Goal: Task Accomplishment & Management: Complete application form

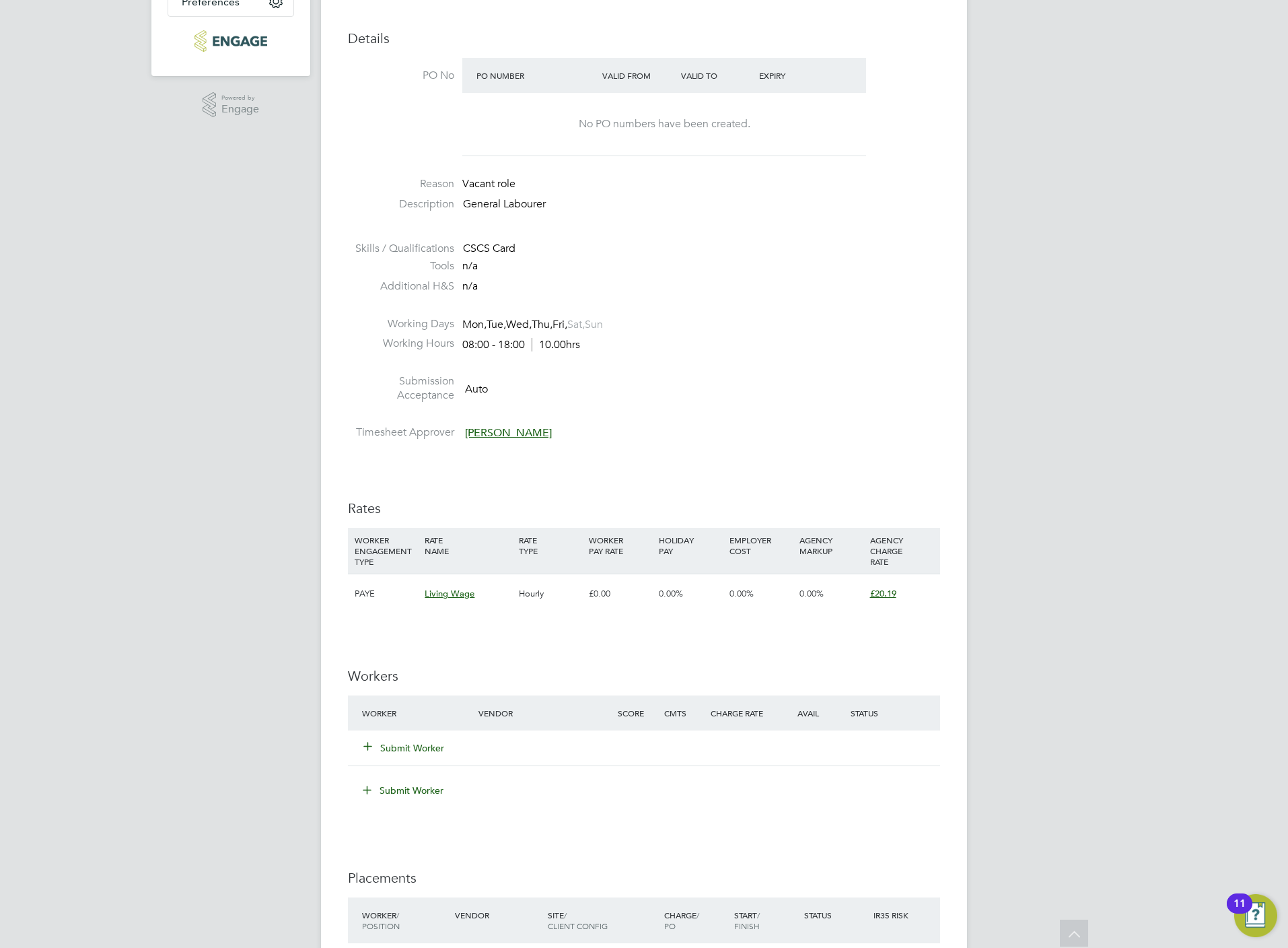
scroll to position [404, 0]
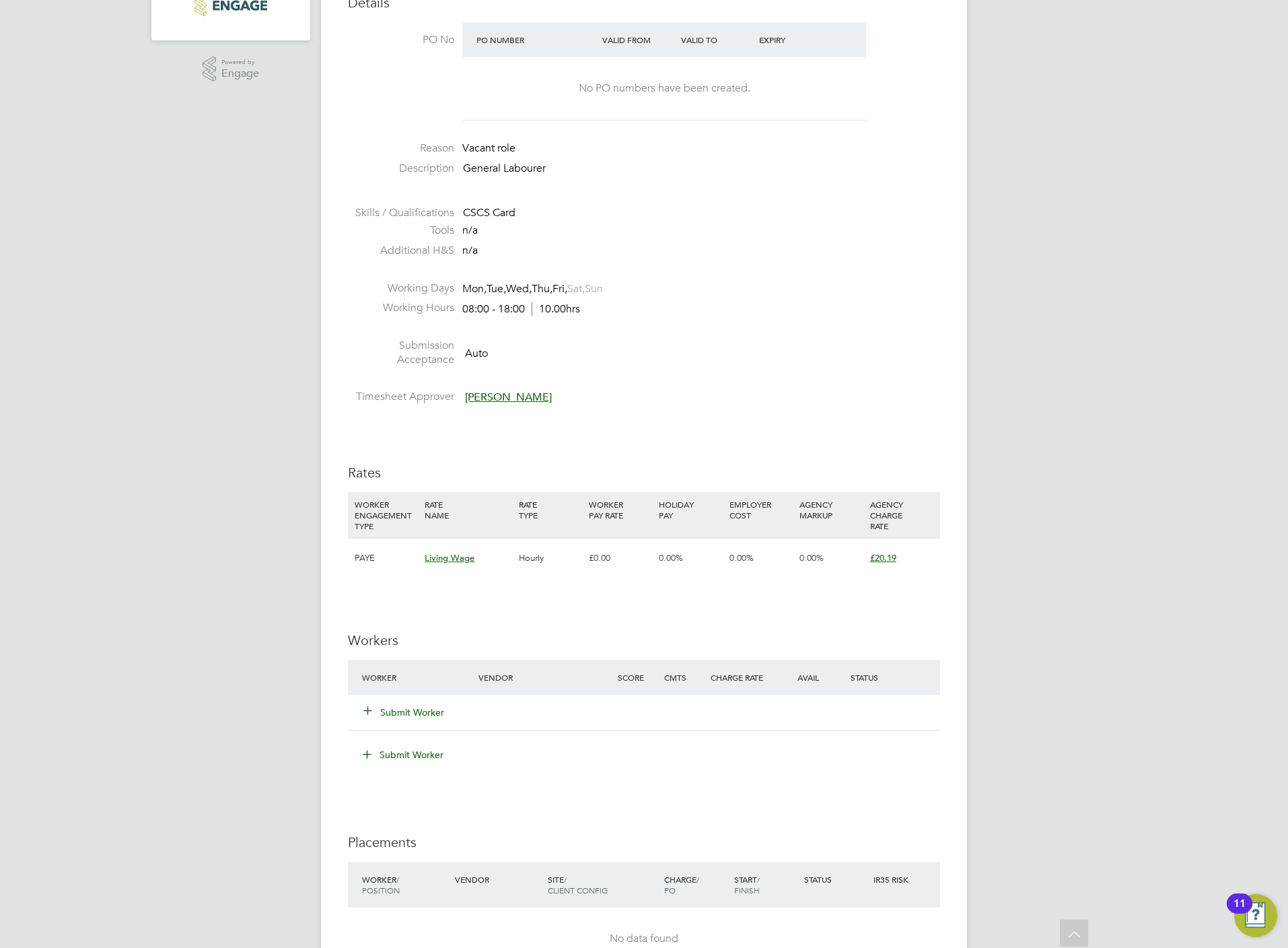
click at [404, 716] on button "Submit Worker" at bounding box center [404, 712] width 80 height 13
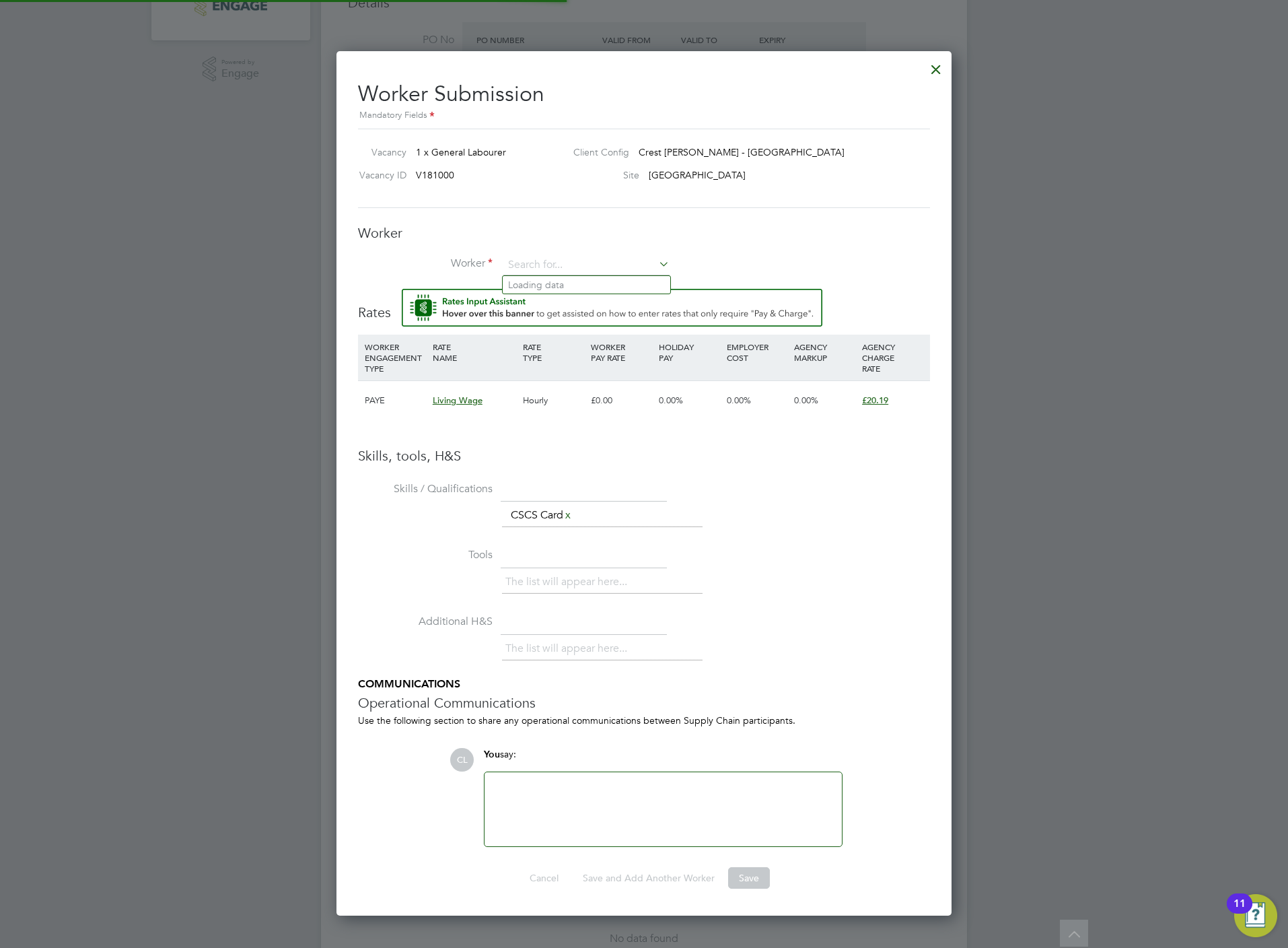
scroll to position [0, 0]
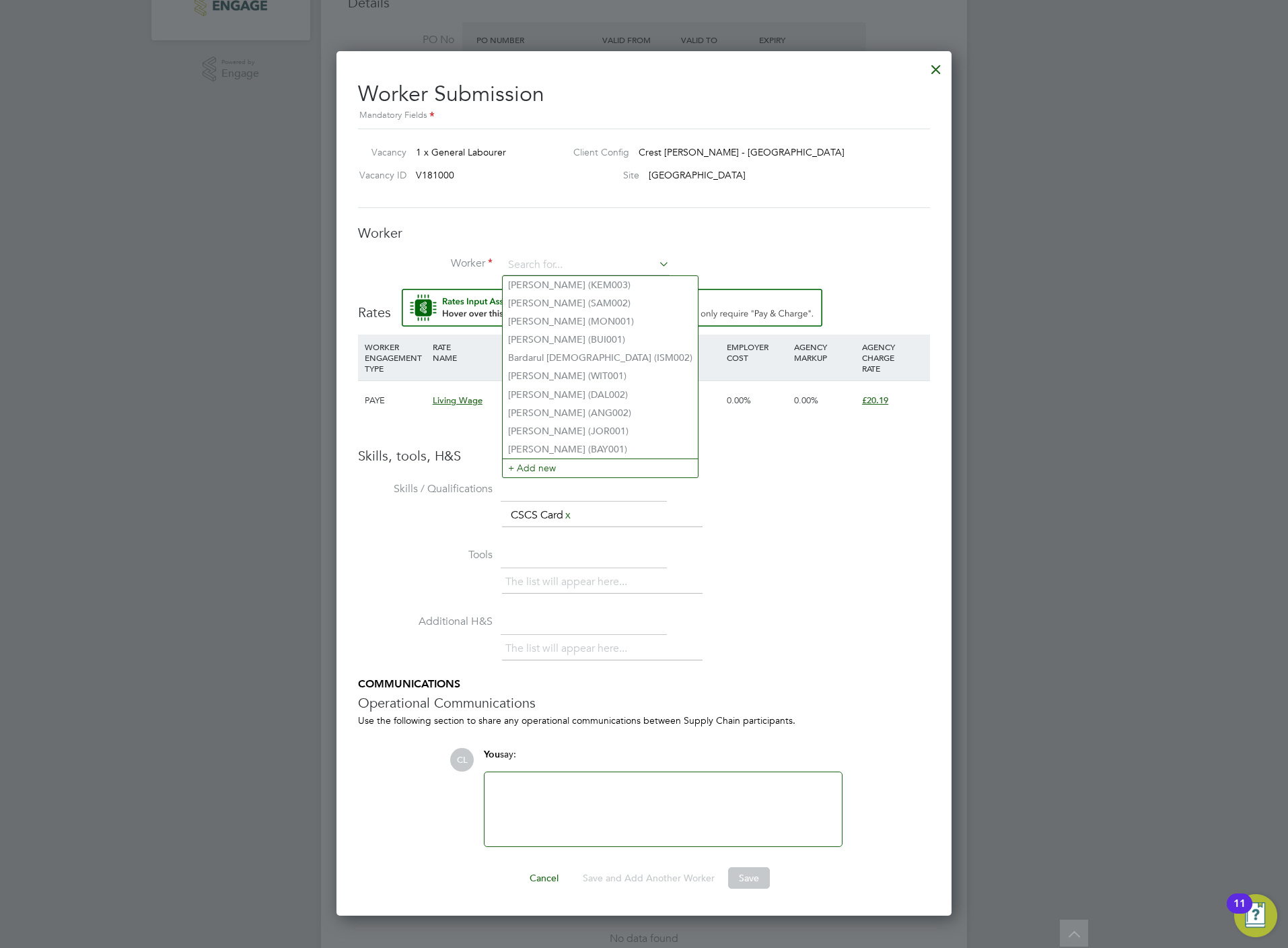
click at [533, 275] on ul "Saulius Kemeklis (KEM003) Eric Samuel (SAM002) Terry Montgomery (MON001) Adomas…" at bounding box center [600, 377] width 196 height 203
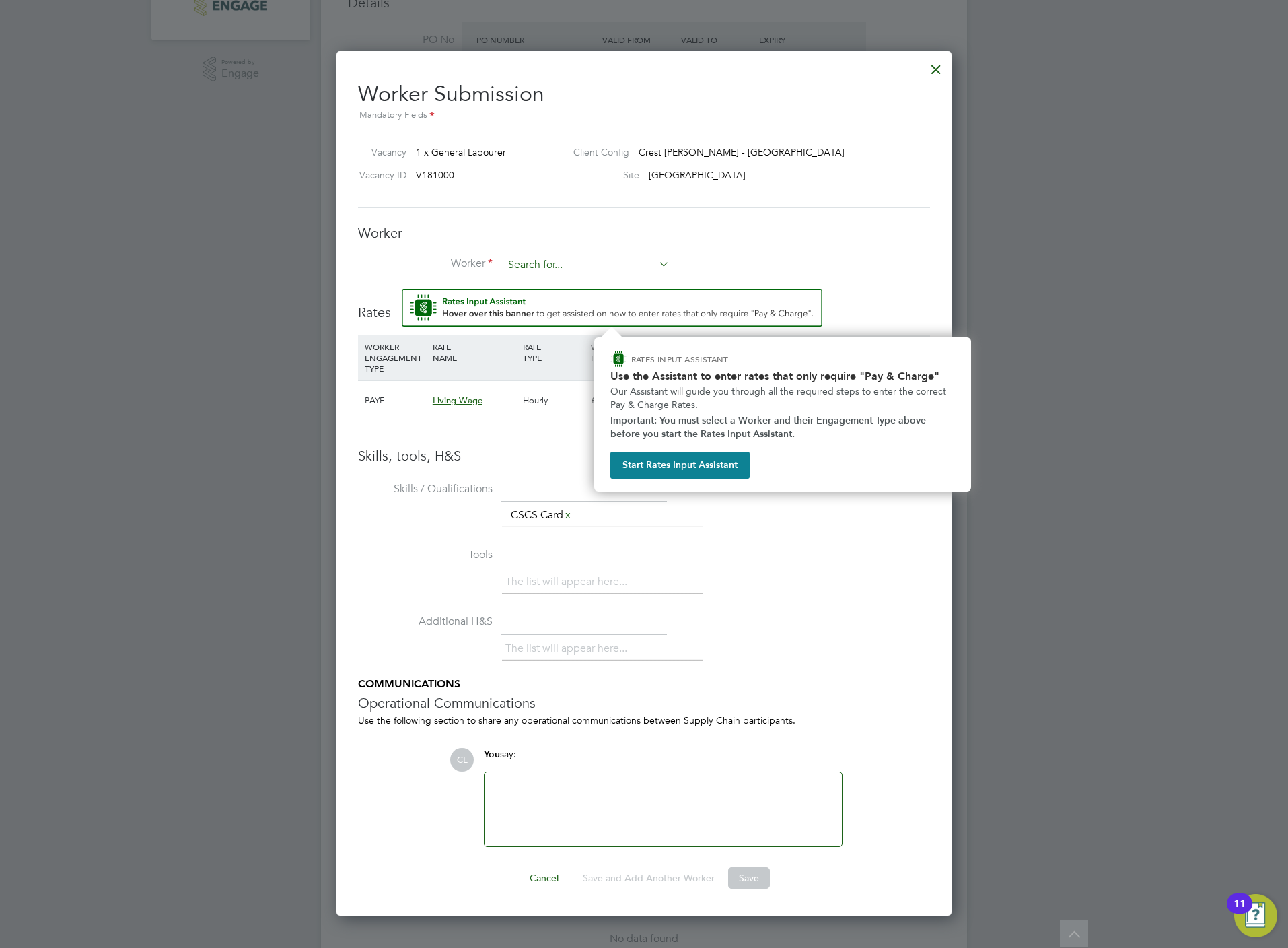
click at [532, 269] on input at bounding box center [586, 265] width 166 height 20
type input "marian"
click at [947, 66] on div at bounding box center [936, 65] width 24 height 24
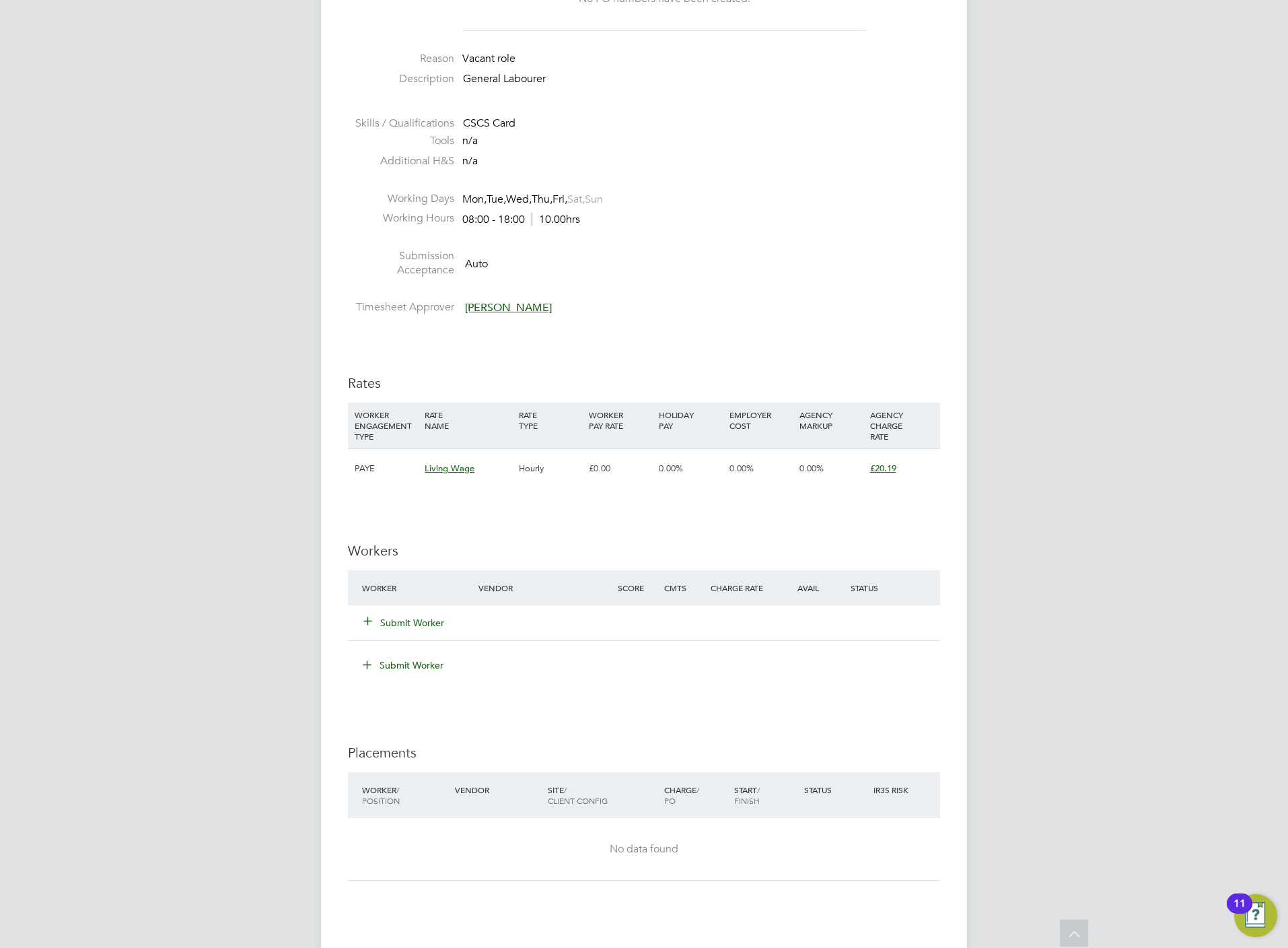
scroll to position [780, 0]
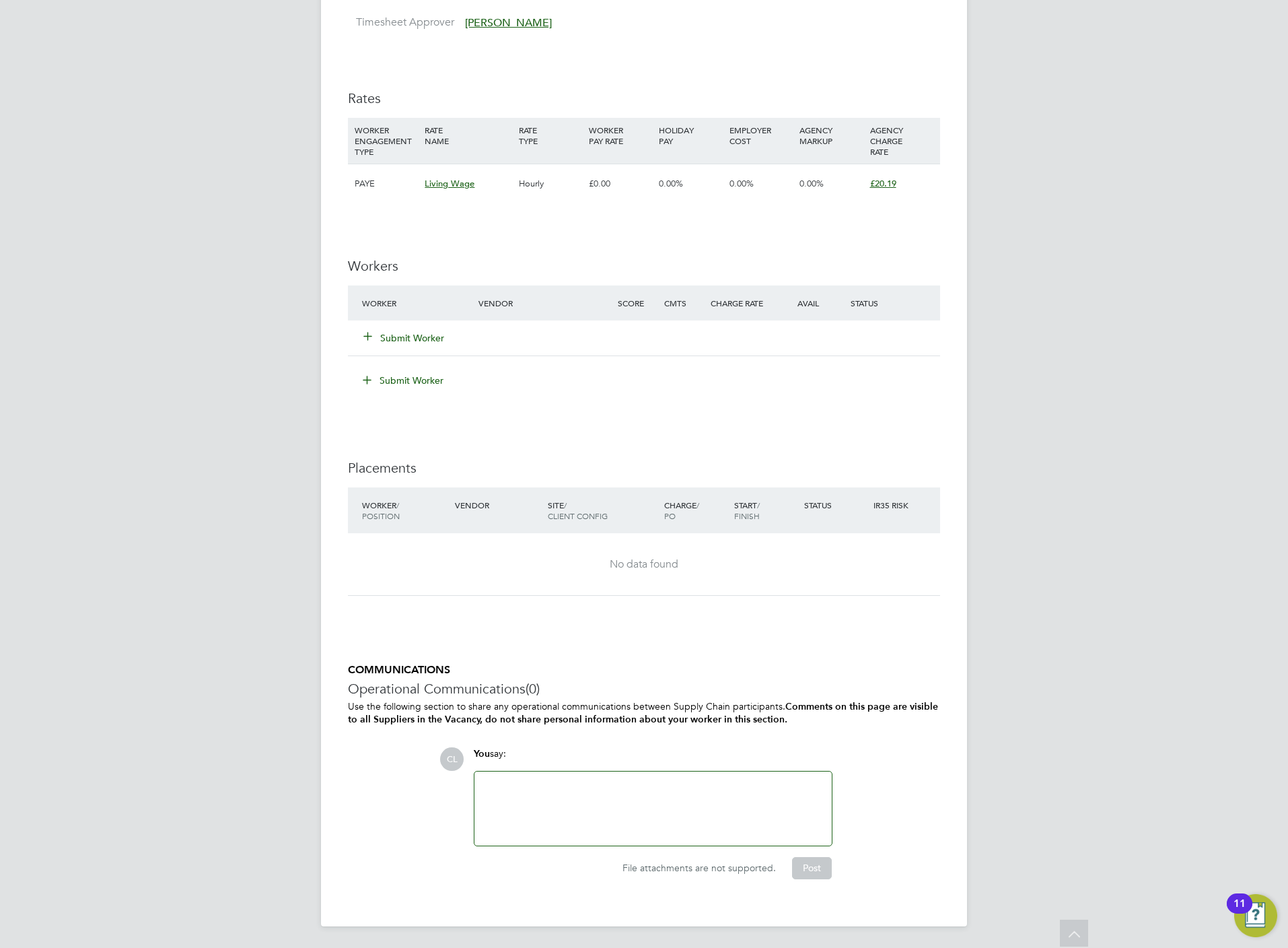
click at [421, 332] on button "Submit Worker" at bounding box center [404, 338] width 80 height 13
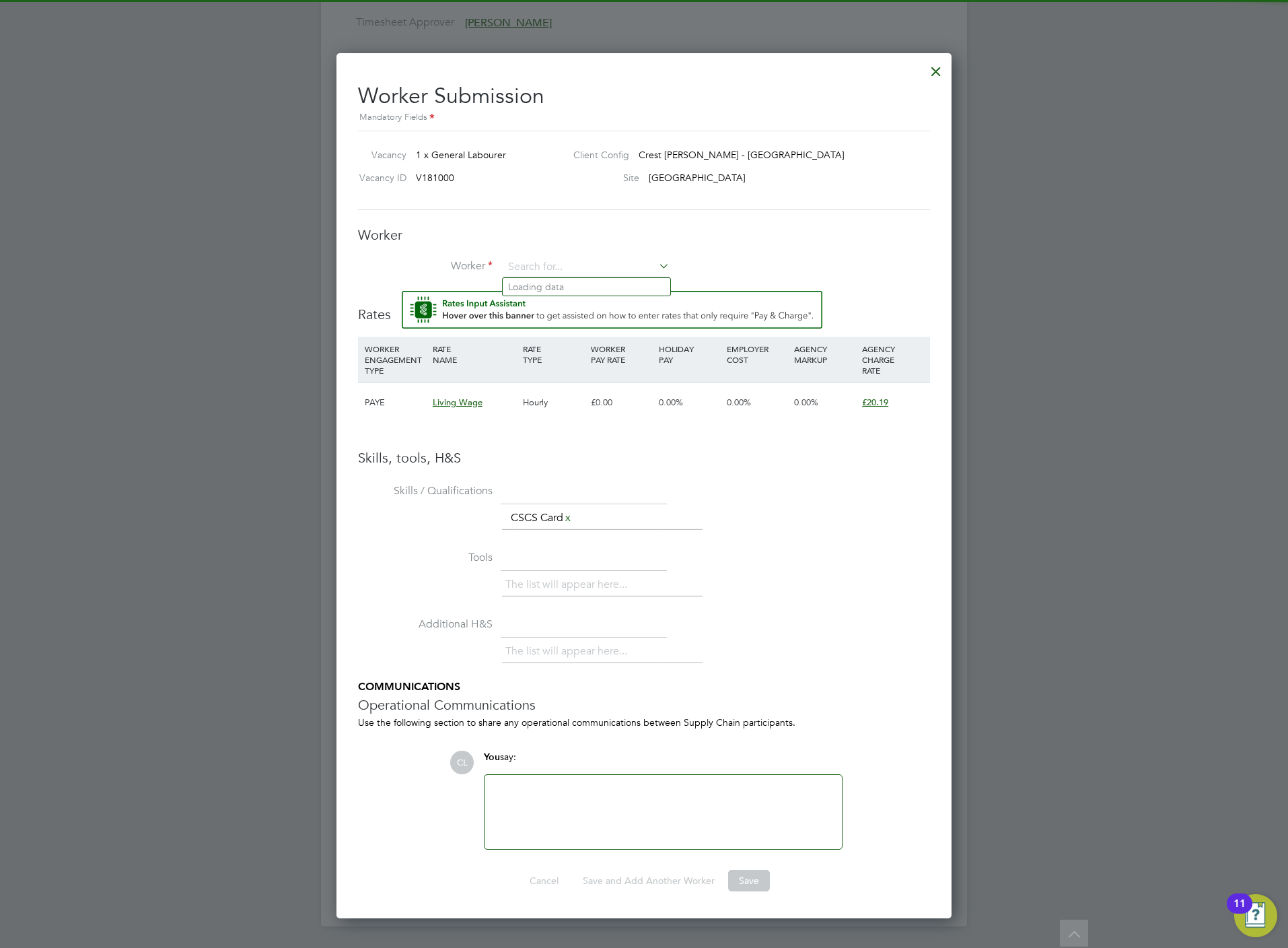
scroll to position [0, 0]
click at [530, 261] on input at bounding box center [586, 268] width 166 height 20
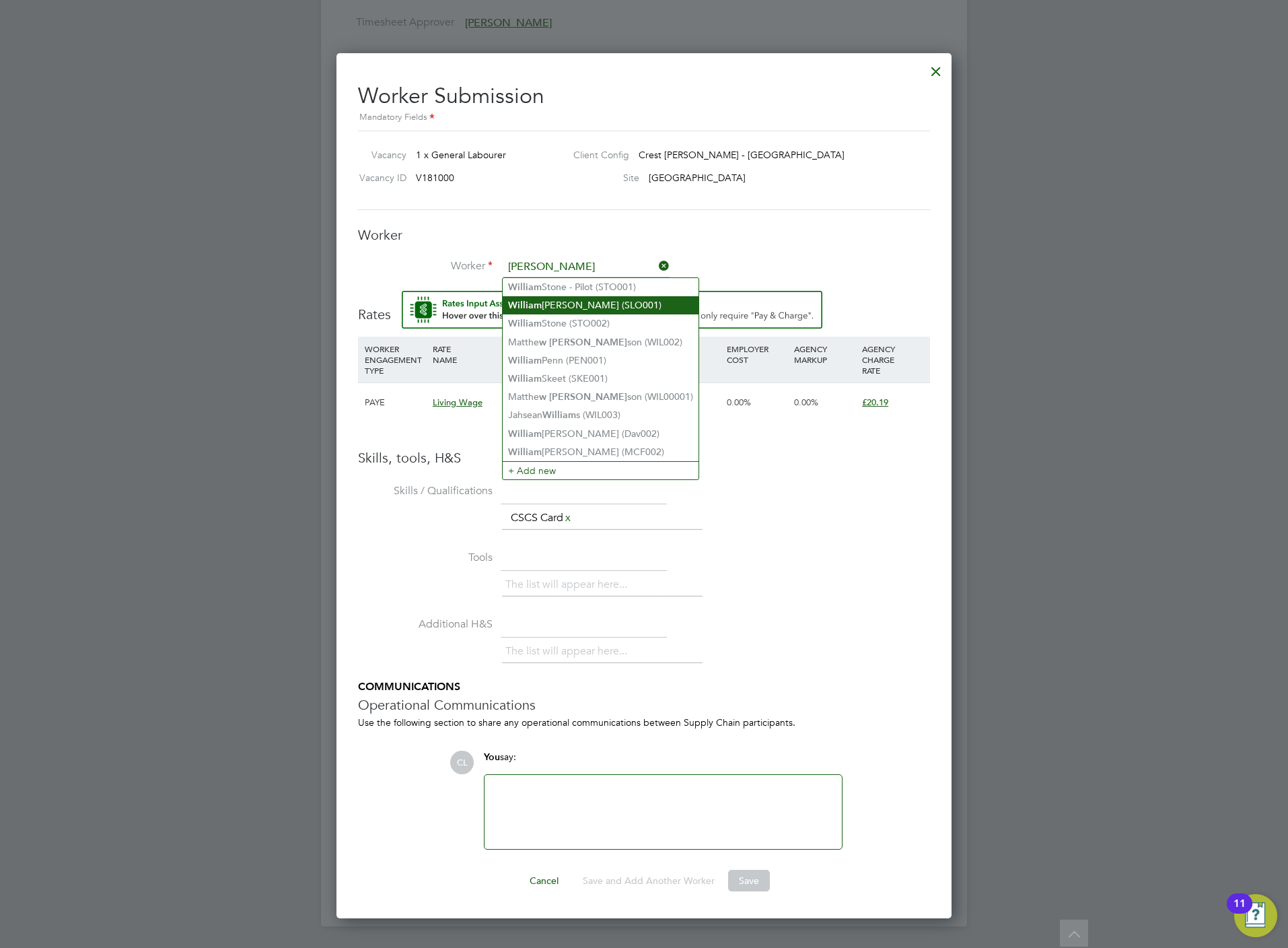
type input "[PERSON_NAME]"
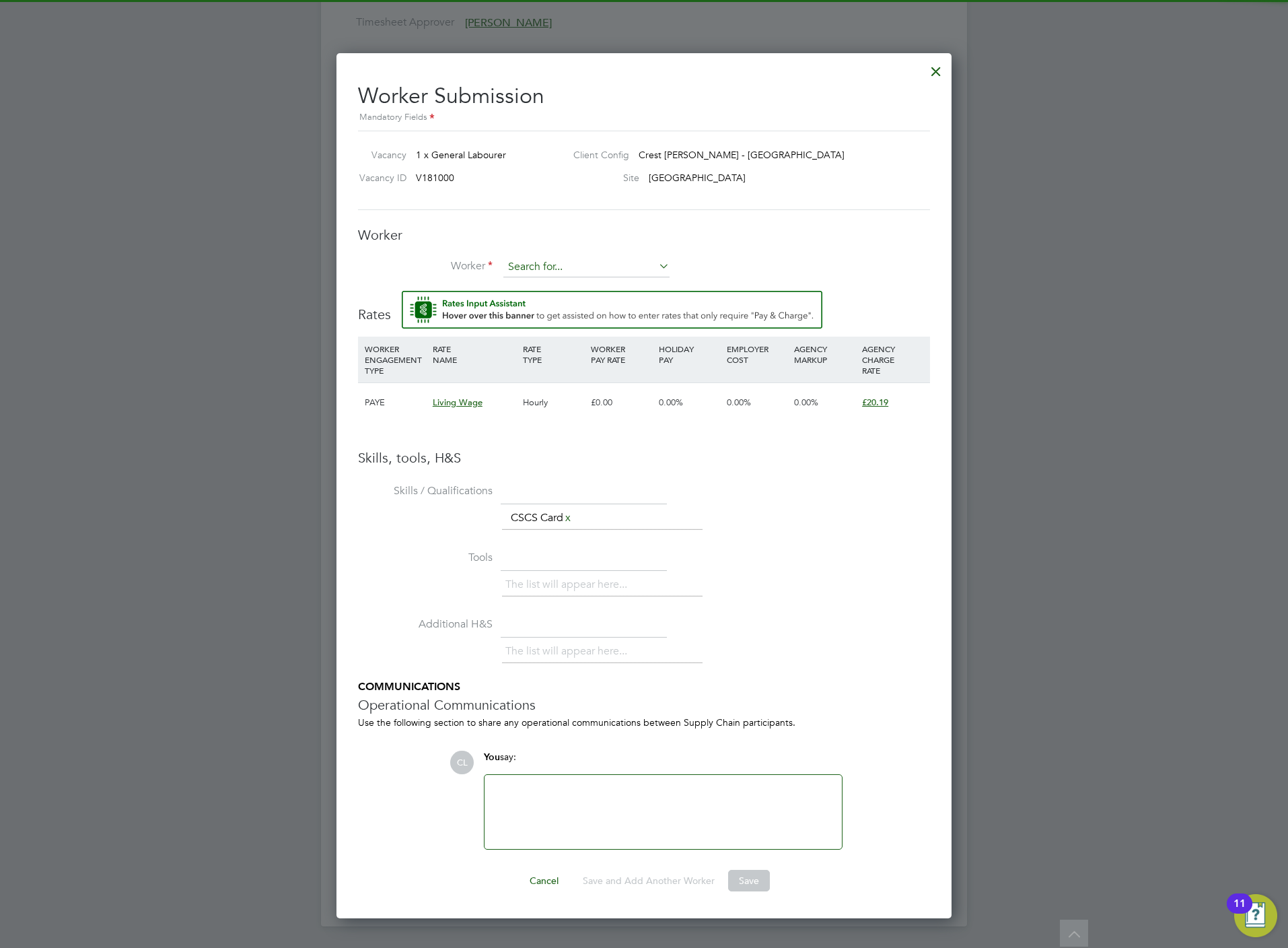
click at [565, 263] on input at bounding box center [586, 268] width 166 height 20
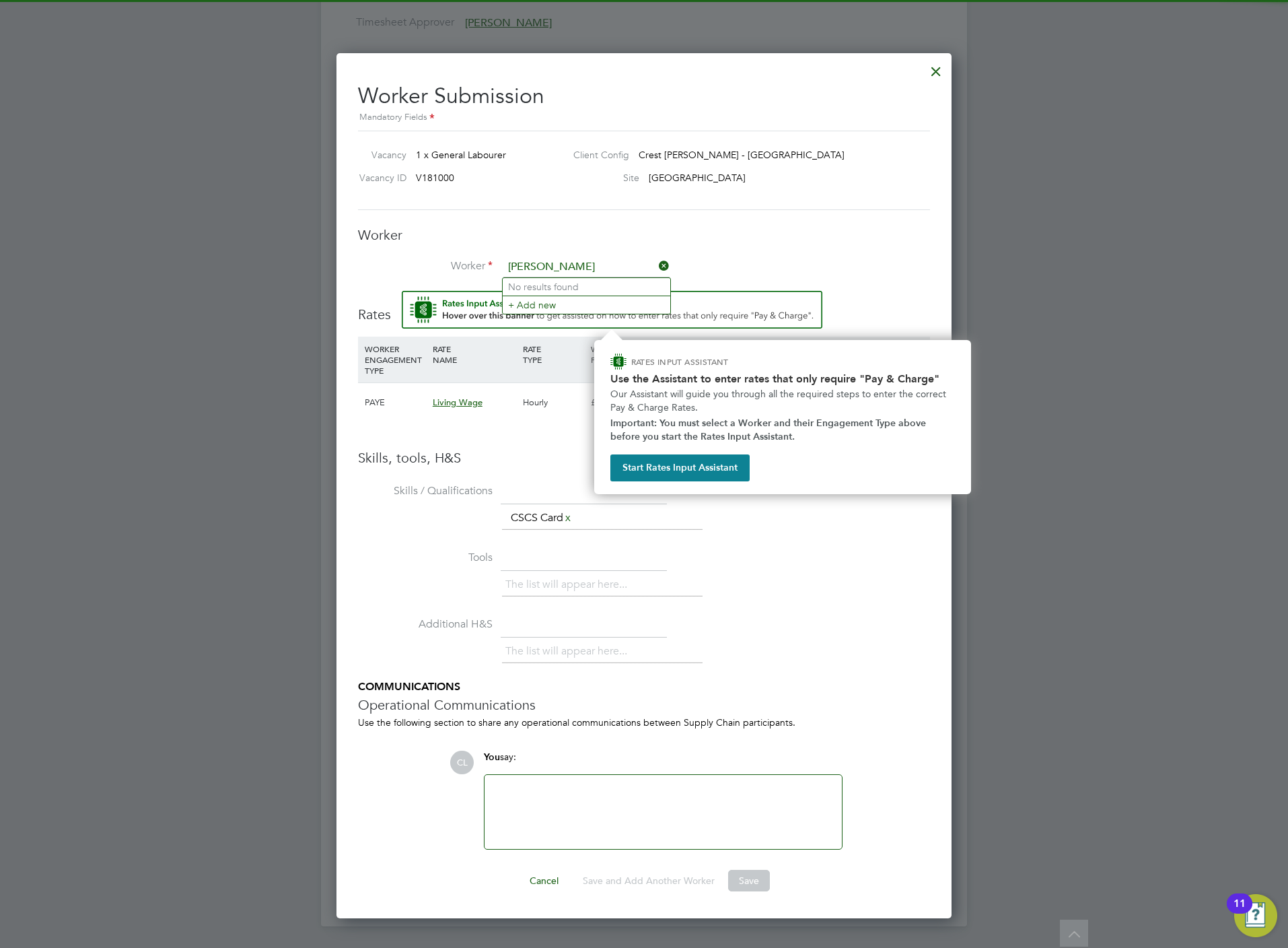
type input "[PERSON_NAME]"
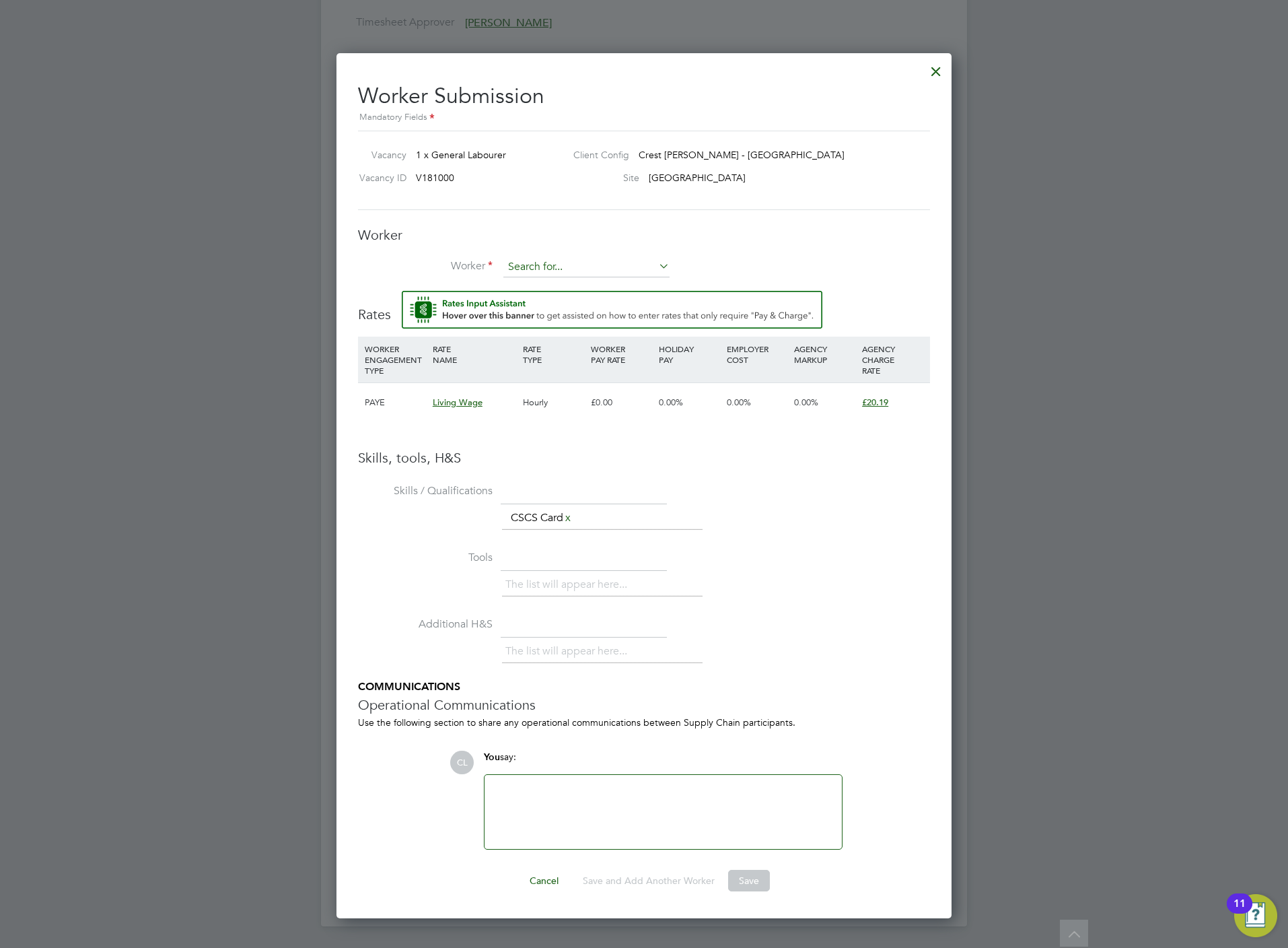
click at [523, 258] on input at bounding box center [586, 268] width 166 height 20
click at [537, 466] on li "+ Add new" at bounding box center [600, 471] width 195 height 18
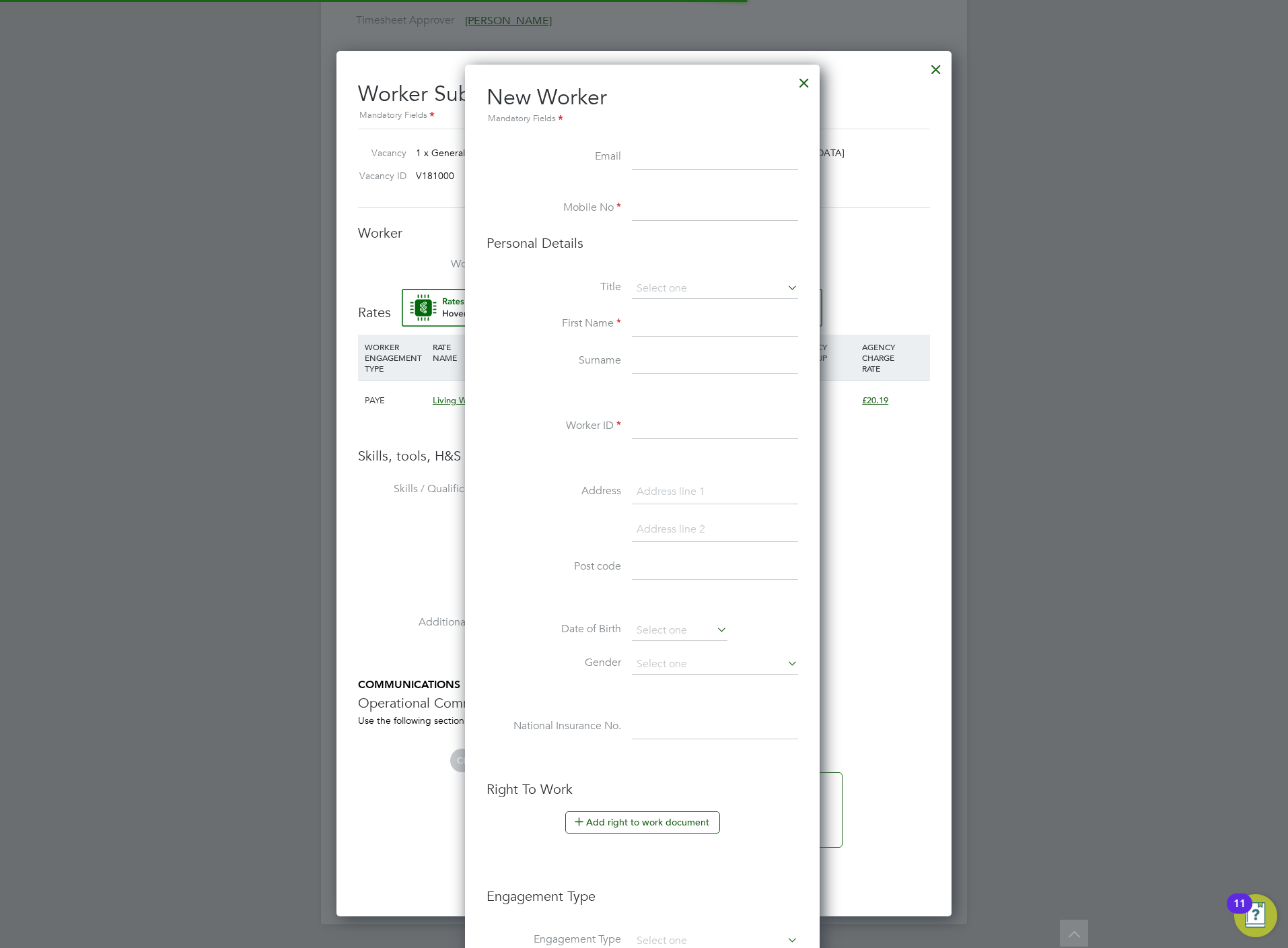
scroll to position [1143, 358]
paste input "[PERSON_NAME]"
click at [678, 162] on input "[PERSON_NAME]" at bounding box center [715, 157] width 166 height 24
type input "[EMAIL_ADDRESS][DOMAIN_NAME]"
type input "07963512368"
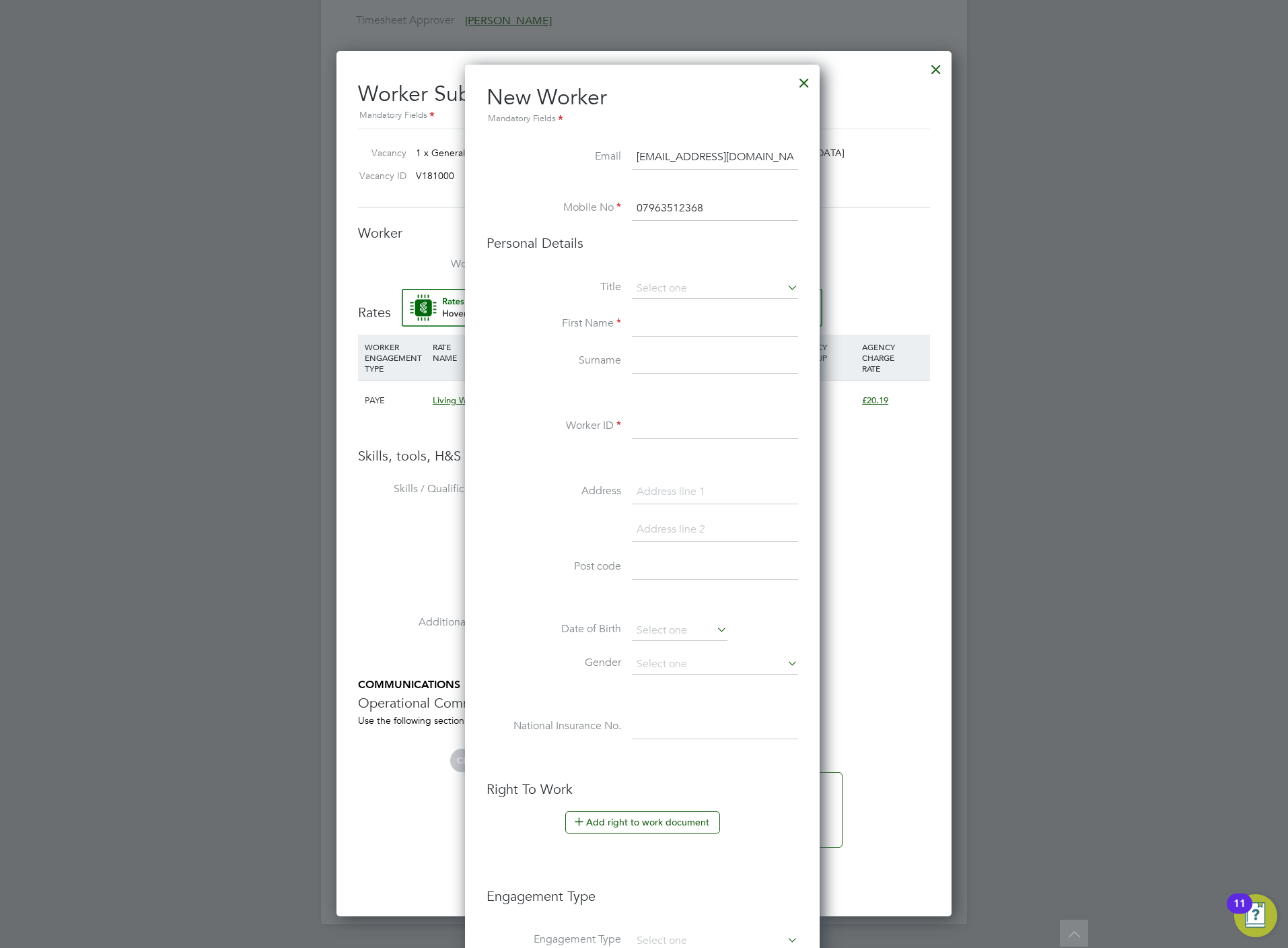
click at [648, 303] on li "Mr" at bounding box center [715, 307] width 168 height 18
type input "Mr"
click at [659, 326] on input at bounding box center [715, 324] width 166 height 24
paste input "[PERSON_NAME]"
click at [691, 331] on input "[PERSON_NAME]" at bounding box center [715, 324] width 166 height 24
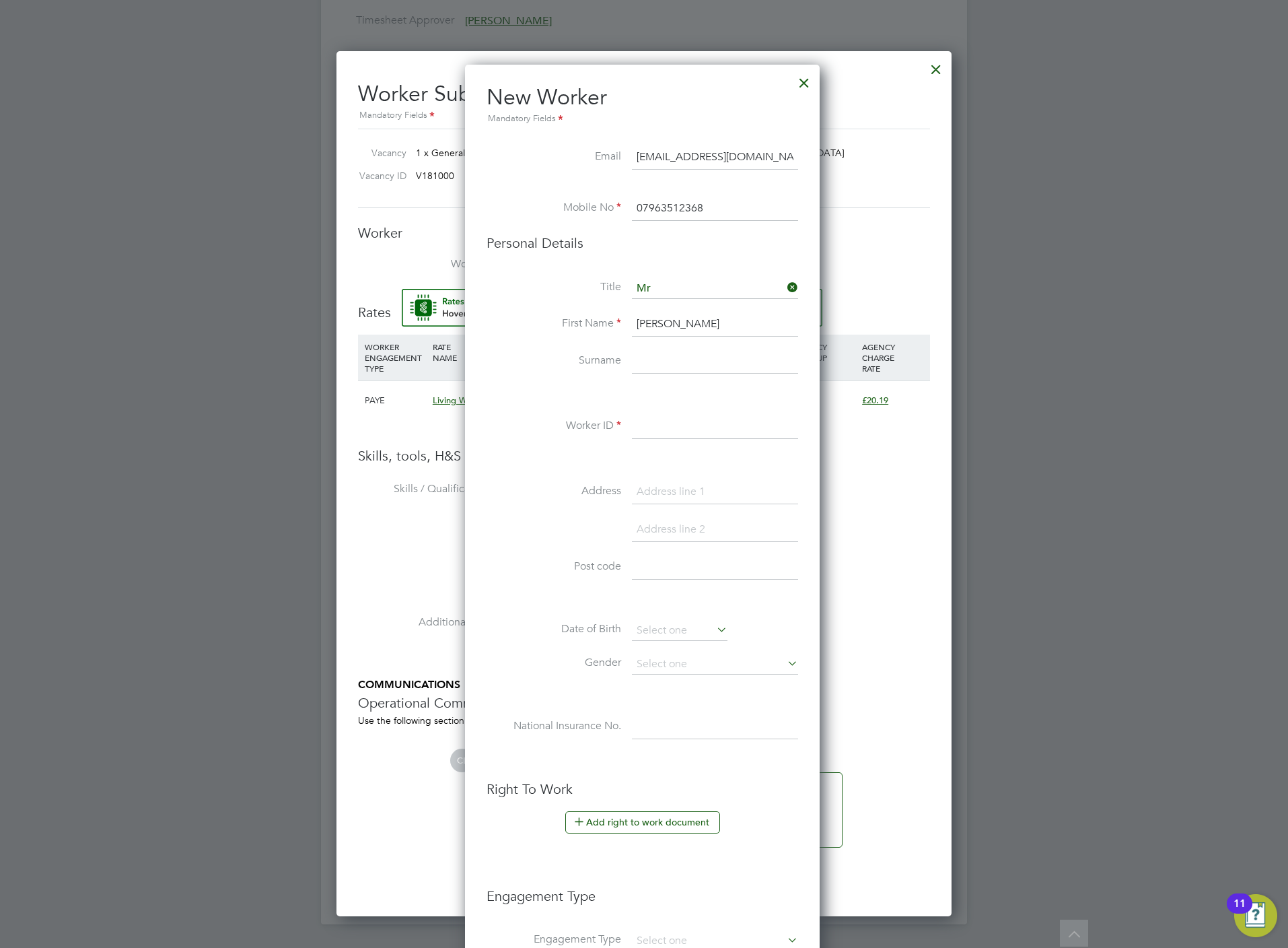
click at [691, 331] on input "[PERSON_NAME]" at bounding box center [715, 324] width 166 height 24
type input "[PERSON_NAME]"
paste input "[PERSON_NAME]"
type input "[PERSON_NAME]"
click at [651, 425] on input at bounding box center [715, 426] width 166 height 24
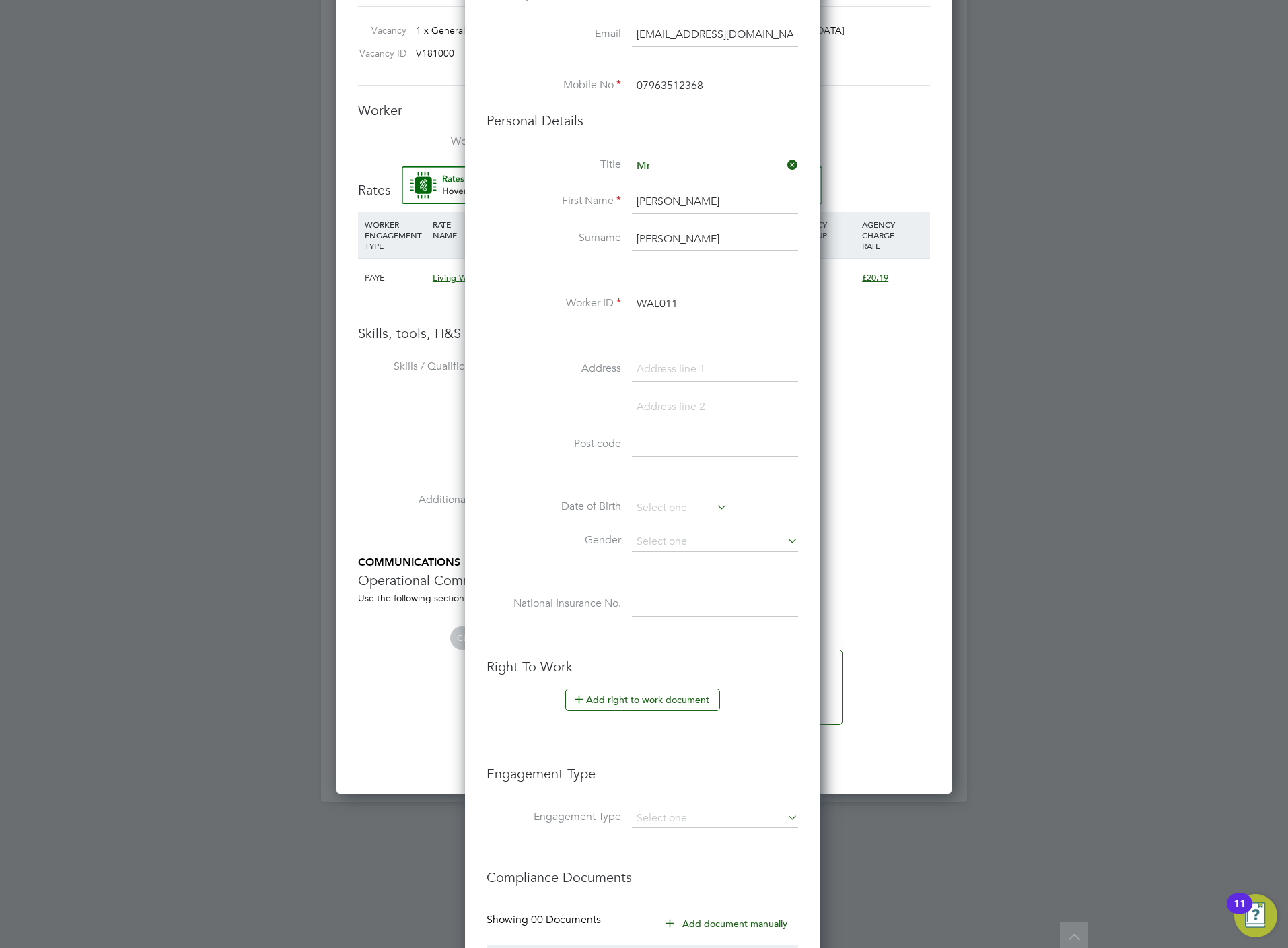
scroll to position [1040, 0]
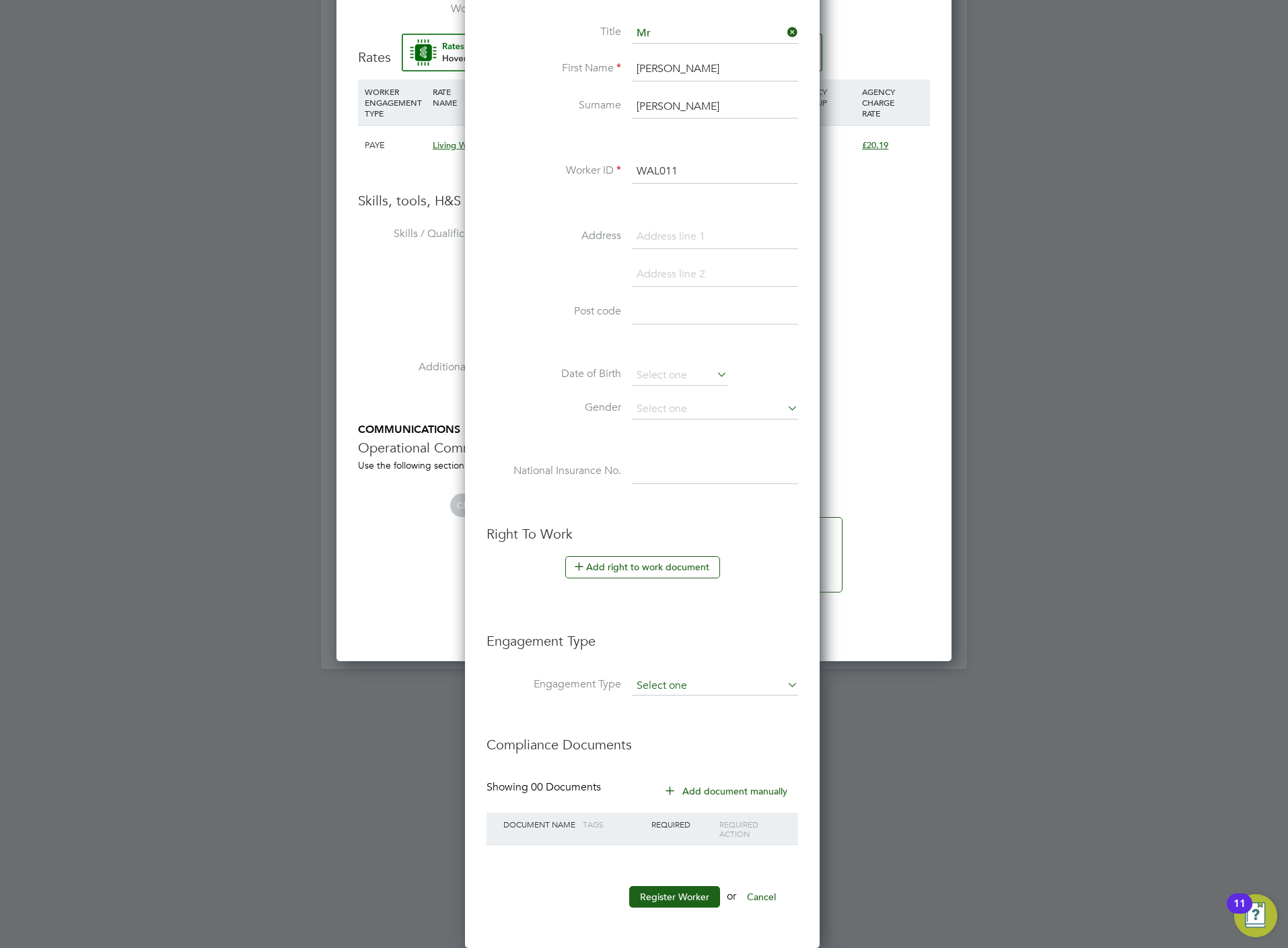
type input "WAL011"
drag, startPoint x: 687, startPoint y: 687, endPoint x: 687, endPoint y: 673, distance: 14.0
click at [687, 685] on input at bounding box center [715, 686] width 166 height 18
click at [691, 757] on li "Umbrella" at bounding box center [715, 766] width 168 height 19
type input "Umbrella"
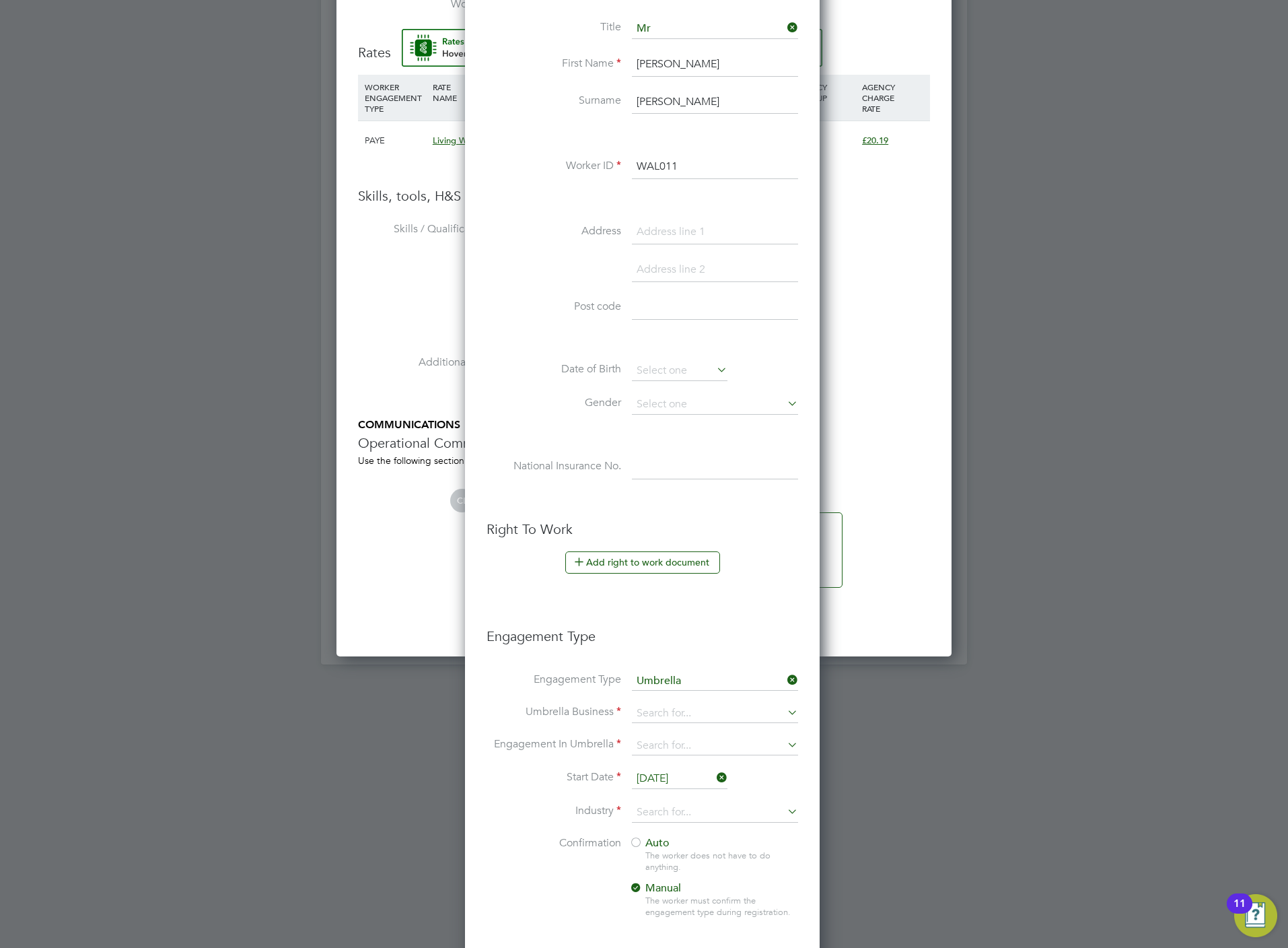
scroll to position [1393, 358]
click at [668, 717] on input at bounding box center [715, 713] width 166 height 18
click at [678, 735] on li "One Payroll Solutions Limited" at bounding box center [715, 736] width 168 height 19
type input "One Payroll Solutions Limited"
click at [677, 754] on input at bounding box center [715, 746] width 166 height 18
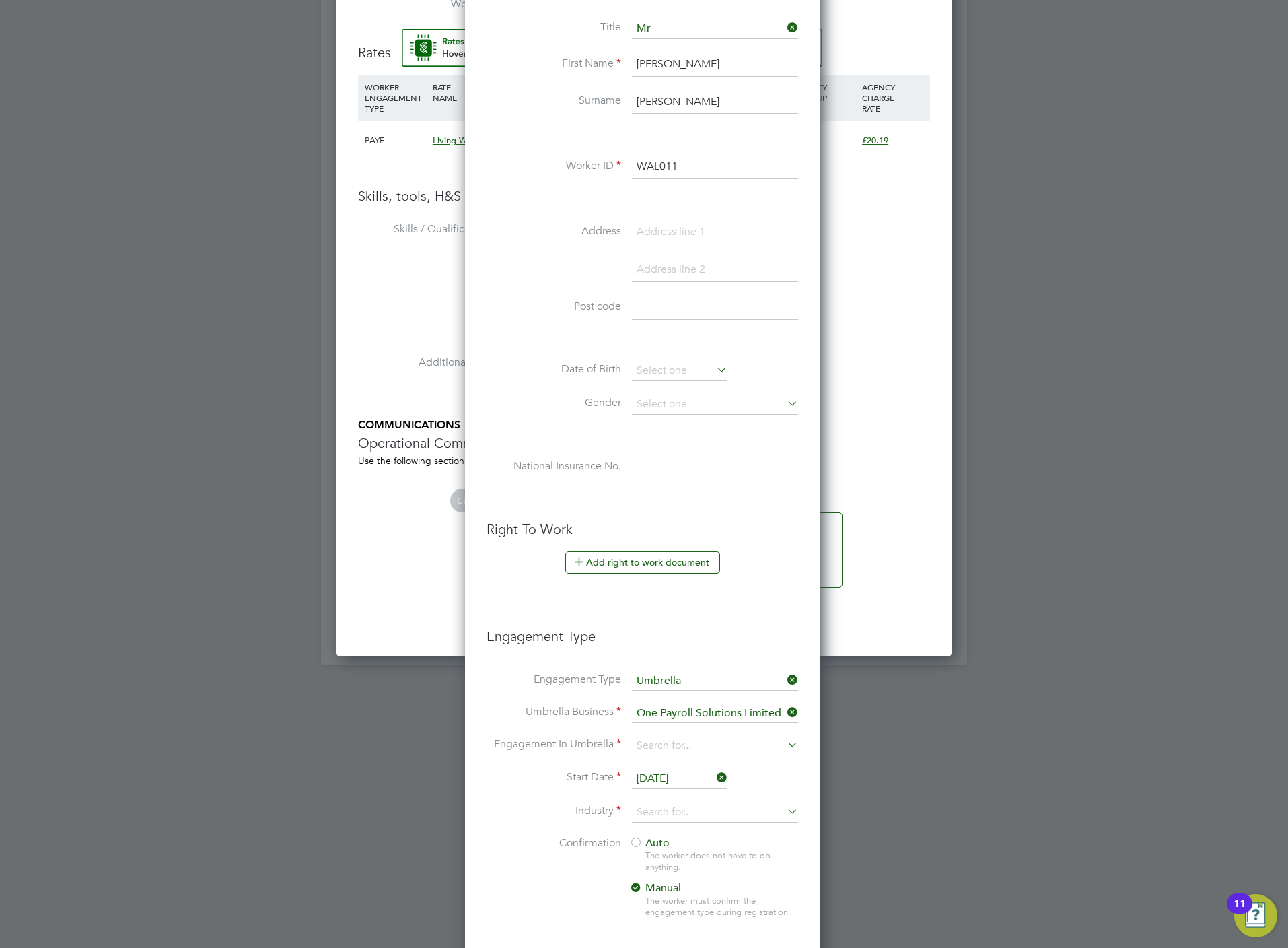
click at [740, 848] on li "PAYE Umbrella" at bounding box center [715, 846] width 168 height 19
type input "PAYE Umbrella"
click at [684, 768] on li "Engagement In Umbrella PAYE Umbrella" at bounding box center [642, 753] width 312 height 33
click at [679, 784] on input "[DATE]" at bounding box center [680, 779] width 96 height 20
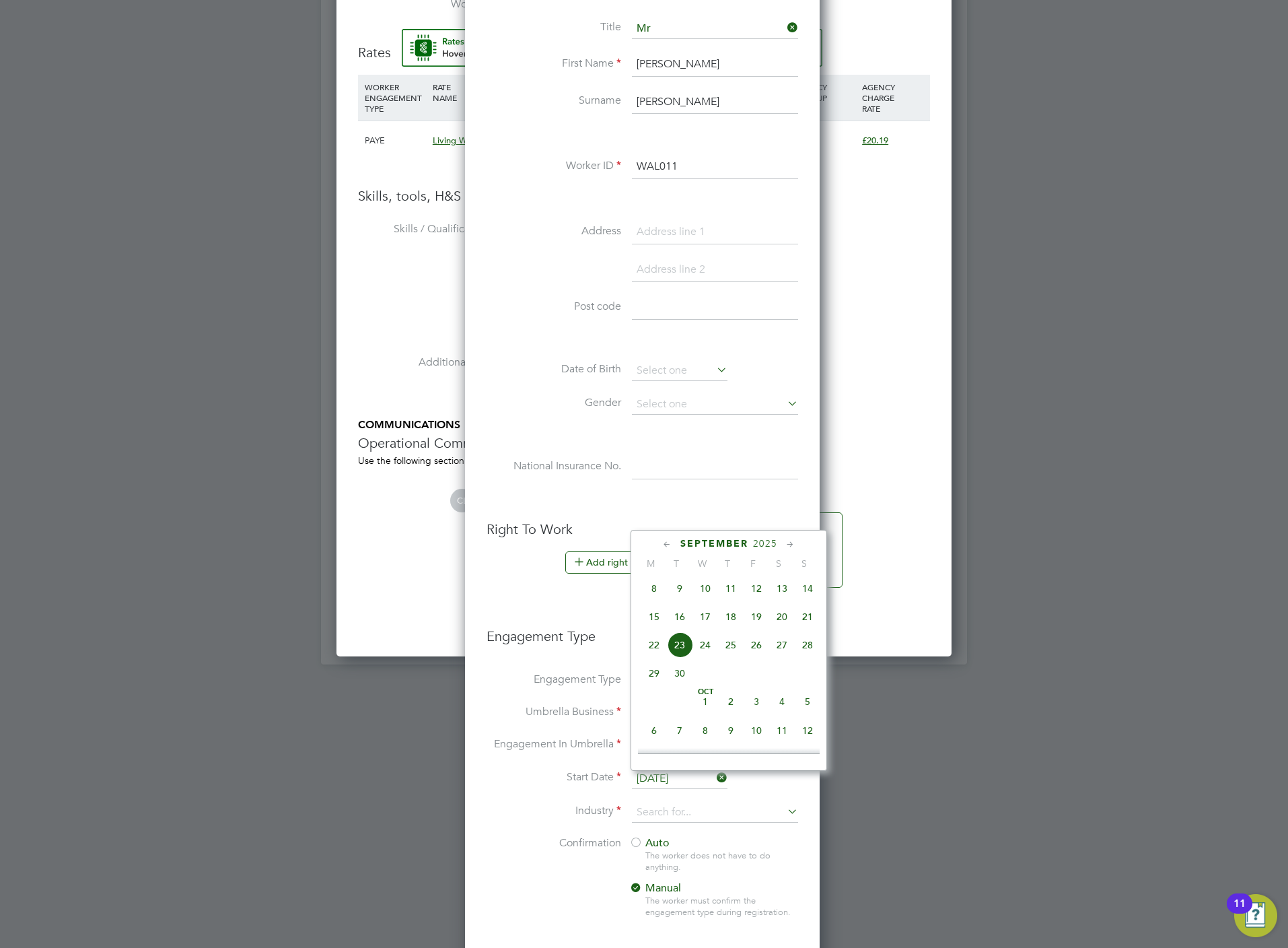
click at [654, 588] on span "8" at bounding box center [654, 588] width 25 height 25
type input "[DATE]"
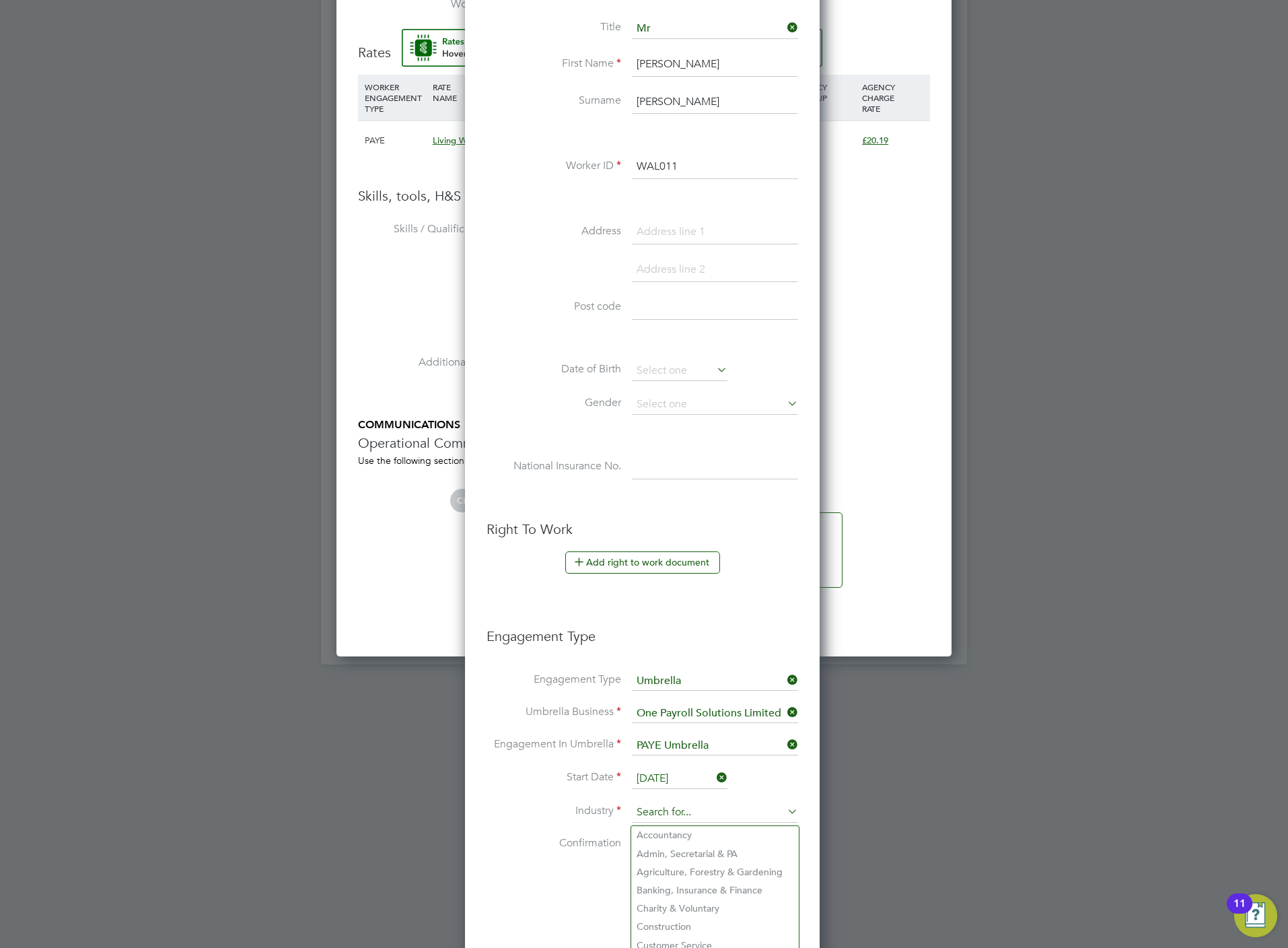
click at [665, 810] on input at bounding box center [715, 813] width 166 height 20
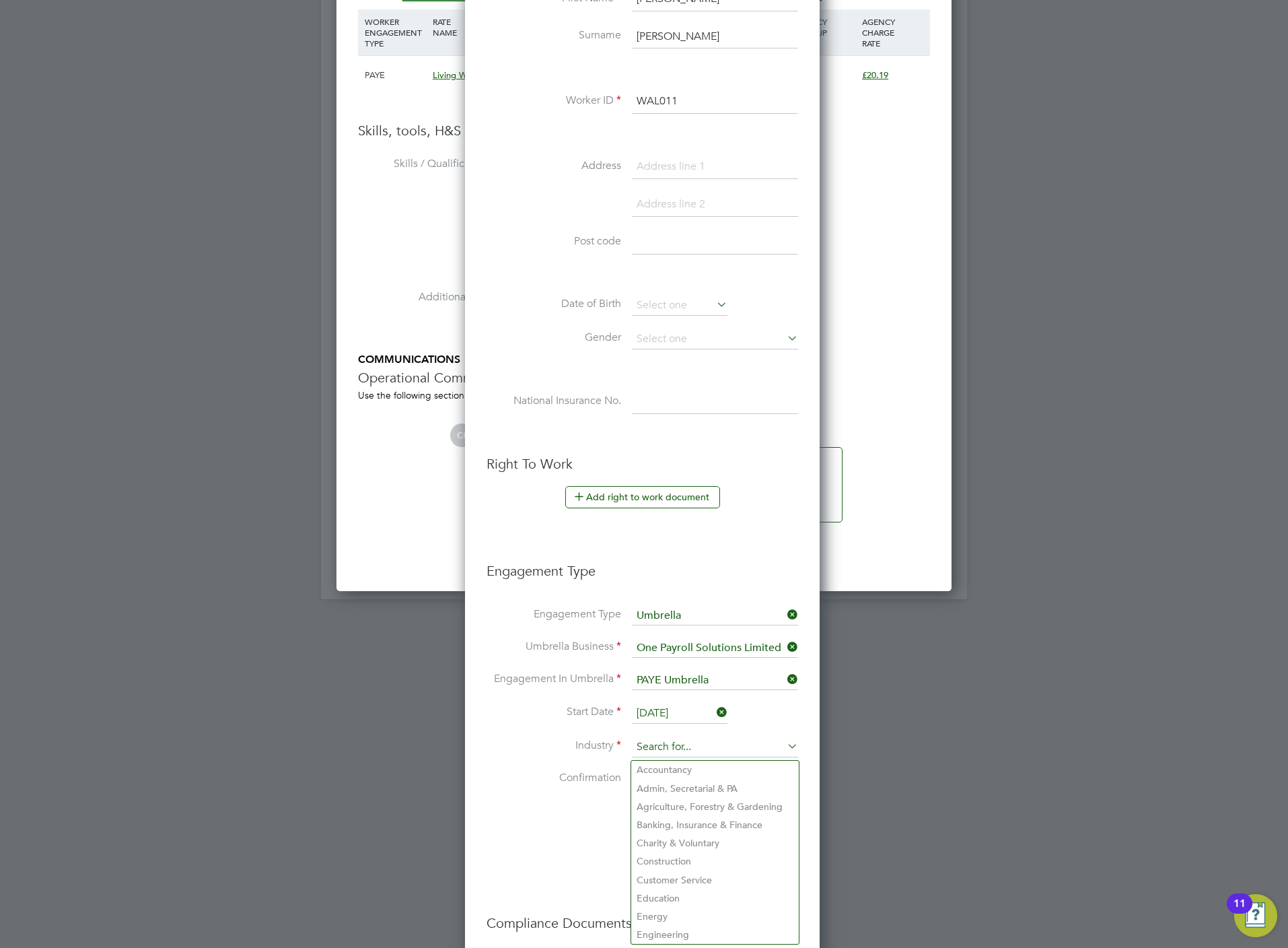
scroll to position [1141, 0]
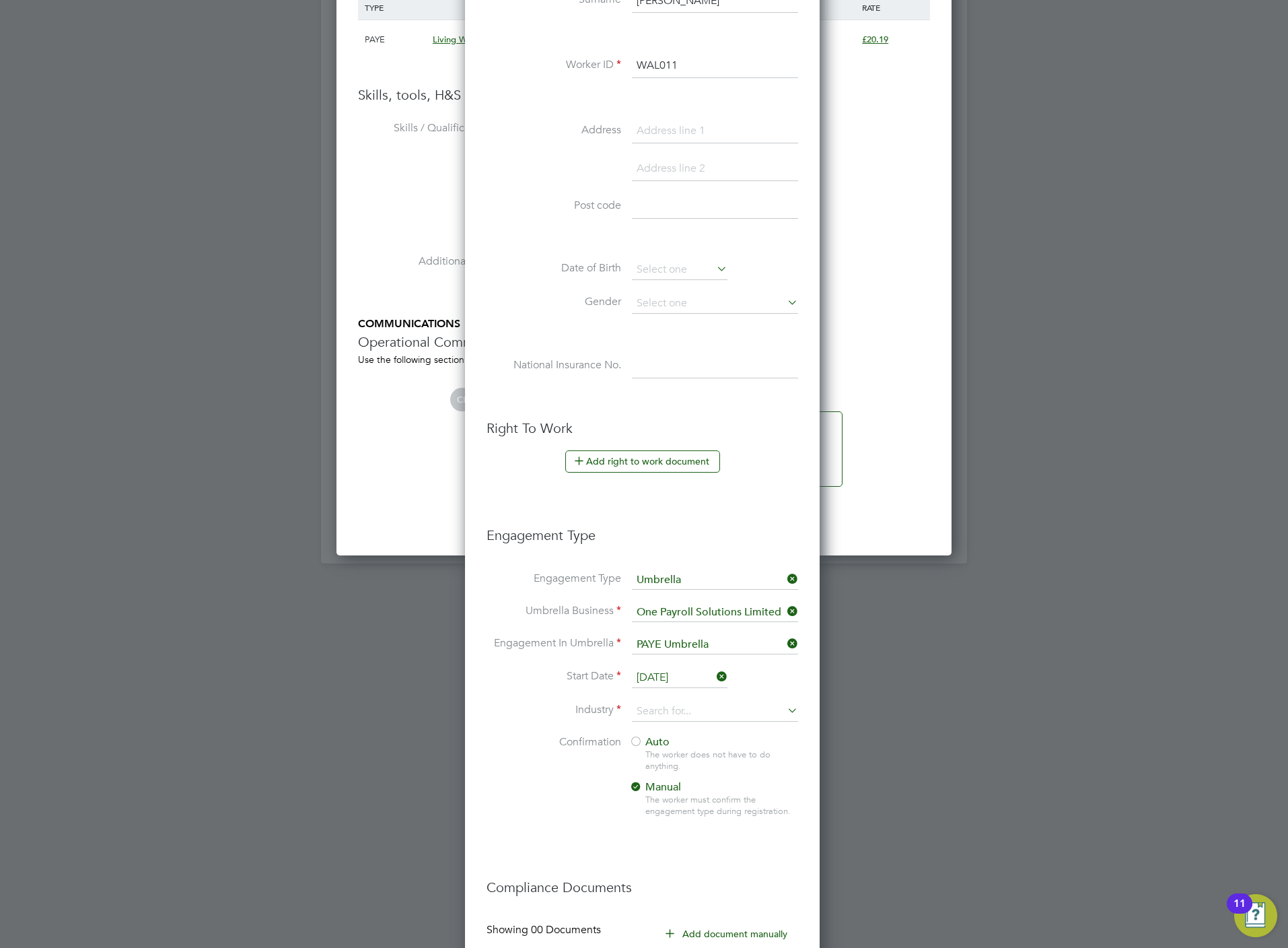
click at [668, 820] on li "Construction" at bounding box center [715, 826] width 168 height 18
type input "Construction"
click at [652, 746] on span "Auto" at bounding box center [649, 742] width 40 height 13
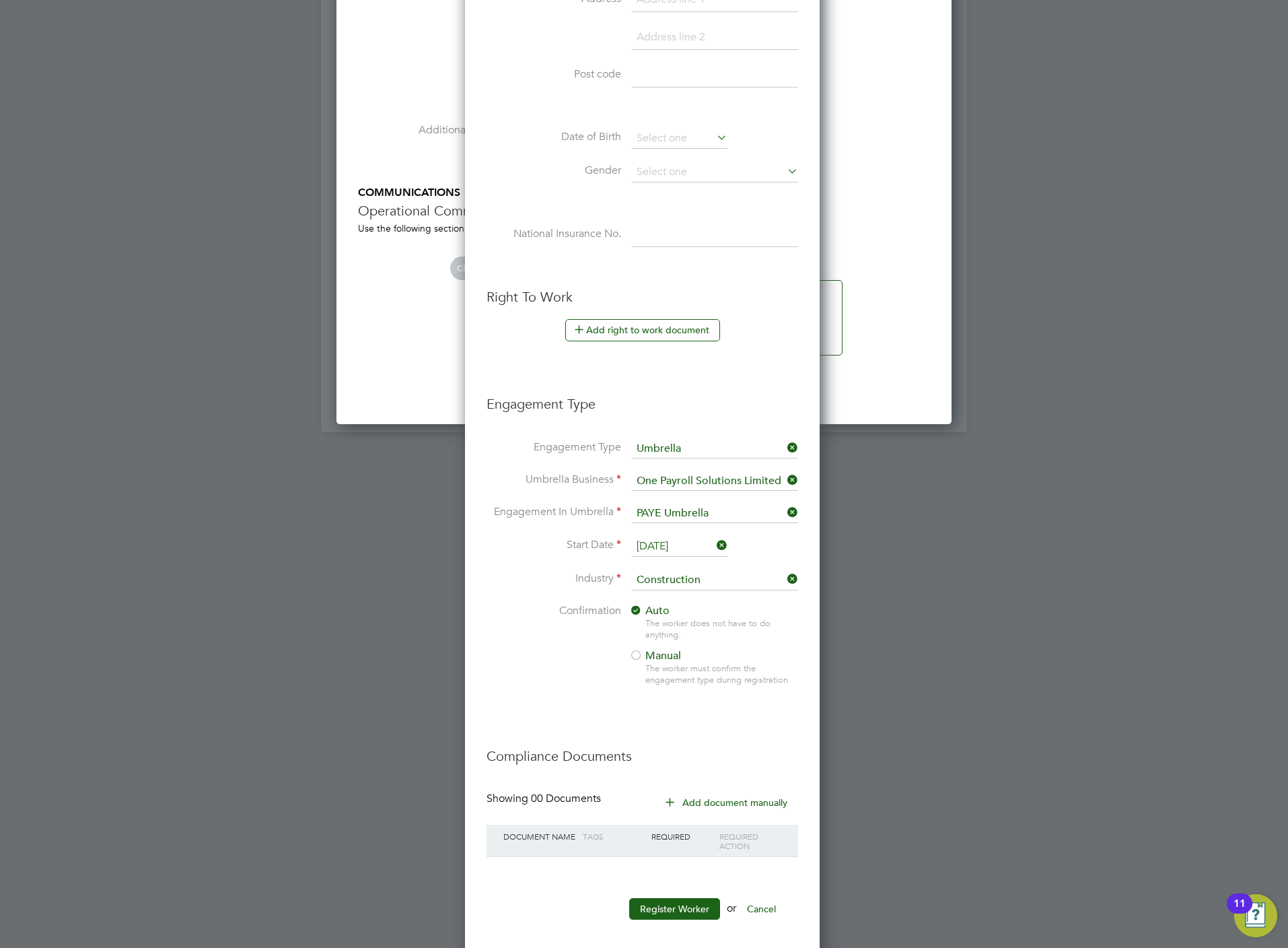
scroll to position [1289, 0]
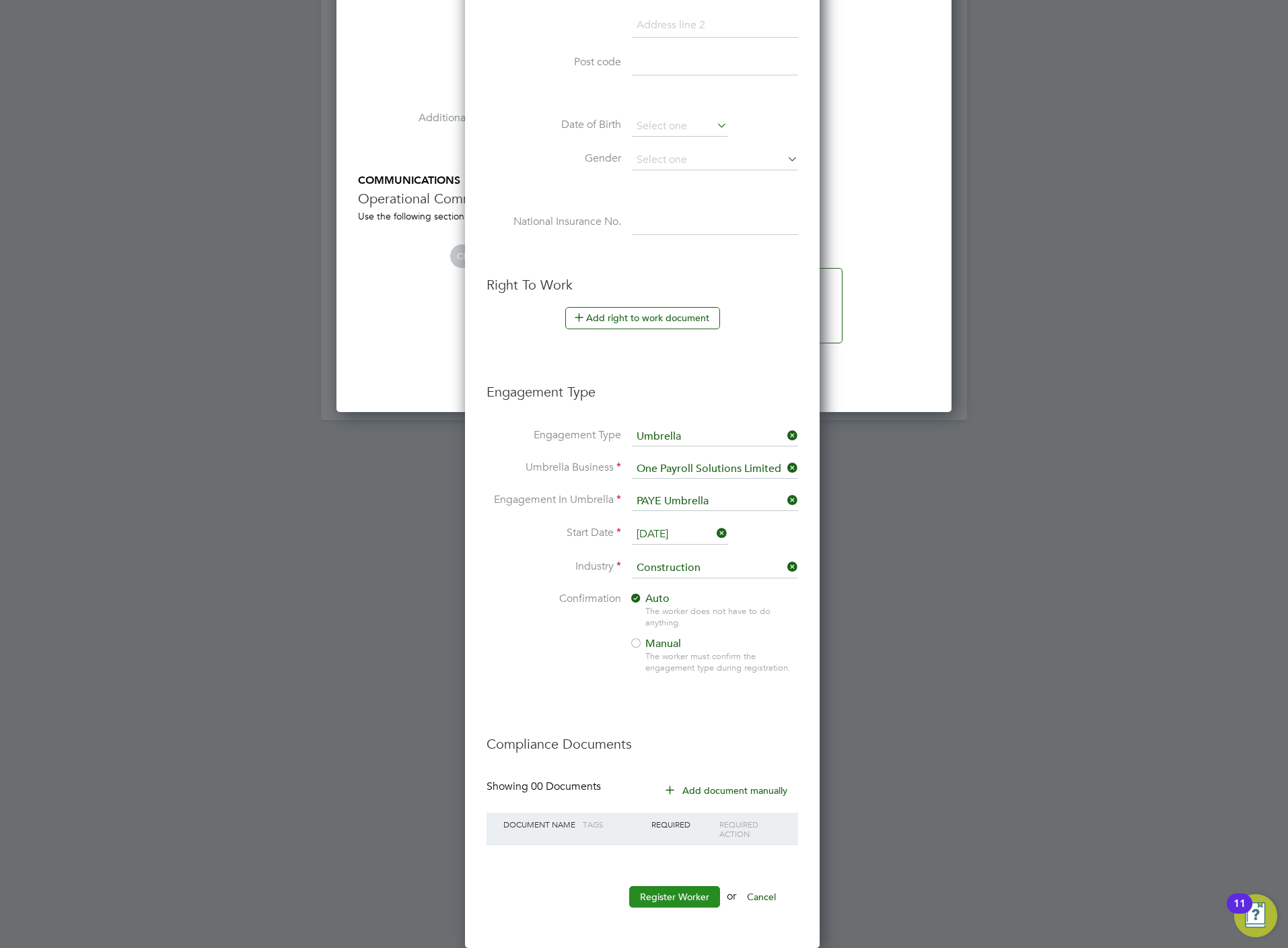
click at [661, 893] on button "Register Worker" at bounding box center [674, 897] width 91 height 22
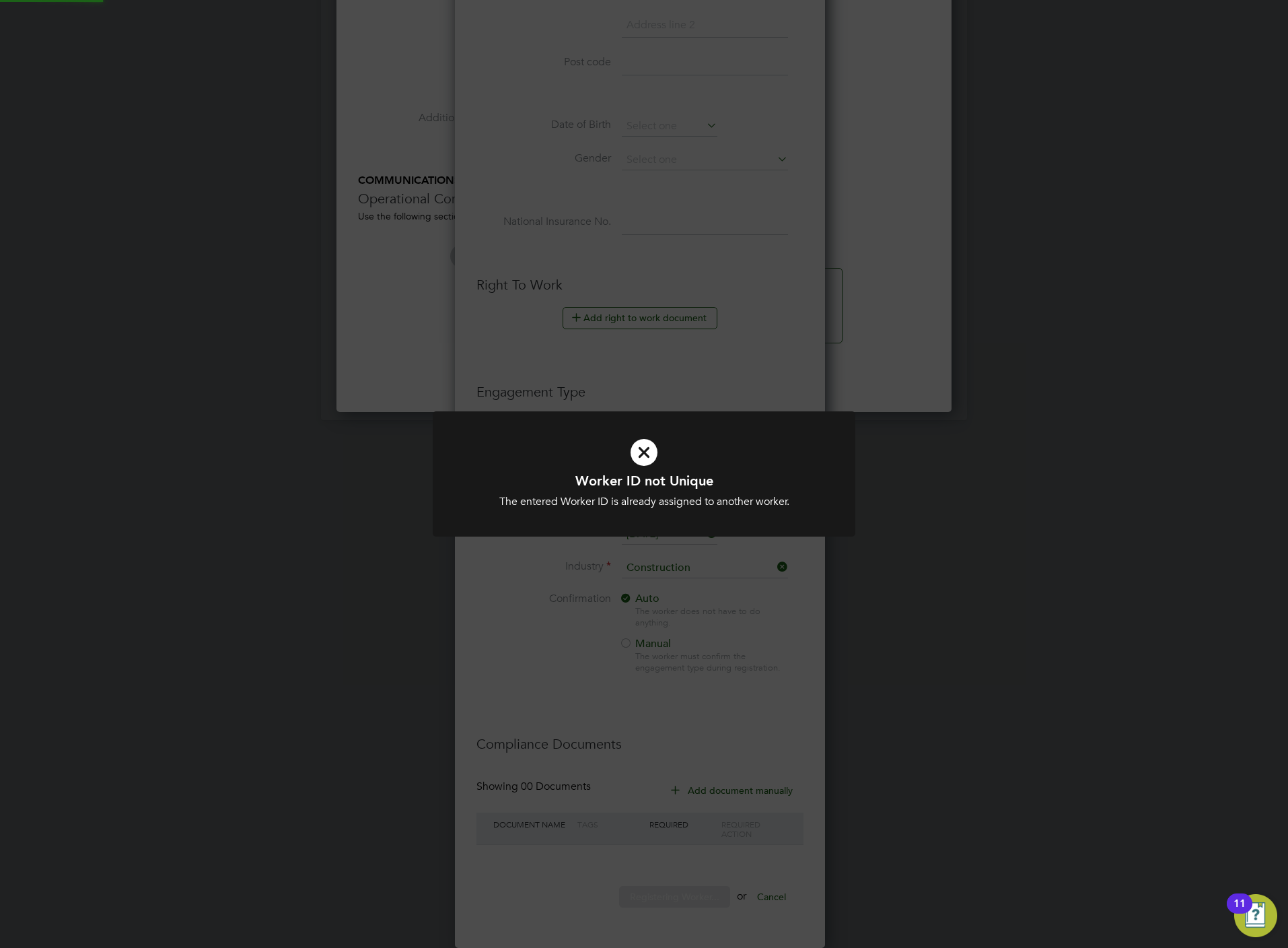
scroll to position [1393, 378]
click at [605, 716] on div "Worker ID not Unique The entered Worker ID is already assigned to another worke…" at bounding box center [644, 474] width 1288 height 948
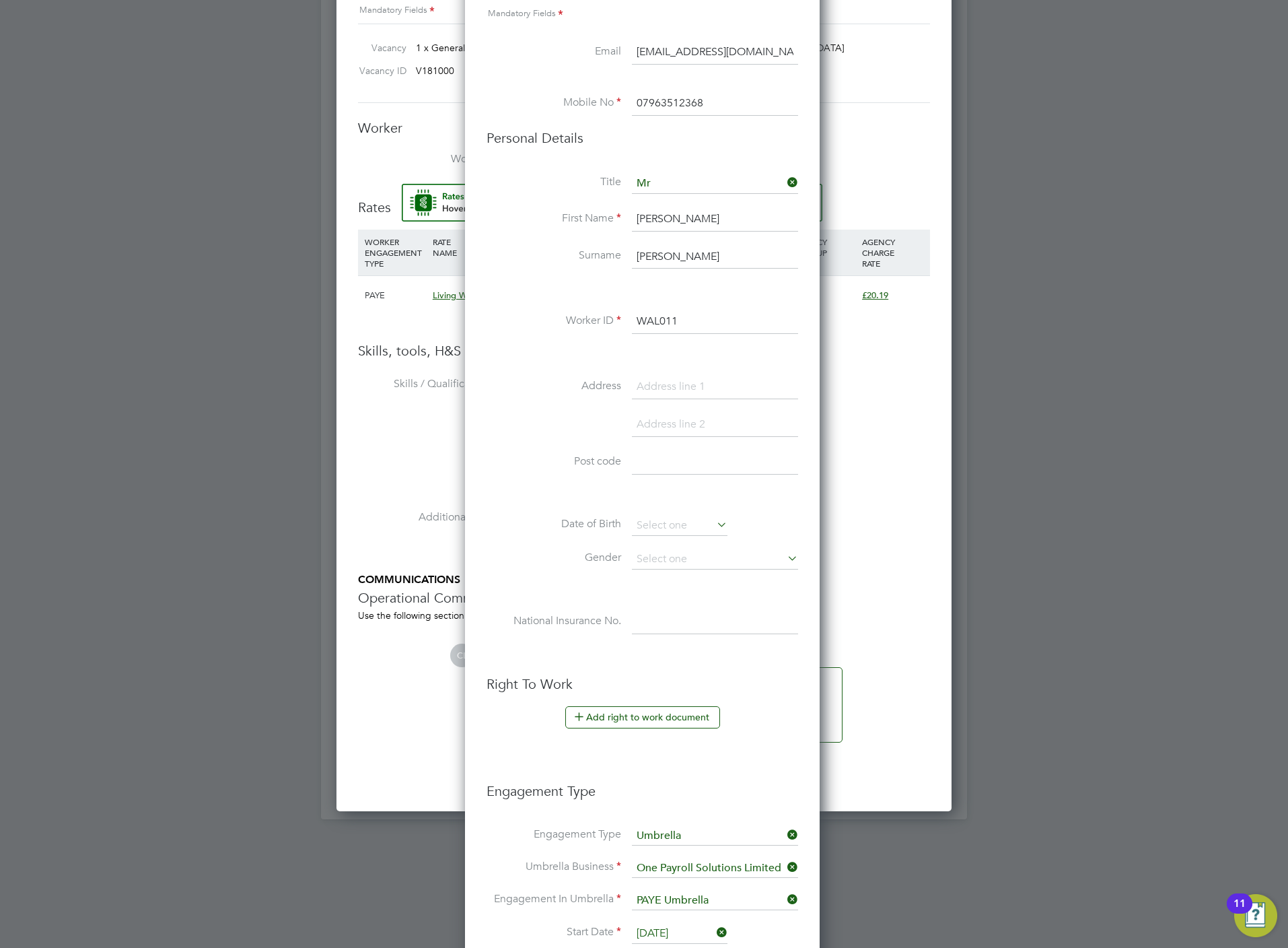
scroll to position [7, 6]
click at [719, 322] on input "WAL011" at bounding box center [715, 321] width 166 height 24
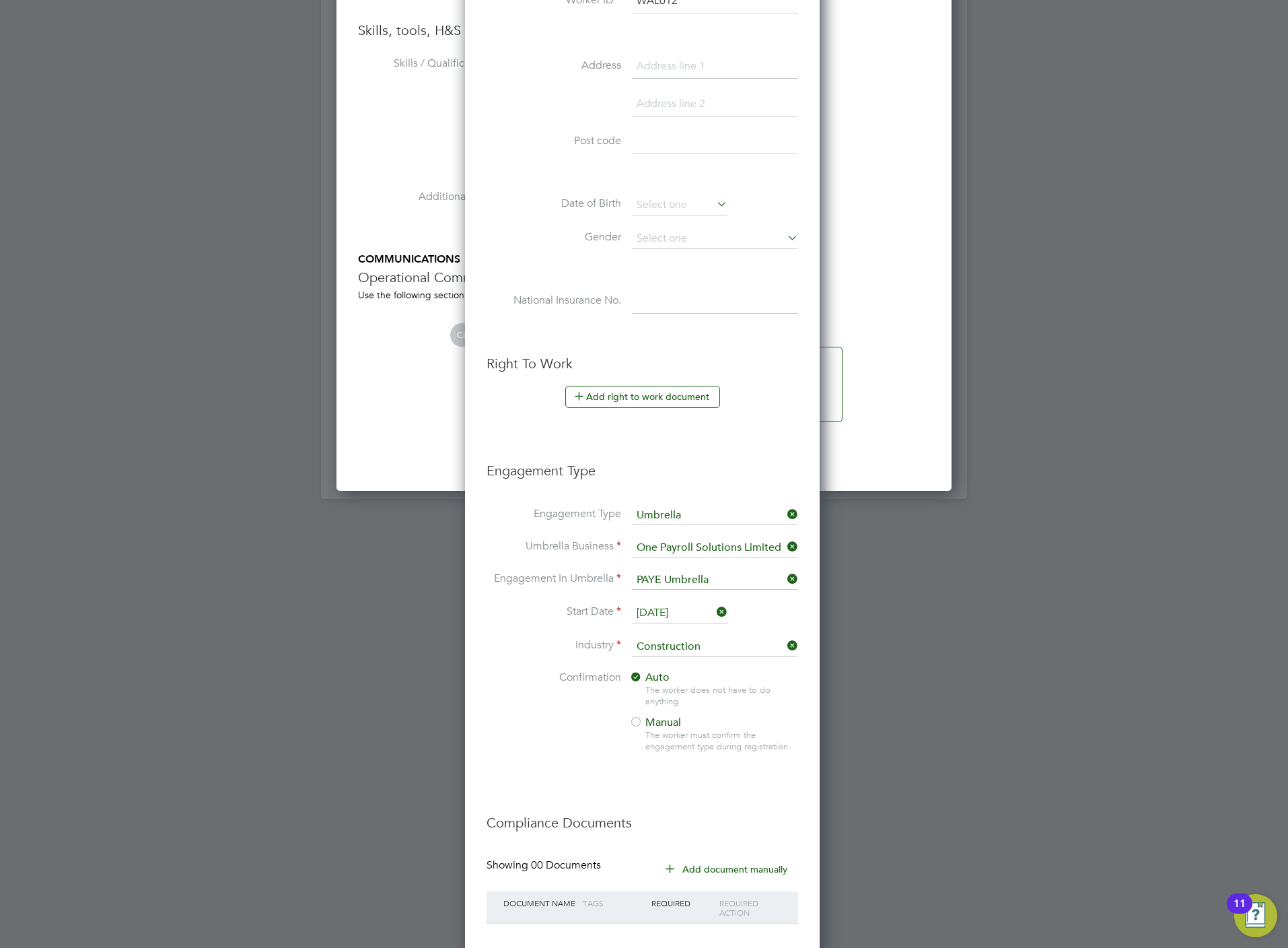
scroll to position [1289, 0]
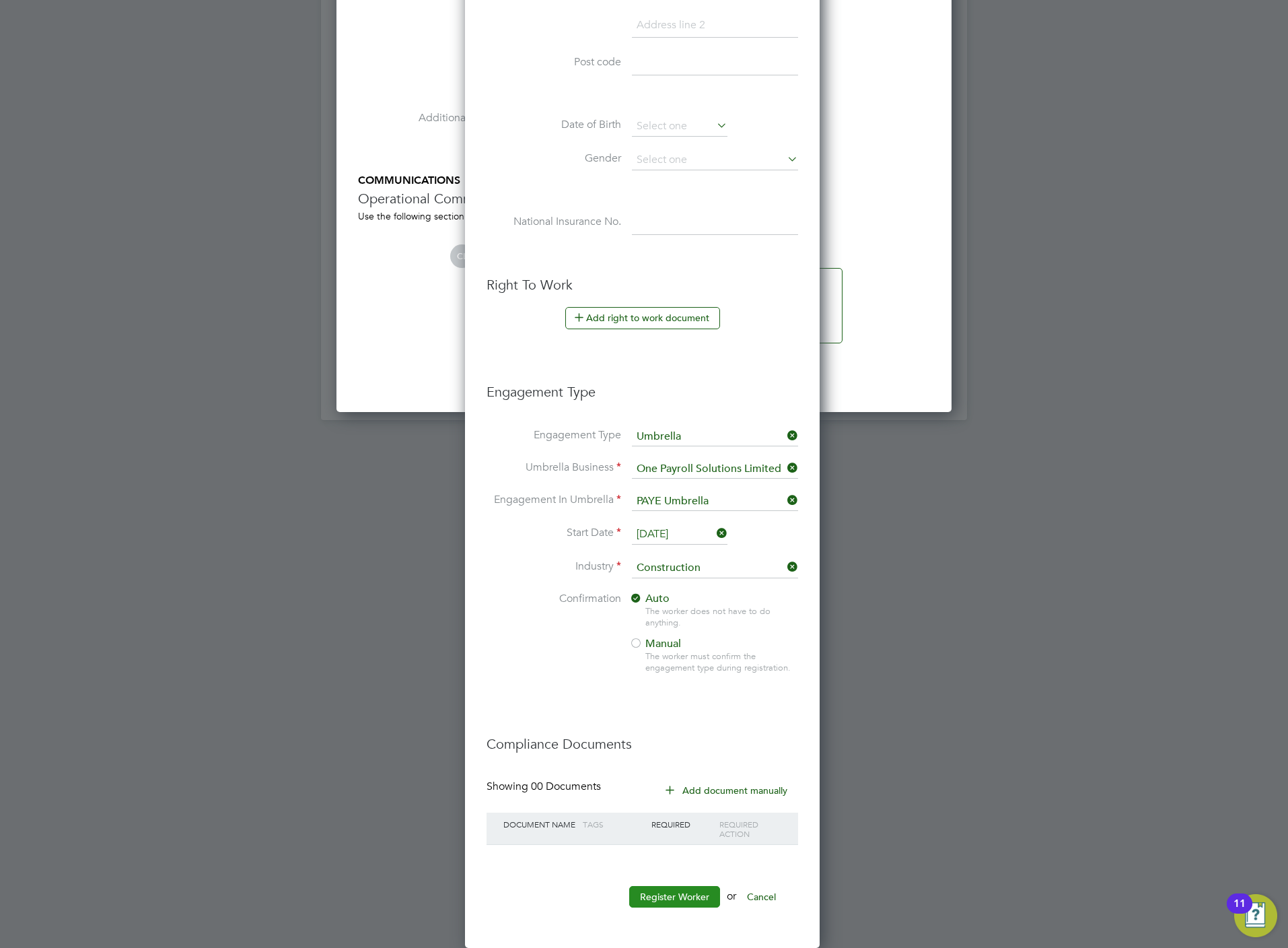
click at [679, 891] on button "Register Worker" at bounding box center [674, 897] width 91 height 22
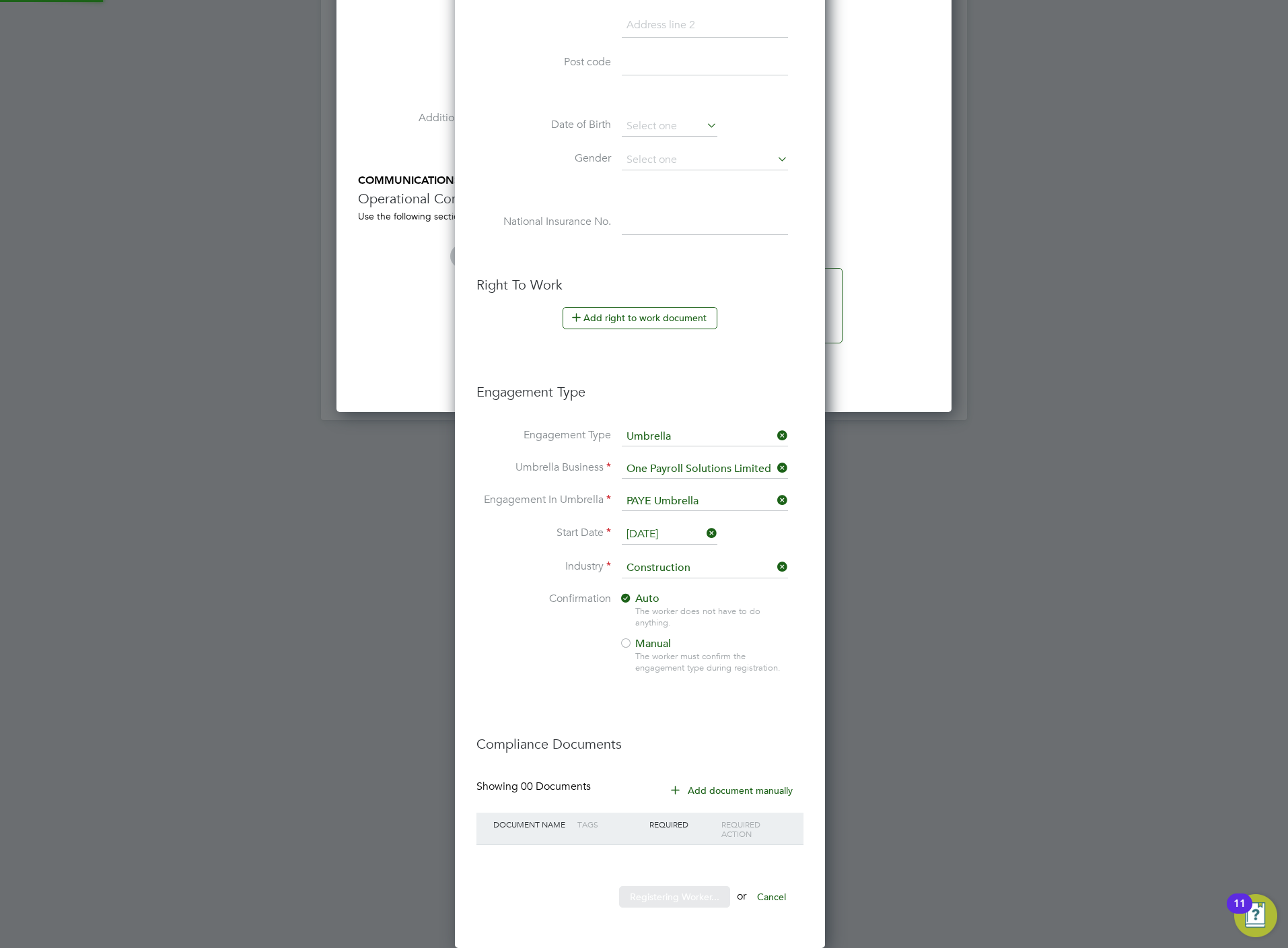
scroll to position [1393, 378]
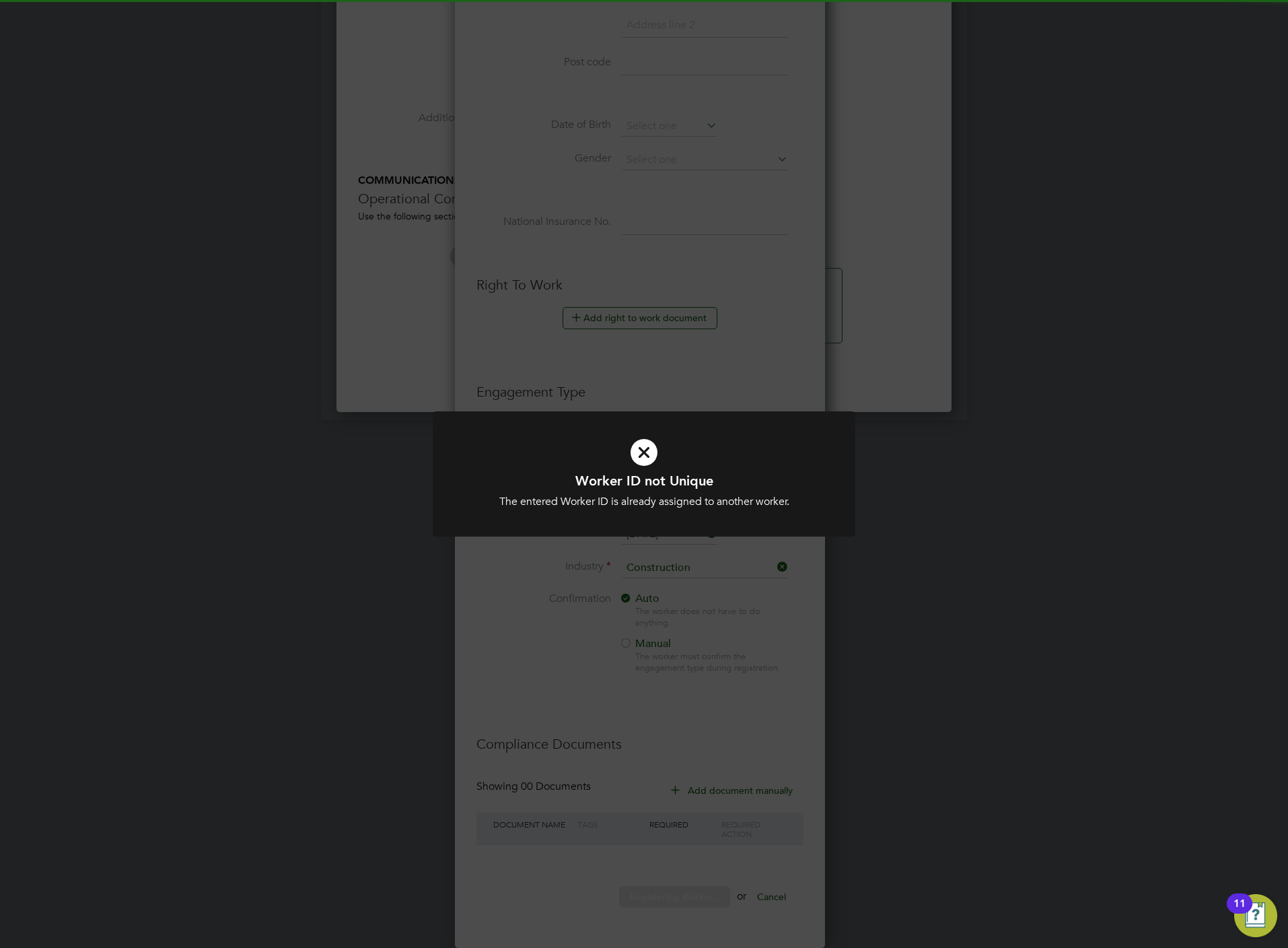
click at [532, 667] on div "Worker ID not Unique The entered Worker ID is already assigned to another worke…" at bounding box center [644, 474] width 1288 height 948
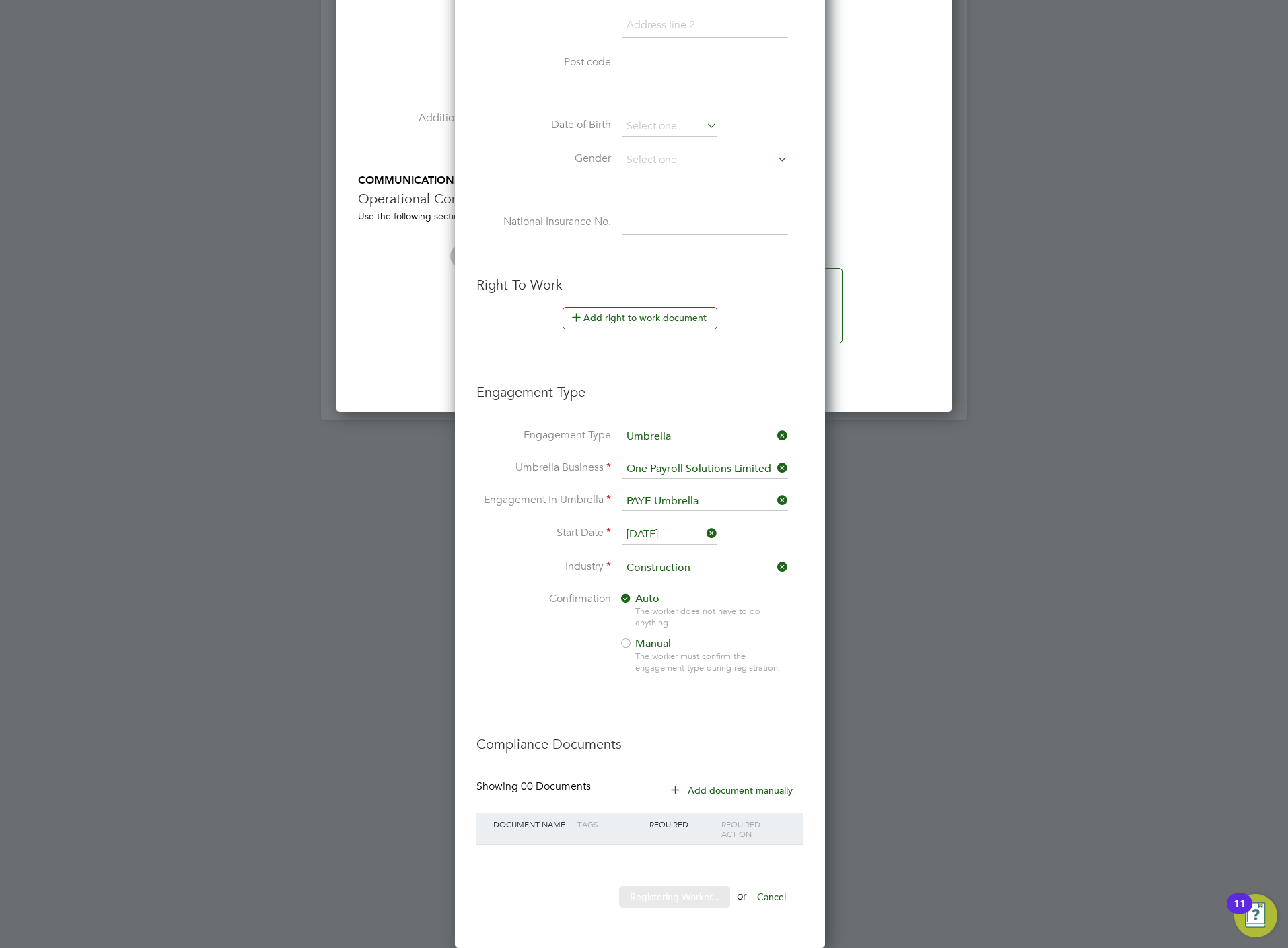
scroll to position [684, 0]
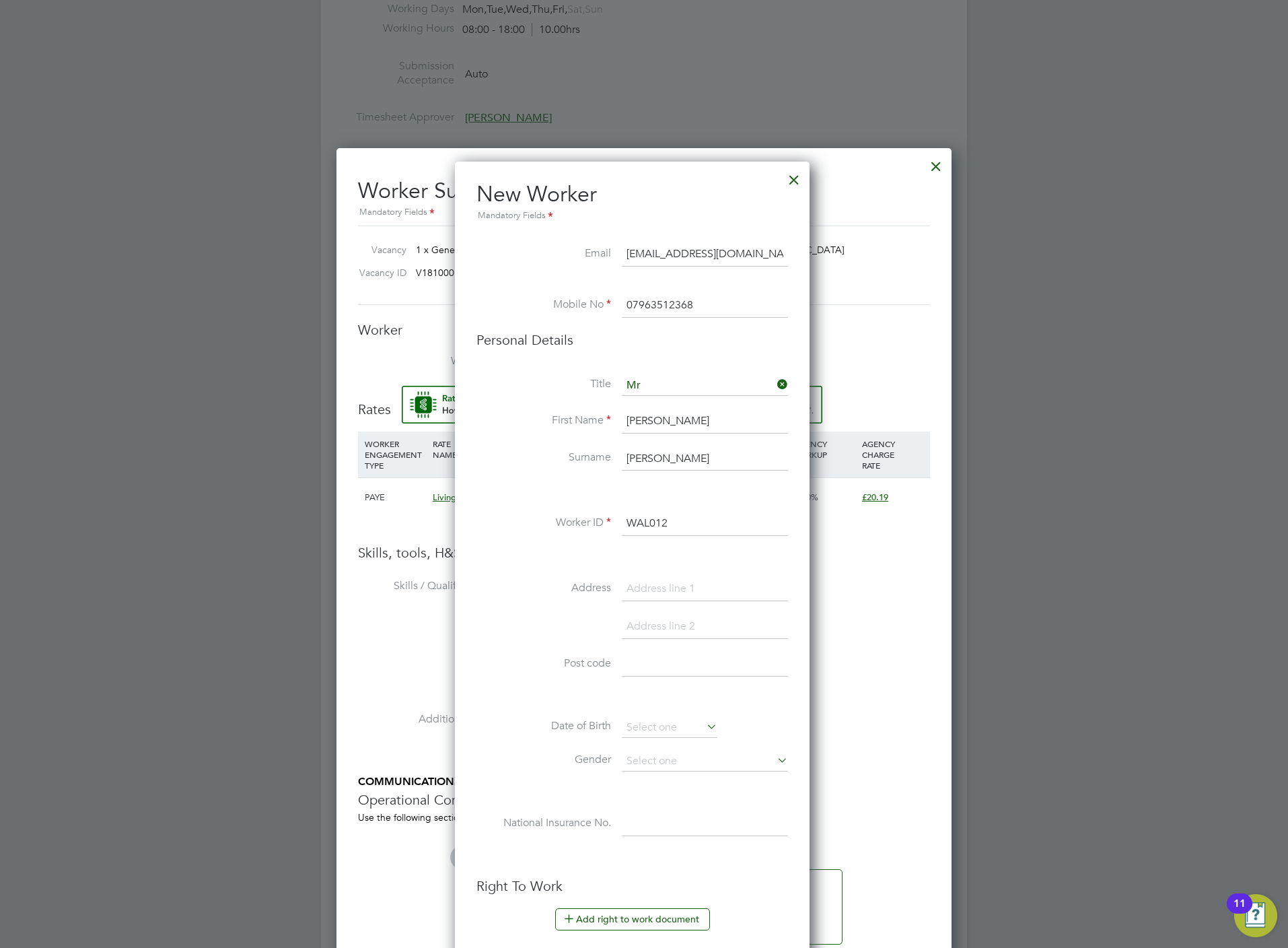
click at [705, 529] on input "WAL012" at bounding box center [705, 523] width 166 height 24
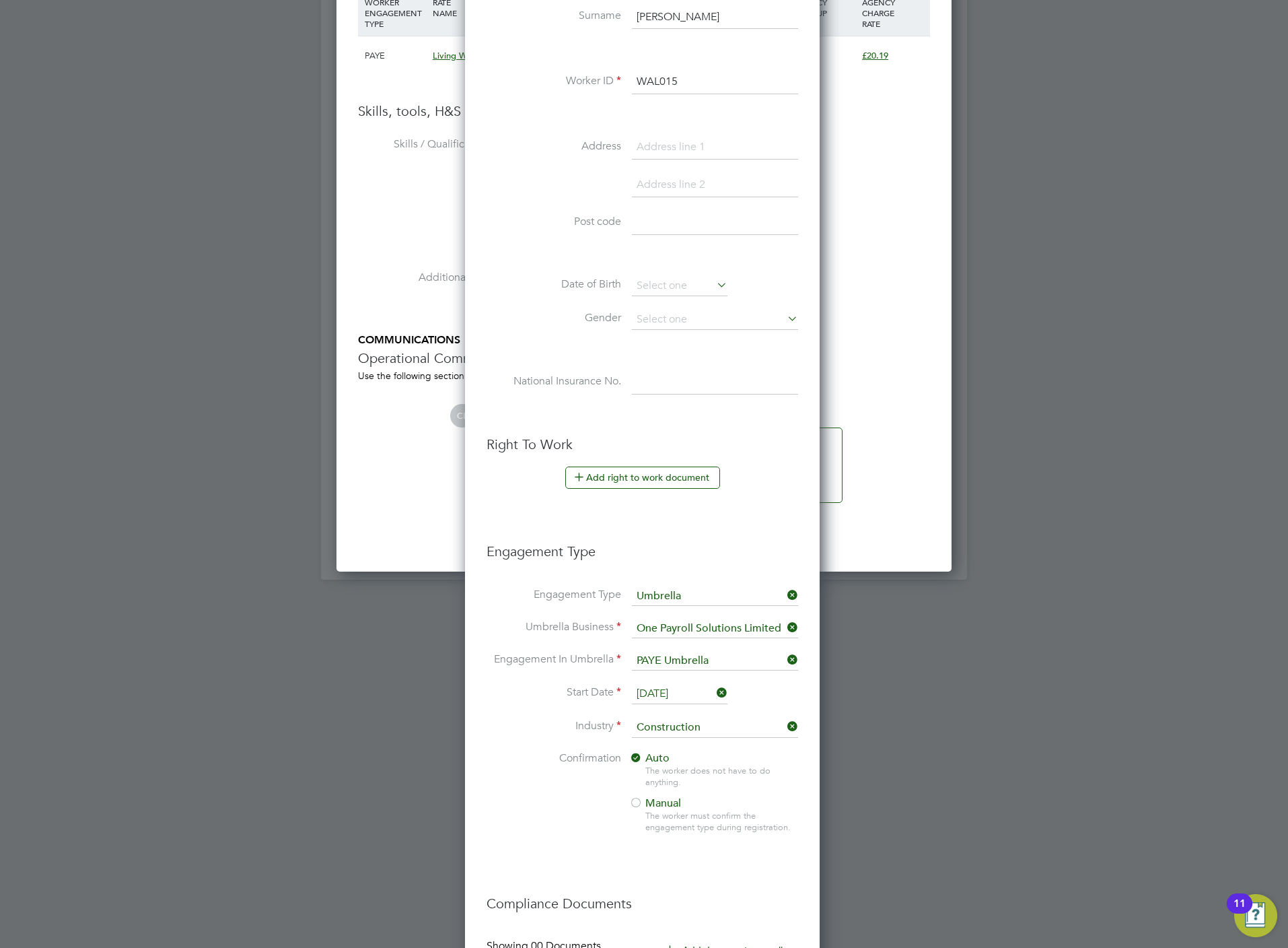
scroll to position [1289, 0]
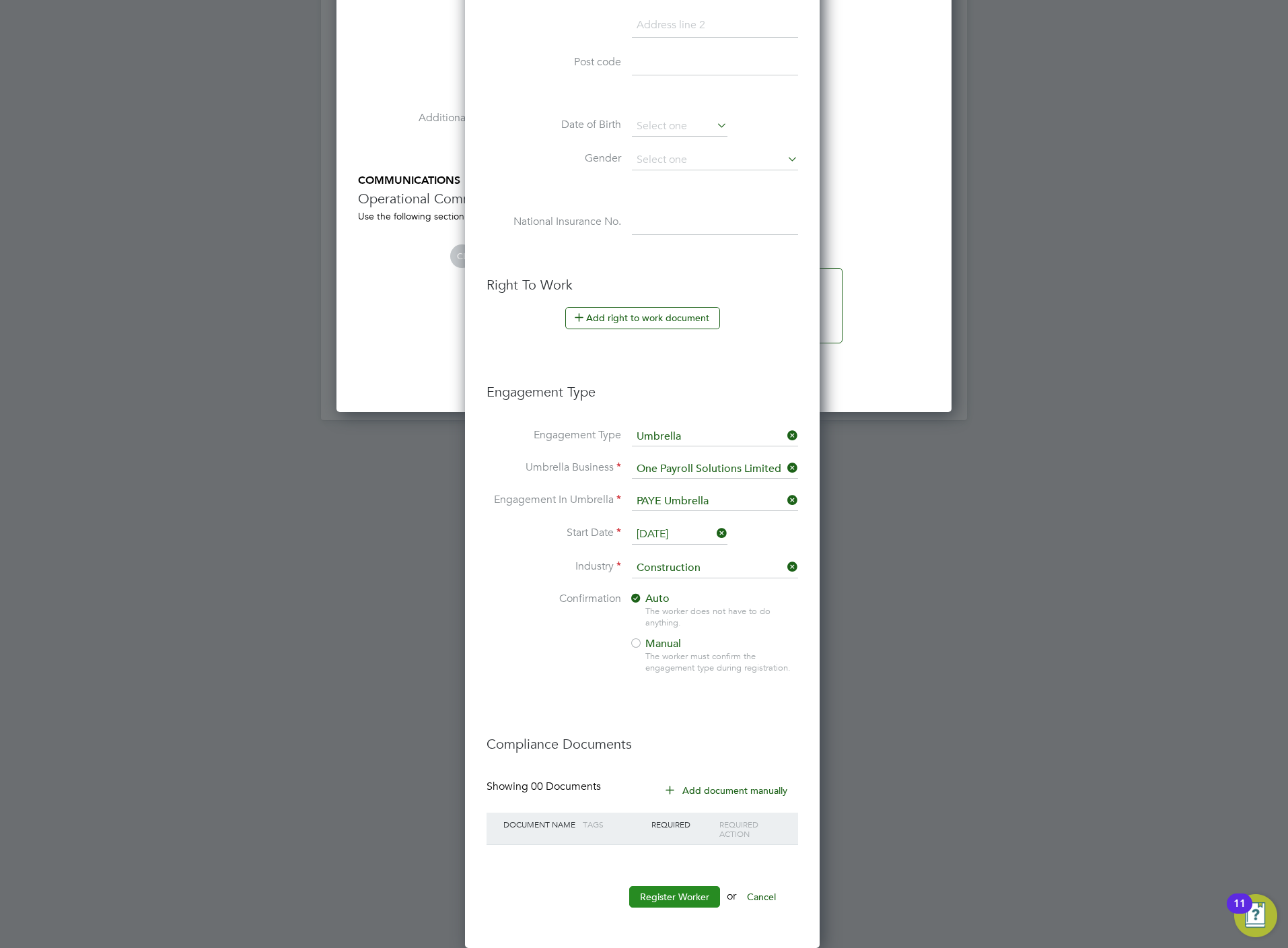
type input "WAL015"
click at [673, 904] on button "Register Worker" at bounding box center [674, 897] width 91 height 22
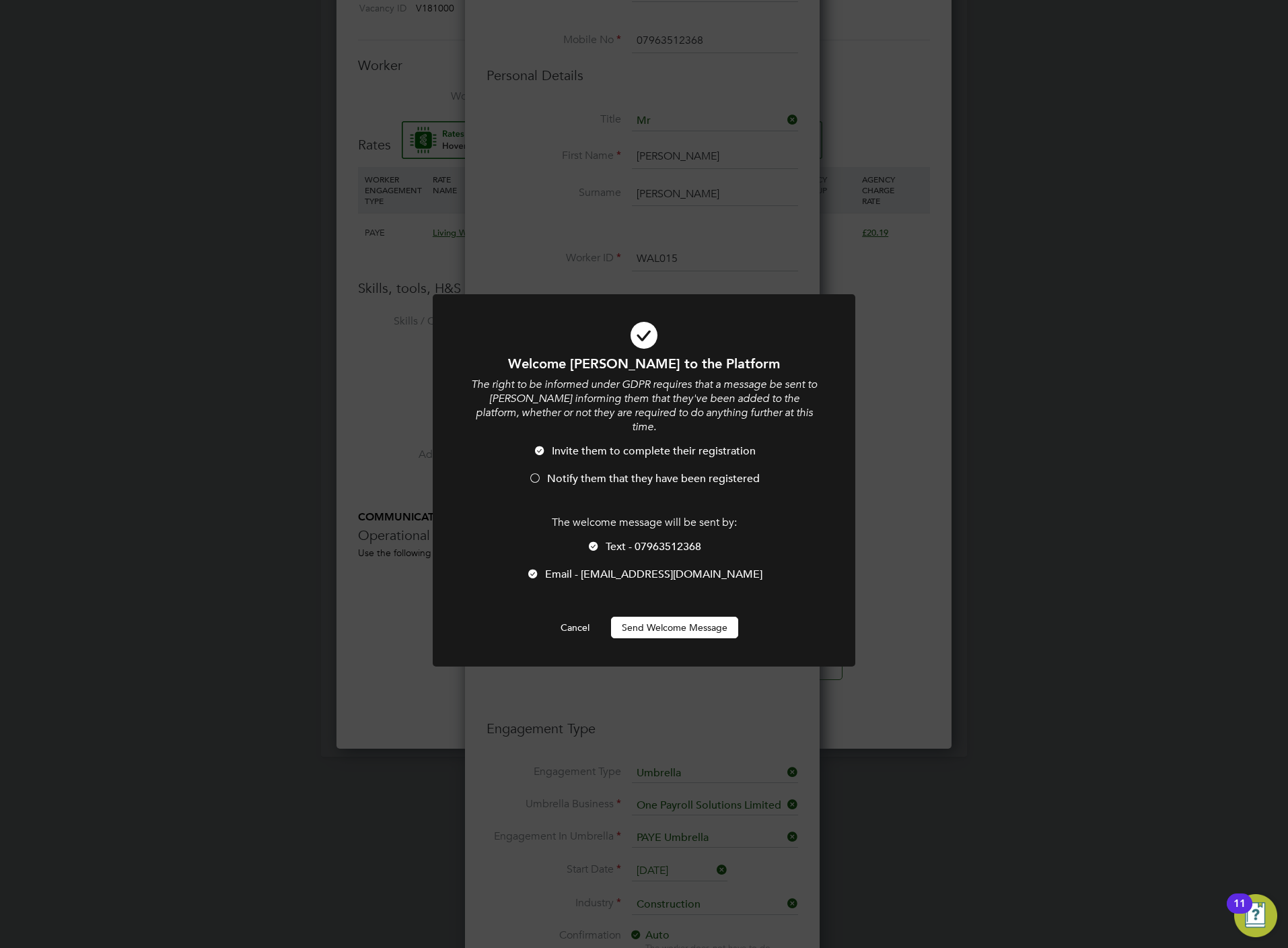
scroll to position [7, 6]
click at [615, 472] on span "Notify them that they have been registered" at bounding box center [653, 479] width 213 height 13
click at [634, 540] on span "Text - 07963512368" at bounding box center [653, 547] width 96 height 13
click at [669, 617] on button "Send Welcome Message" at bounding box center [675, 628] width 127 height 22
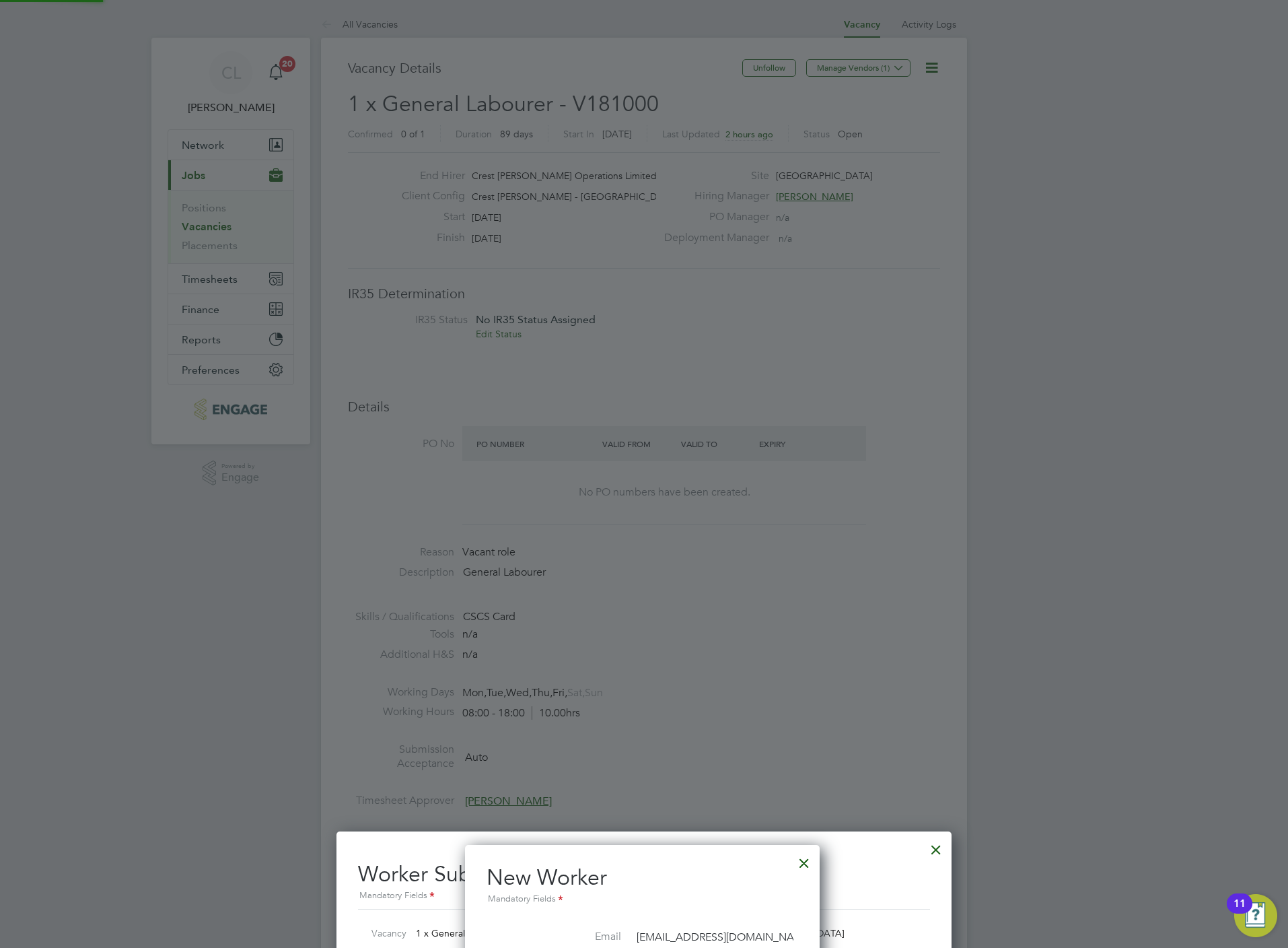
scroll to position [948, 0]
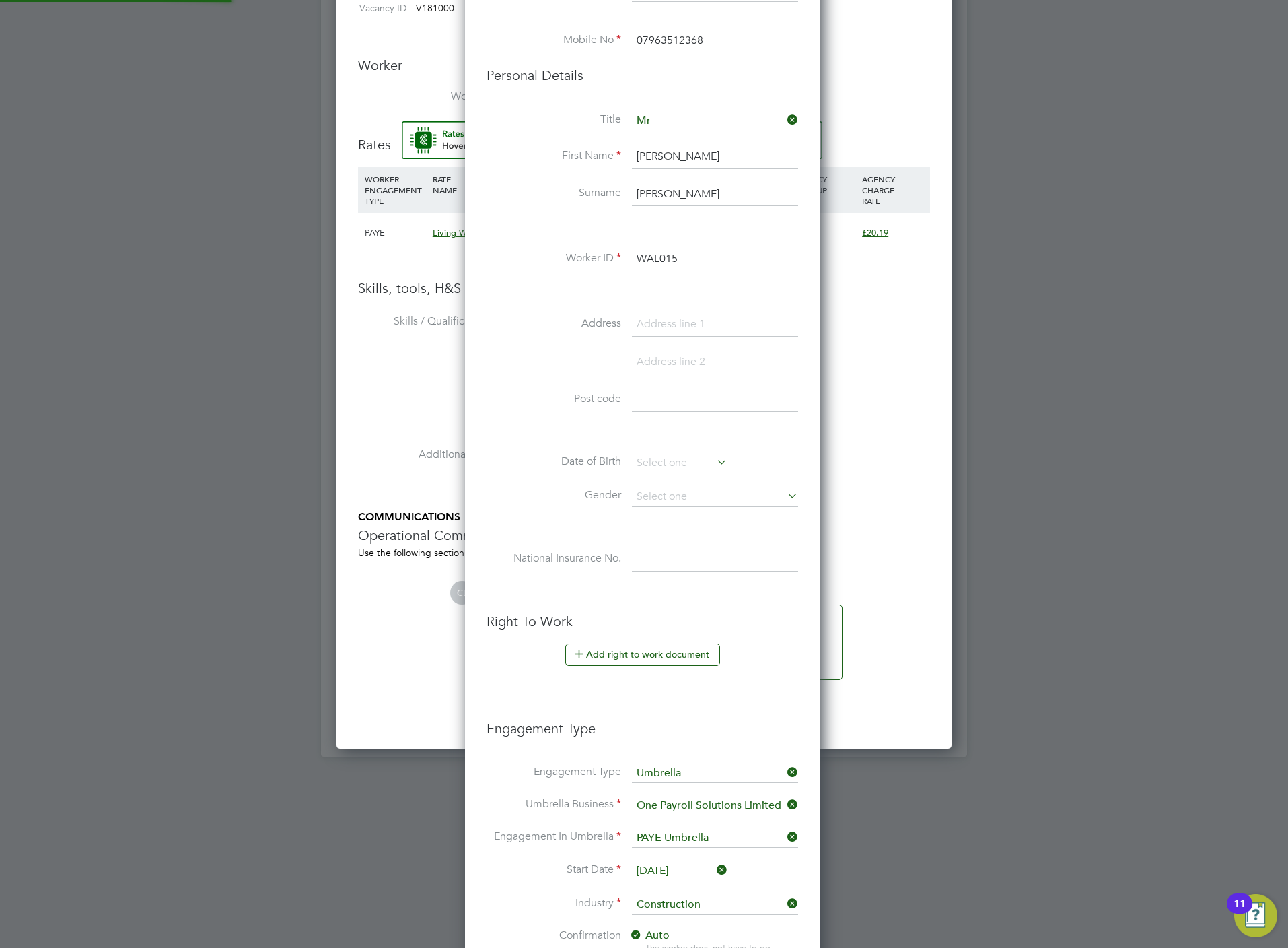
type input "[PERSON_NAME] (WAL015)"
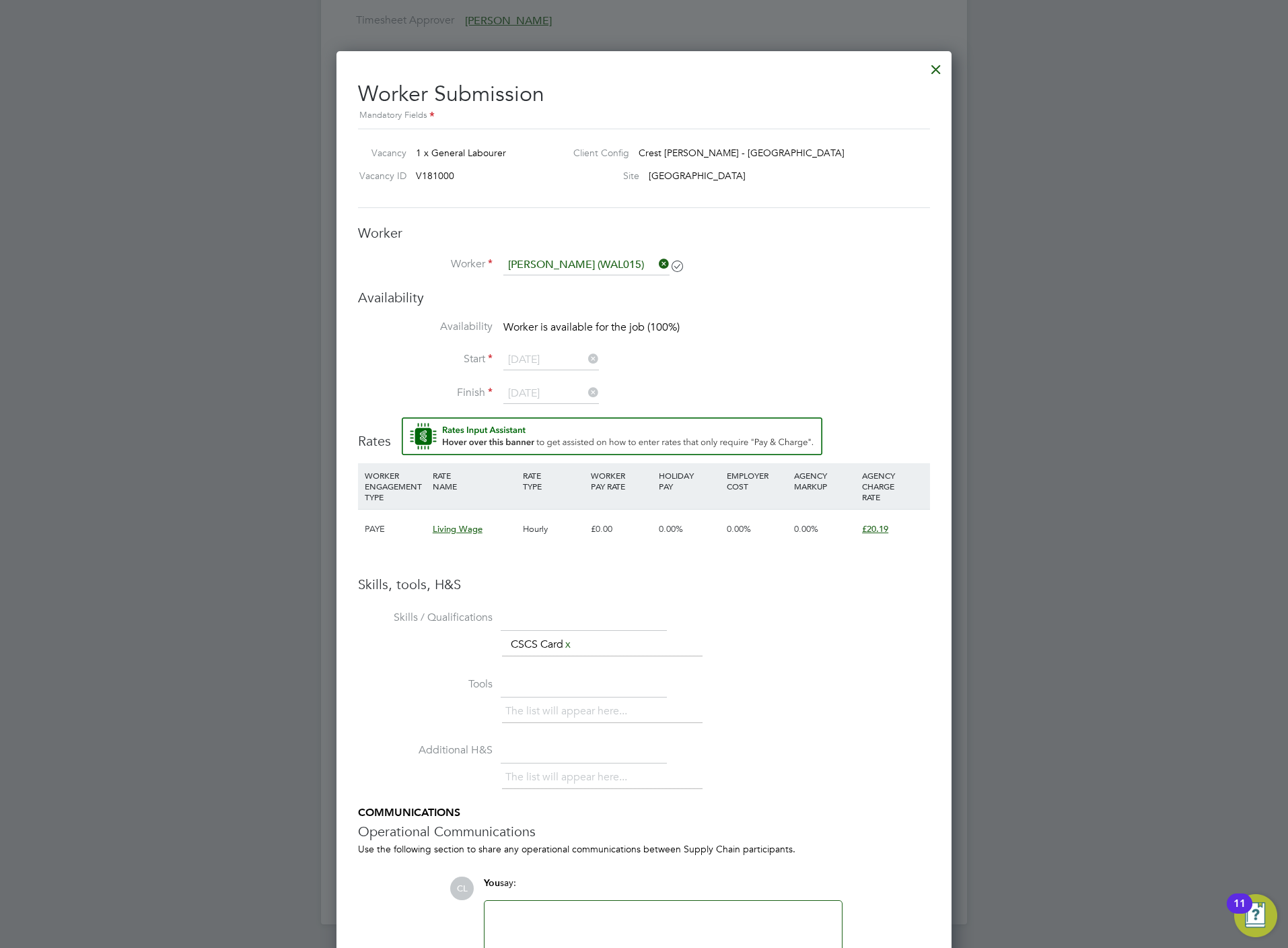
scroll to position [881, 0]
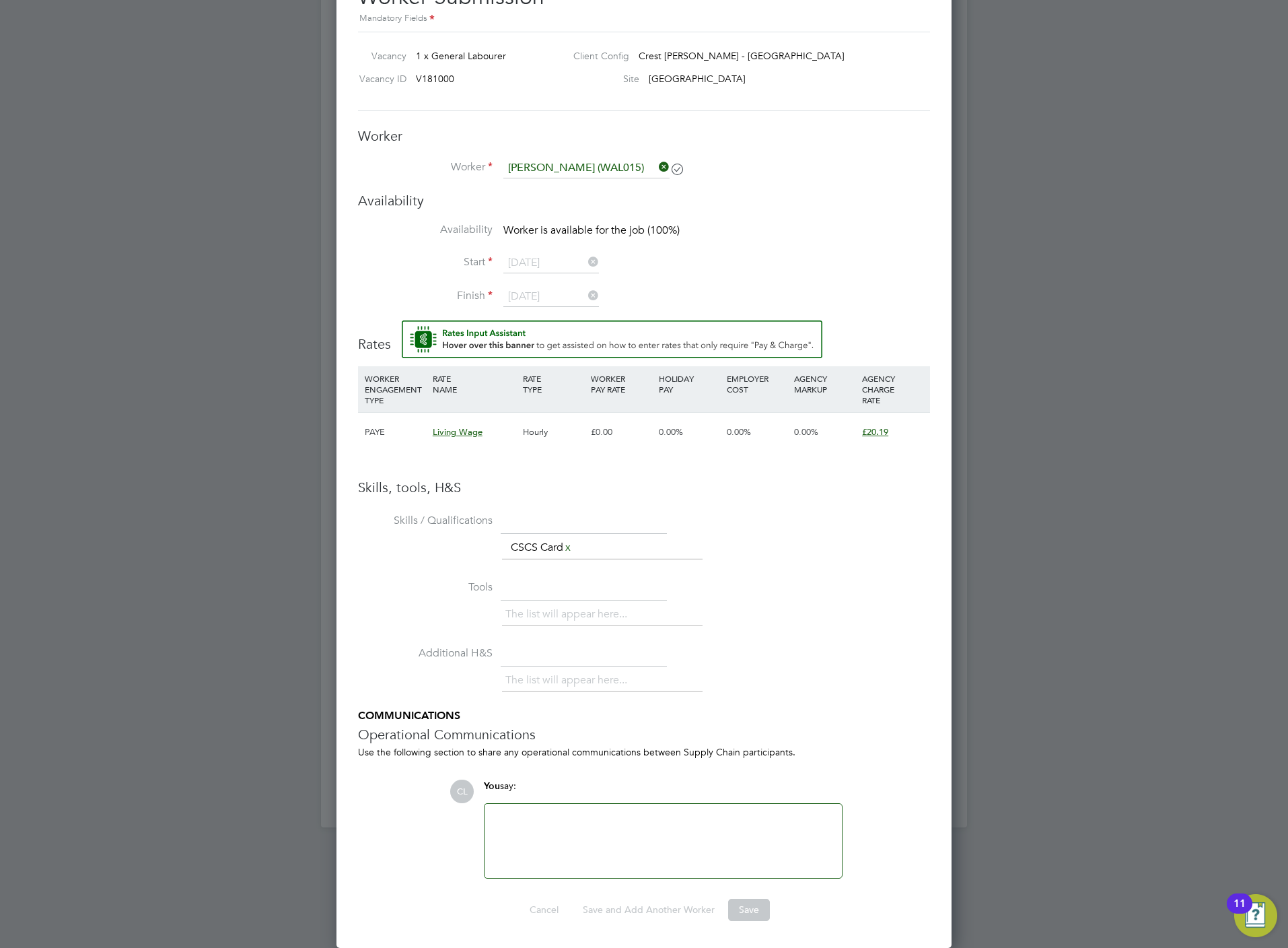
click at [833, 633] on li "Tools The list will appear here..." at bounding box center [644, 609] width 572 height 66
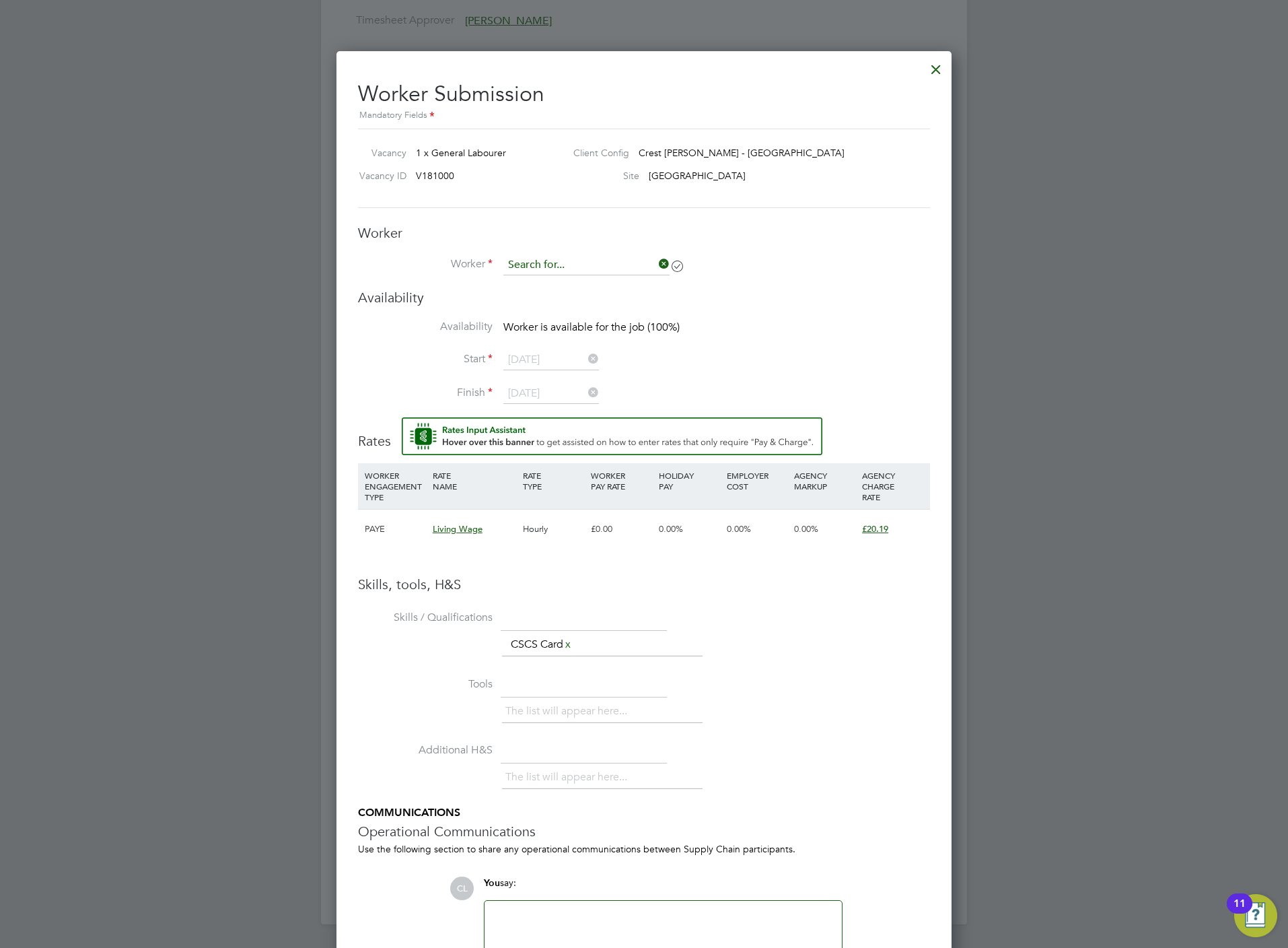
click at [555, 164] on div "Worker Submission Mandatory Fields Vacancy 1 x General Labourer Client Config C…" at bounding box center [644, 543] width 572 height 947
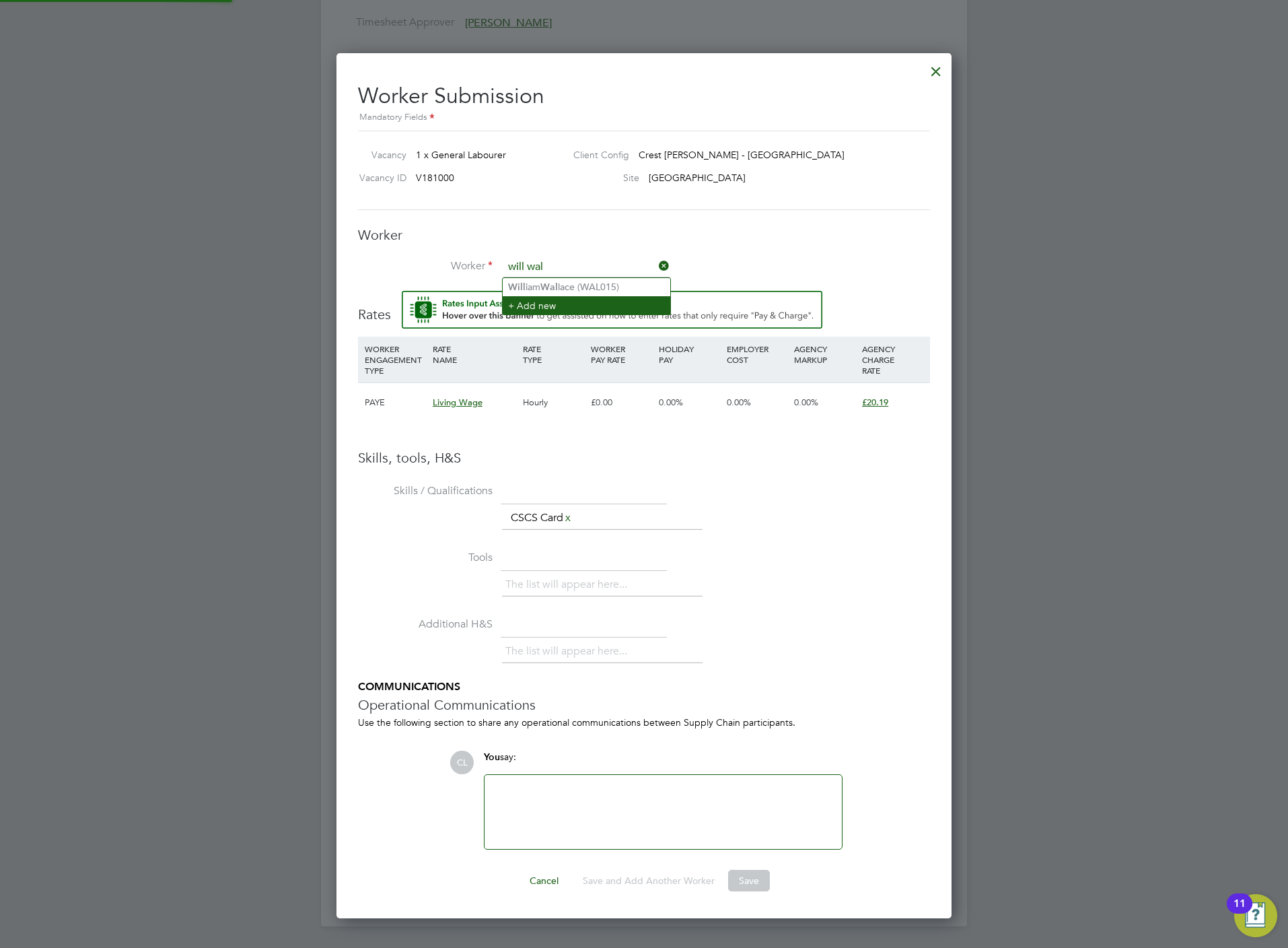
type input "will wal"
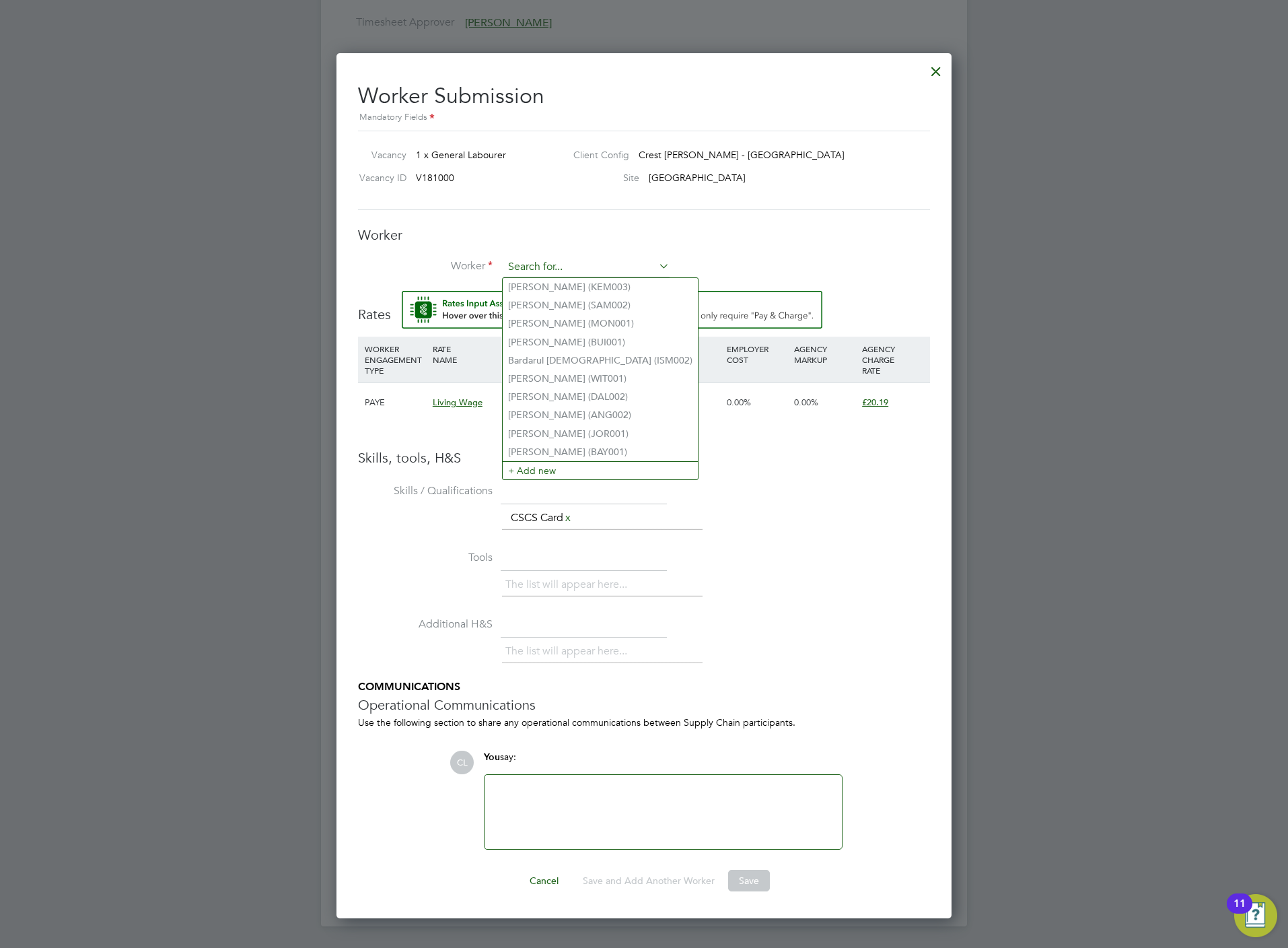
click at [567, 267] on input at bounding box center [586, 268] width 166 height 20
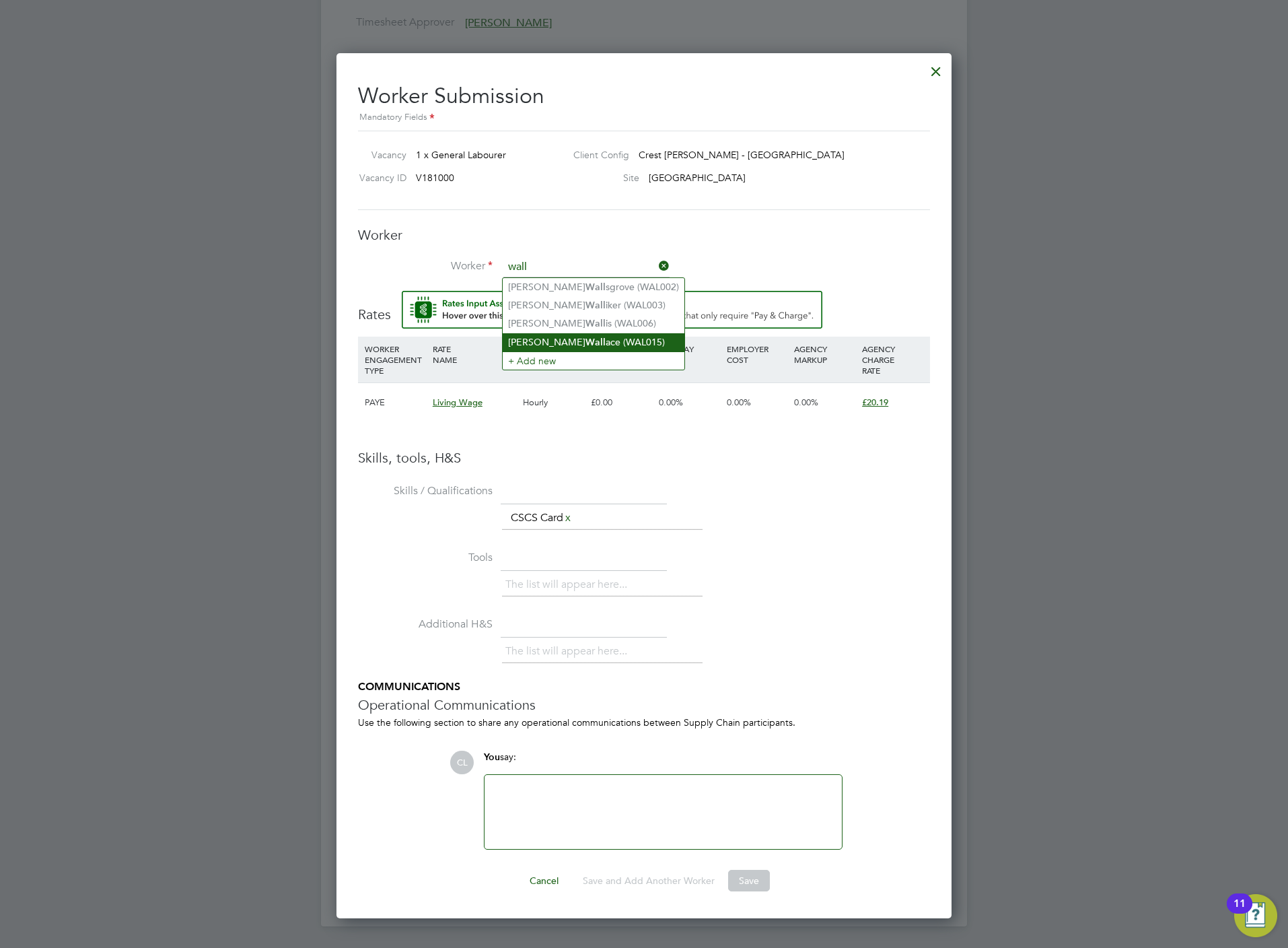
click at [585, 339] on li "[PERSON_NAME] ace (WAL015)" at bounding box center [593, 342] width 182 height 18
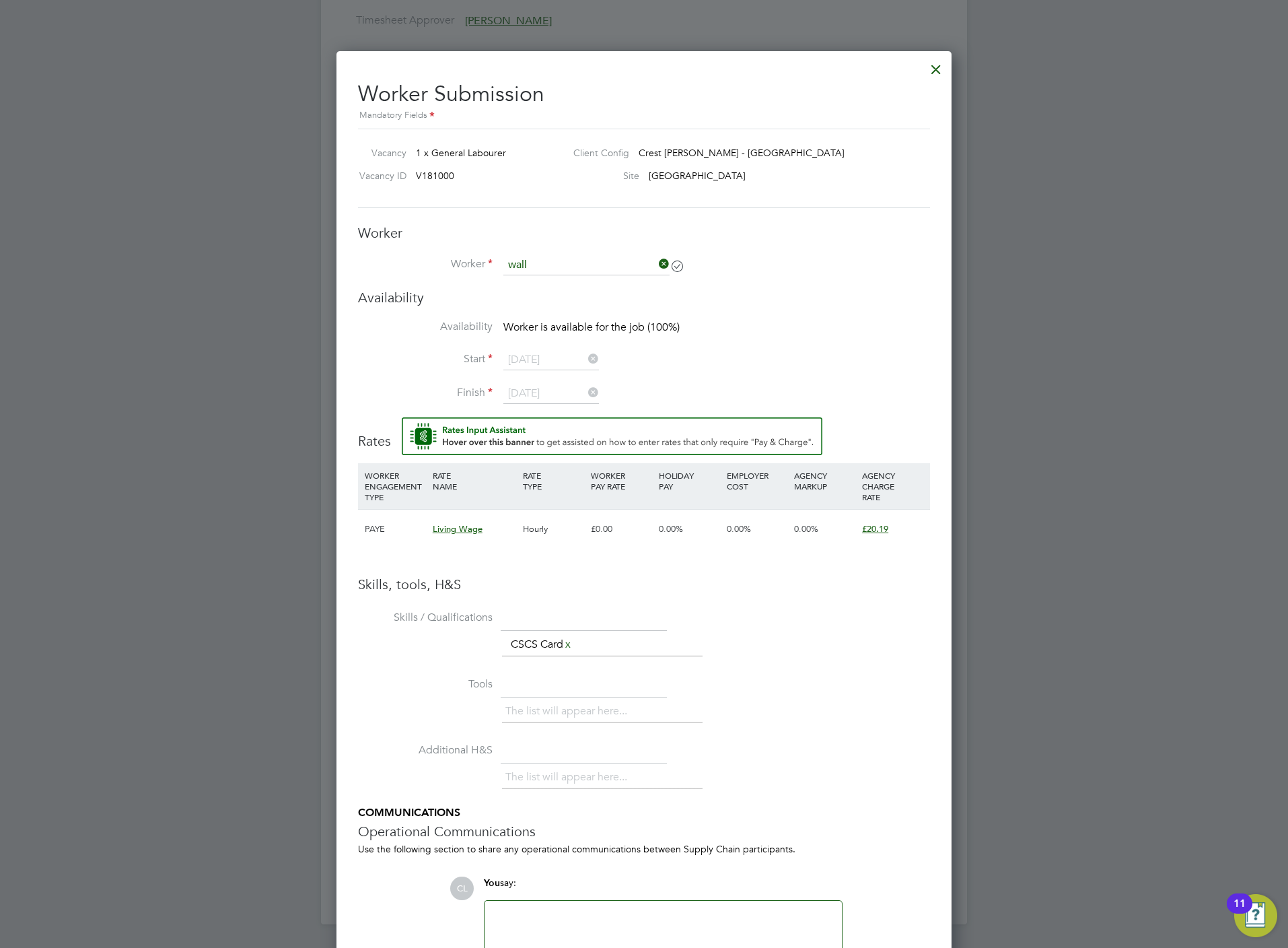
type input "[PERSON_NAME] (WAL015)"
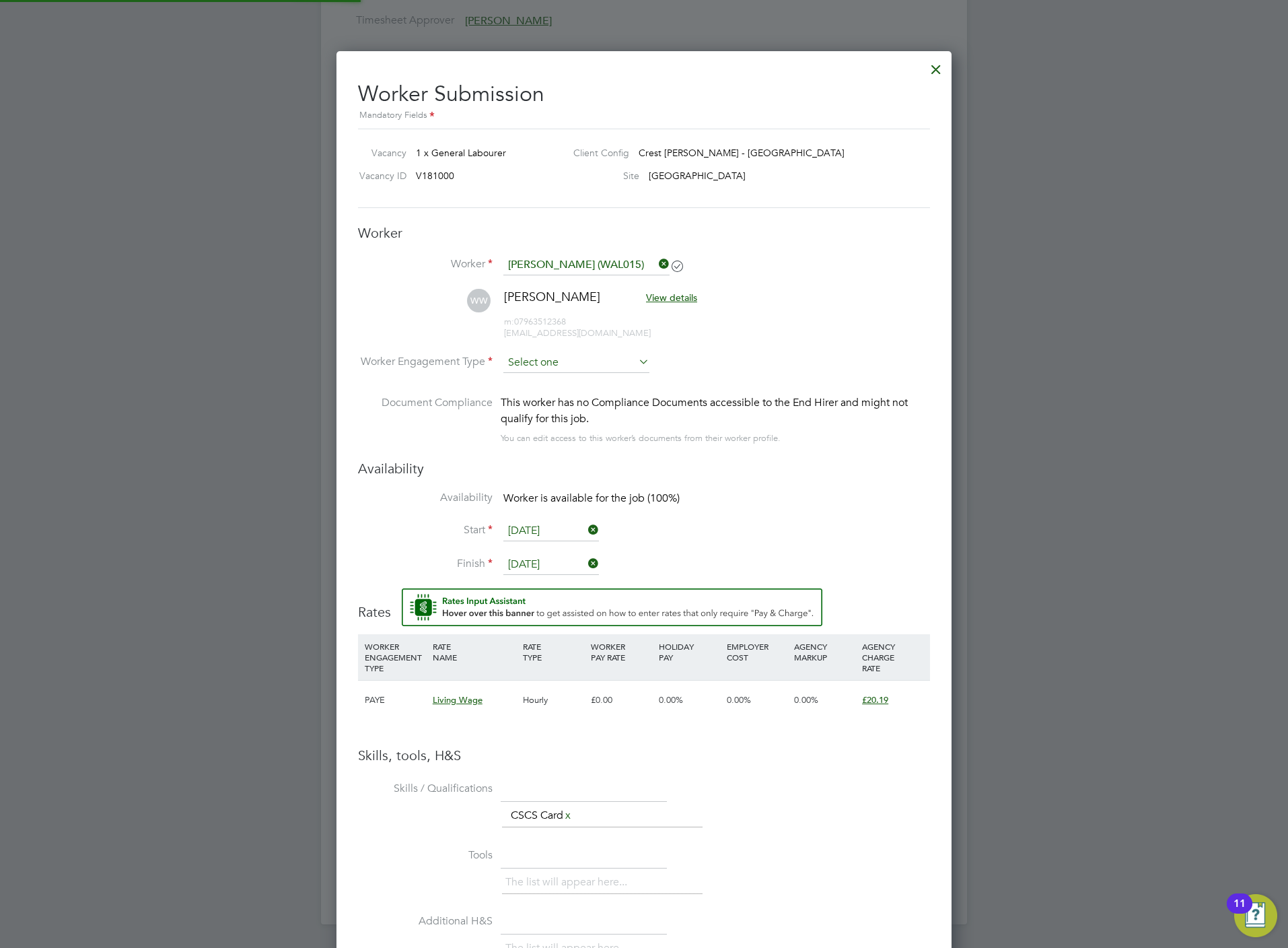
scroll to position [1168, 615]
click at [578, 358] on input at bounding box center [576, 363] width 146 height 20
click at [572, 402] on li "PAYE" at bounding box center [576, 399] width 148 height 18
type input "PAYE"
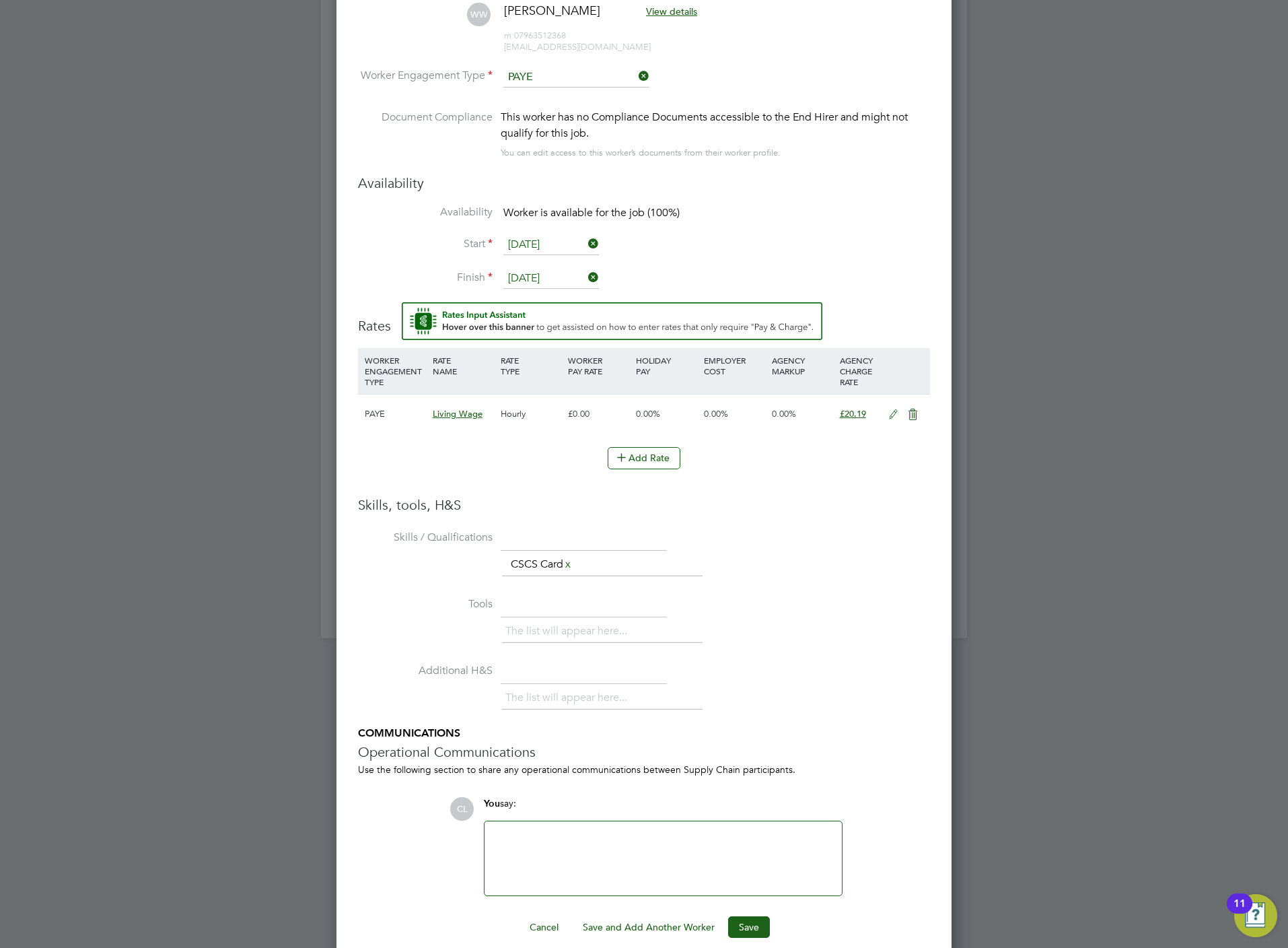
scroll to position [1087, 0]
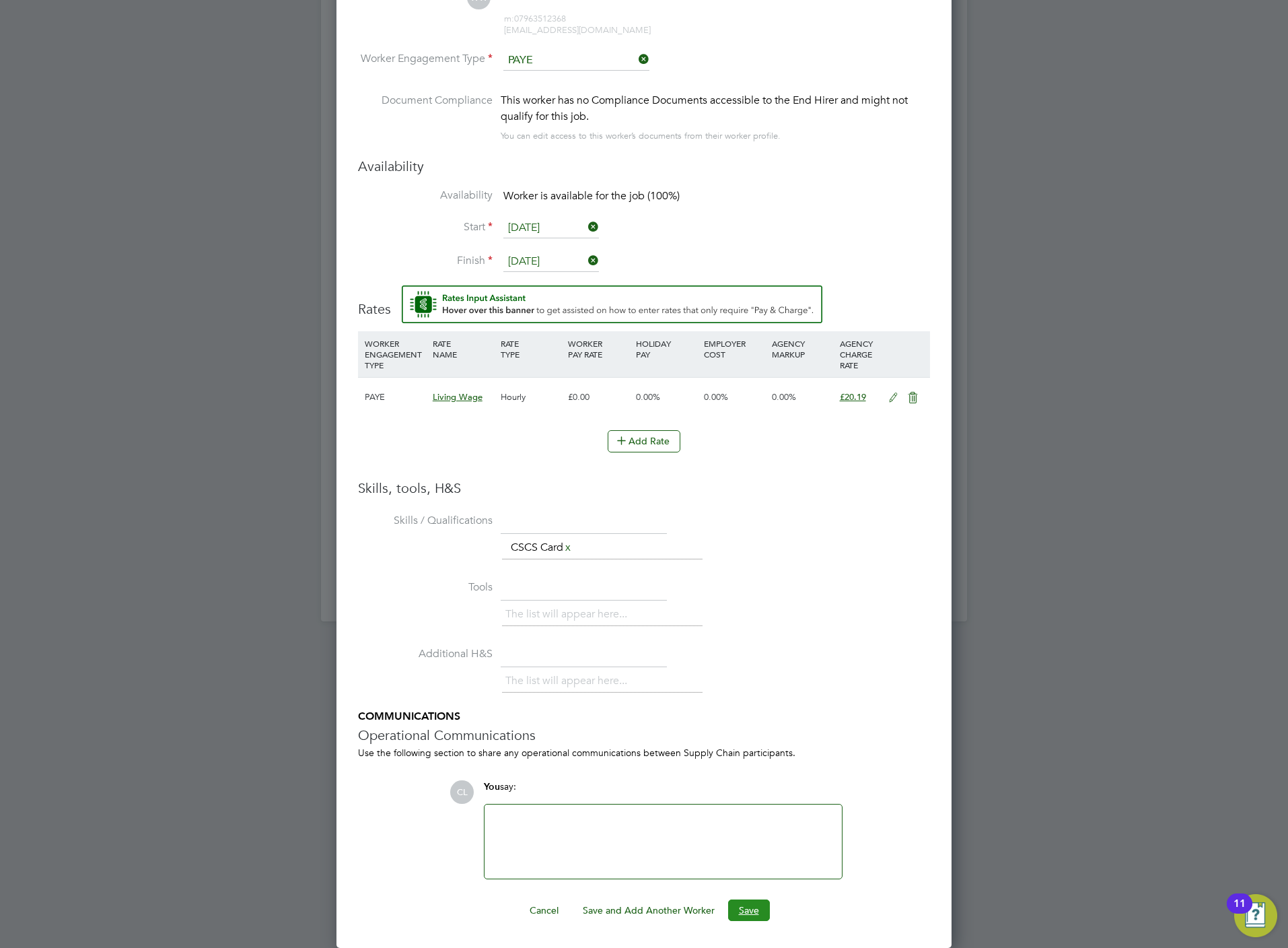
click at [751, 915] on button "Save" at bounding box center [749, 910] width 42 height 22
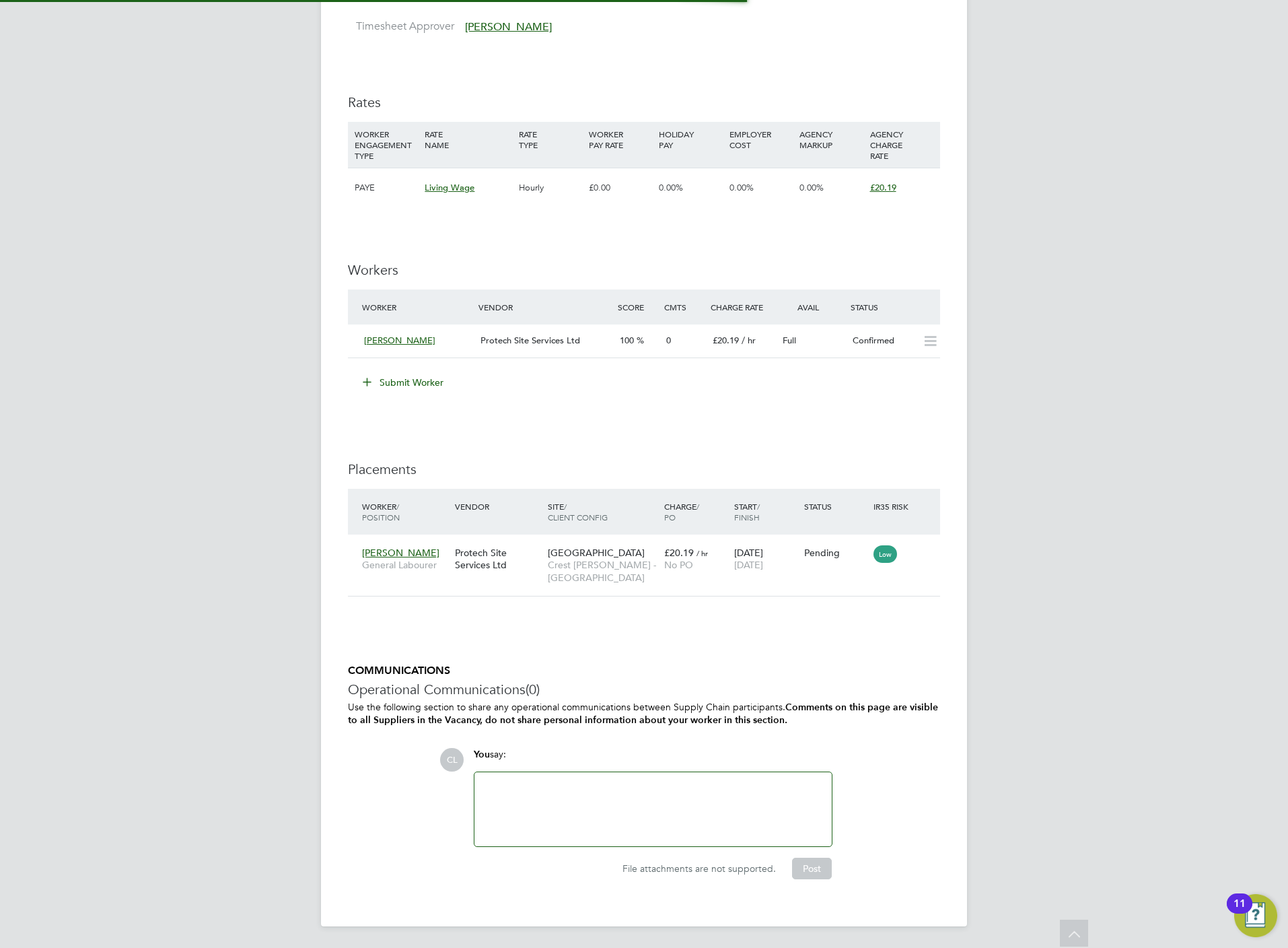
scroll to position [39, 94]
click at [922, 557] on icon at bounding box center [923, 552] width 13 height 16
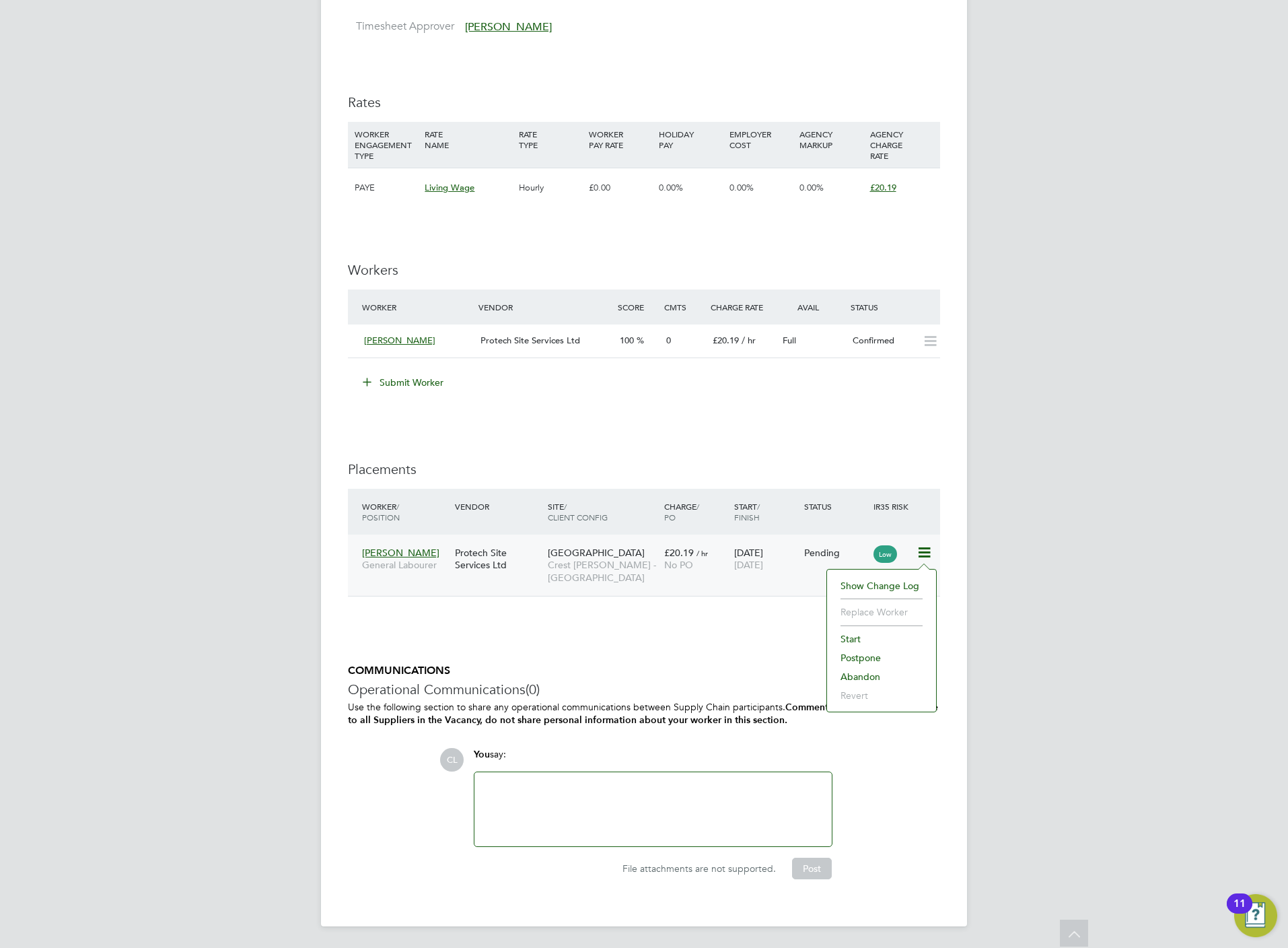
click at [856, 641] on li "Start" at bounding box center [881, 638] width 96 height 18
type input "[PERSON_NAME]"
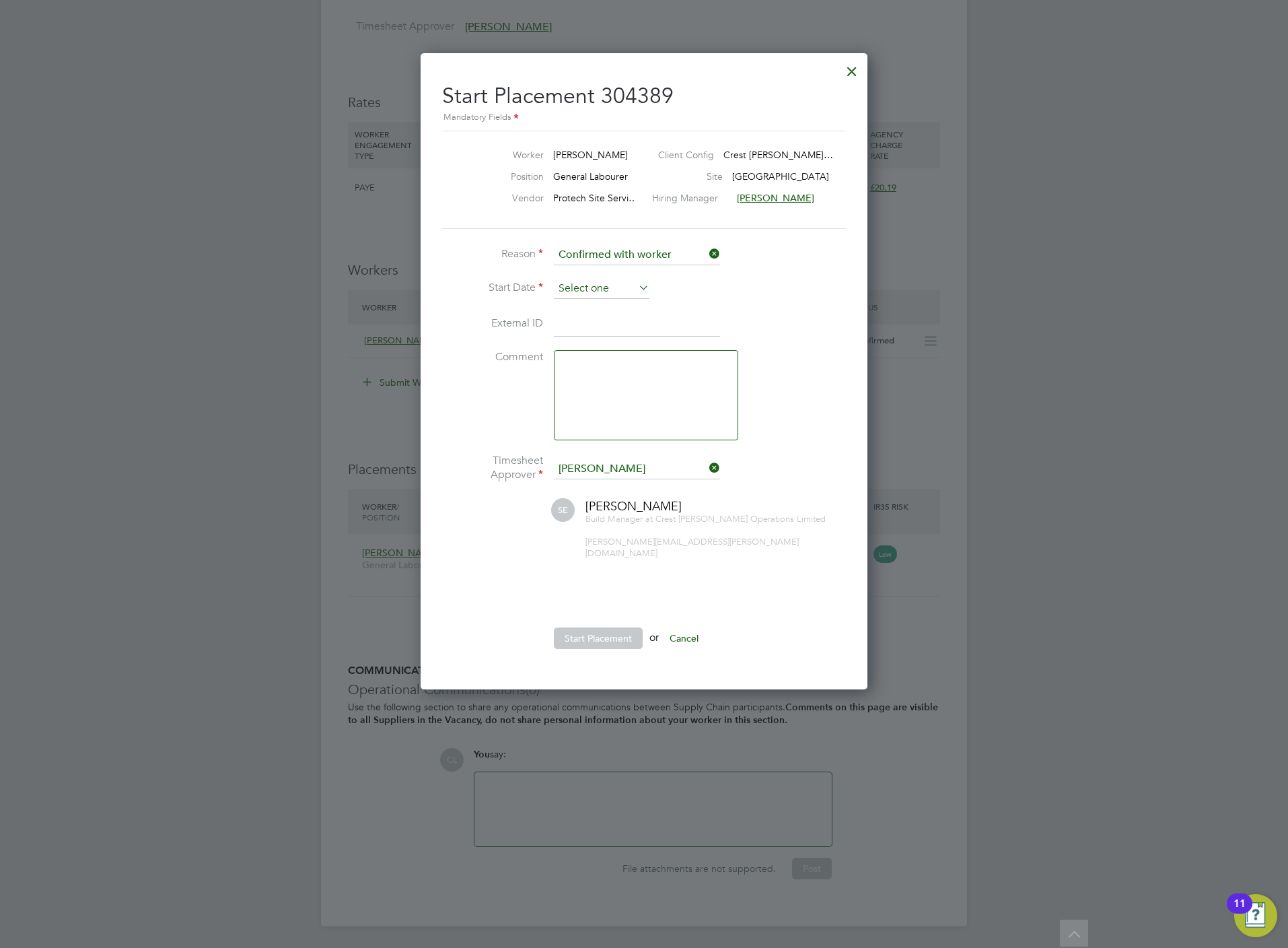
click at [568, 297] on div "All Vacancies Vacancy Activity Logs Vacancy Activity Logs All Vacancies Vacancy…" at bounding box center [644, 81] width 646 height 1690
click at [569, 289] on input at bounding box center [601, 289] width 96 height 20
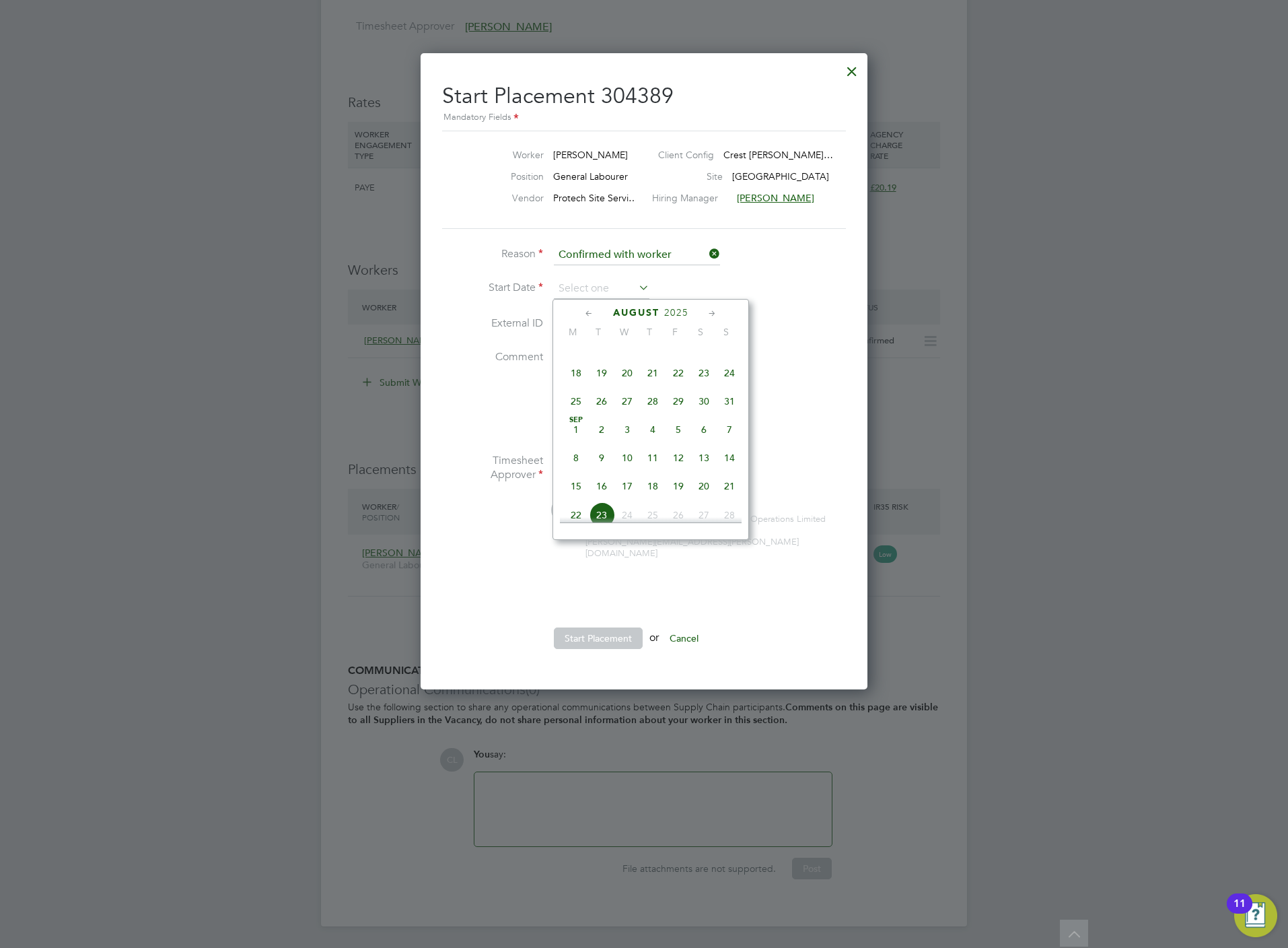
click at [574, 435] on span "[DATE]" at bounding box center [576, 430] width 25 height 25
type input "[DATE]"
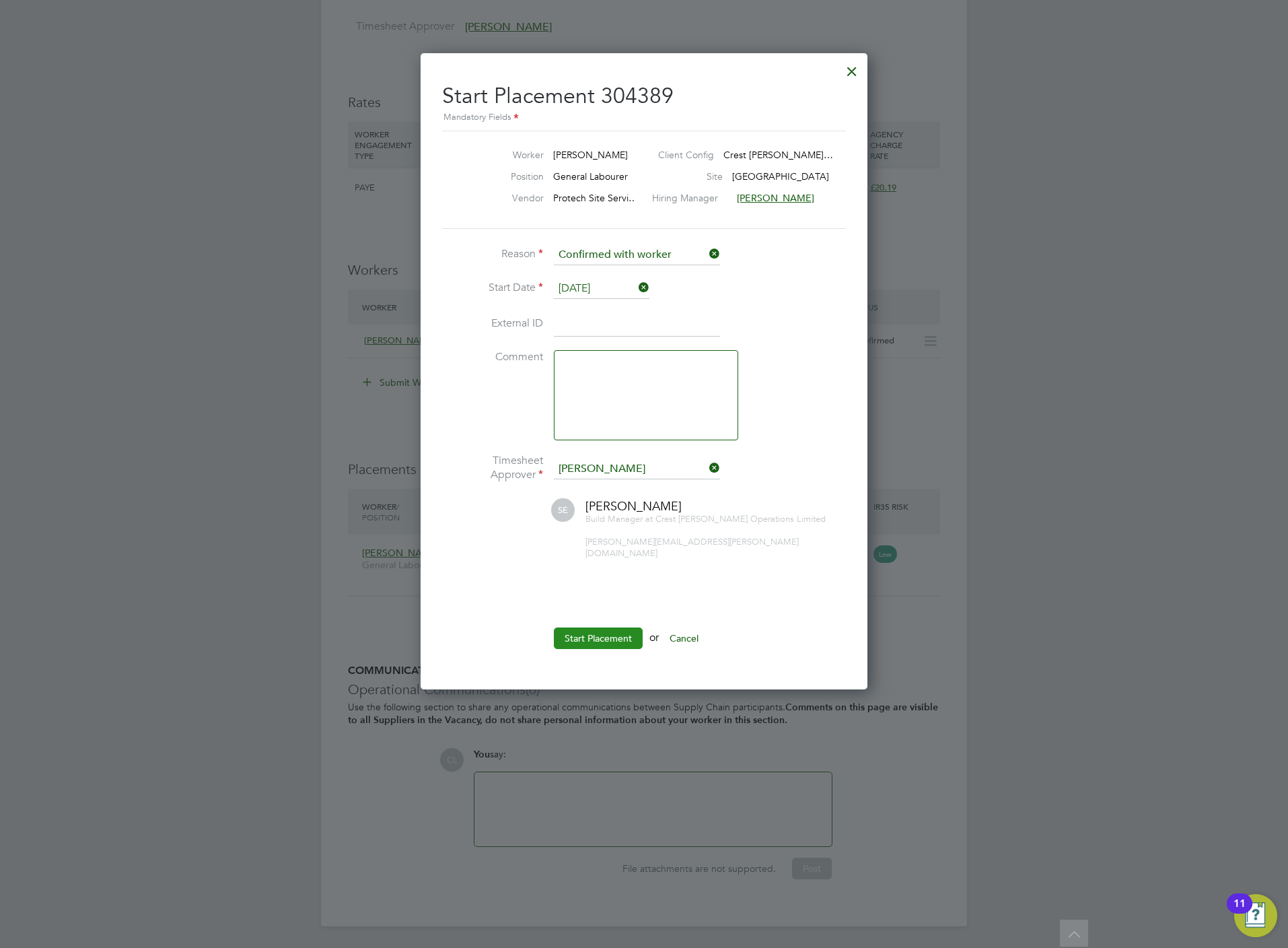
click at [602, 633] on button "Start Placement" at bounding box center [598, 638] width 89 height 22
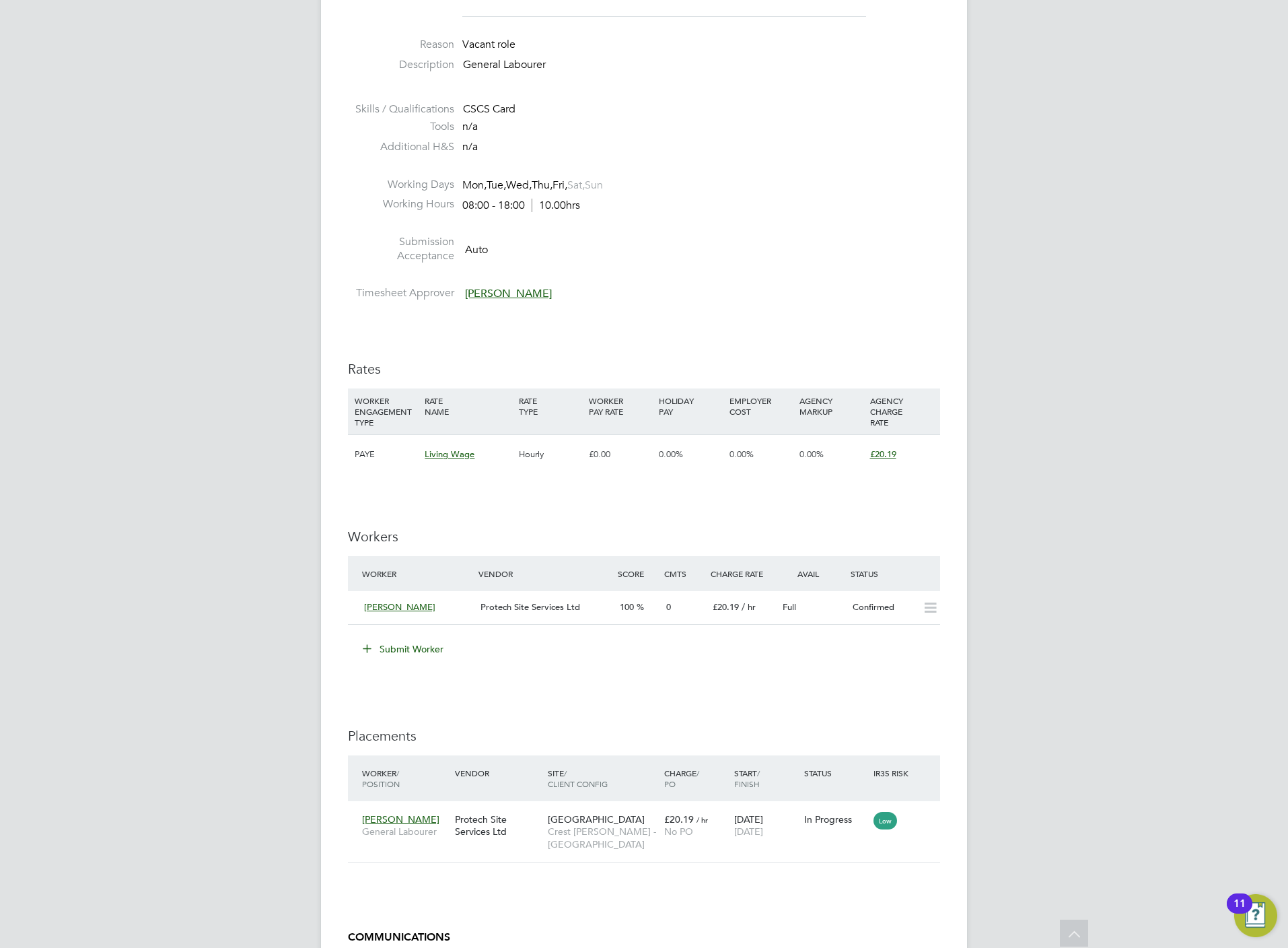
scroll to position [606, 0]
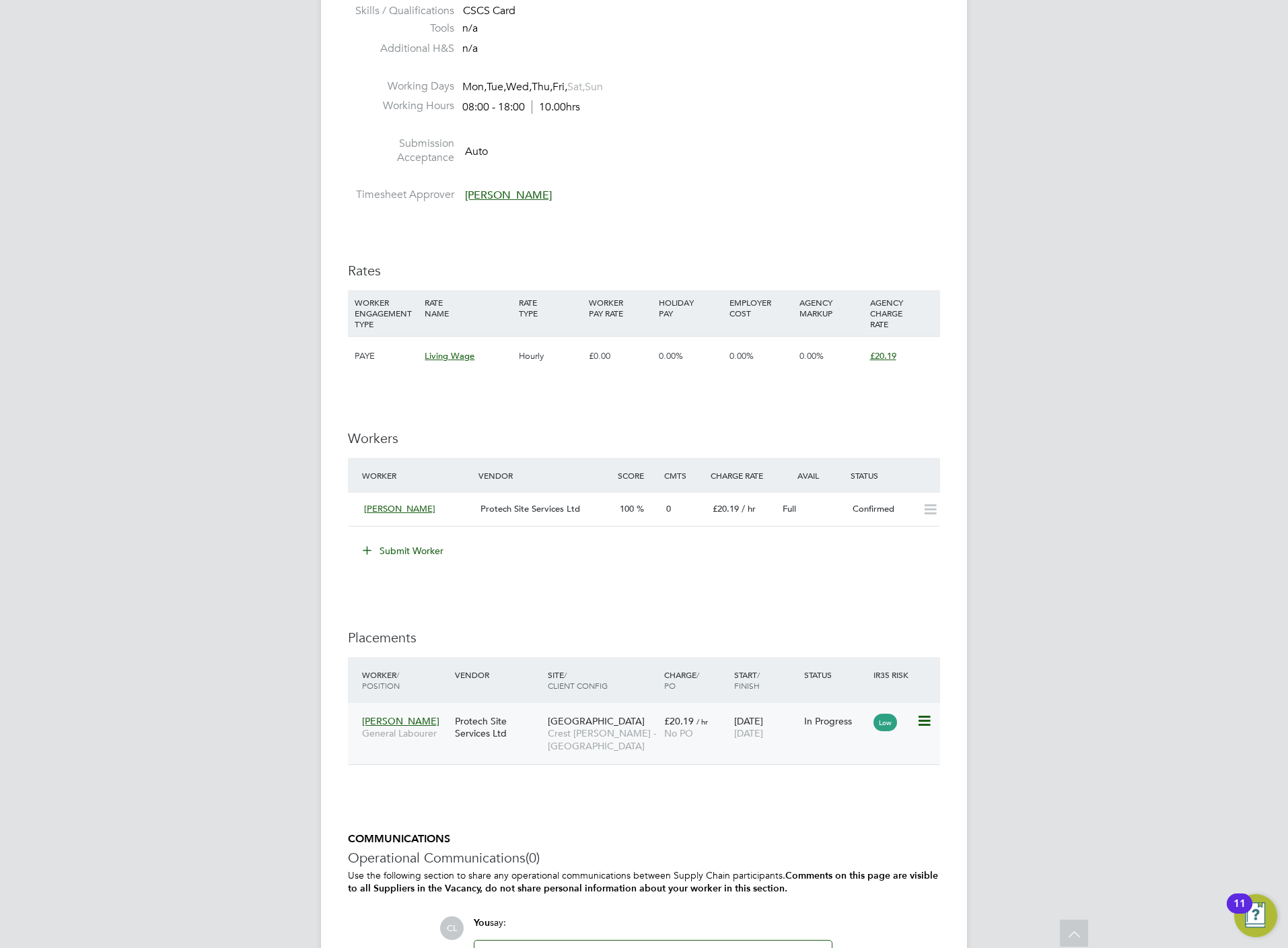
click at [922, 721] on icon at bounding box center [923, 721] width 13 height 16
click at [864, 849] on li "Abandon" at bounding box center [881, 845] width 96 height 18
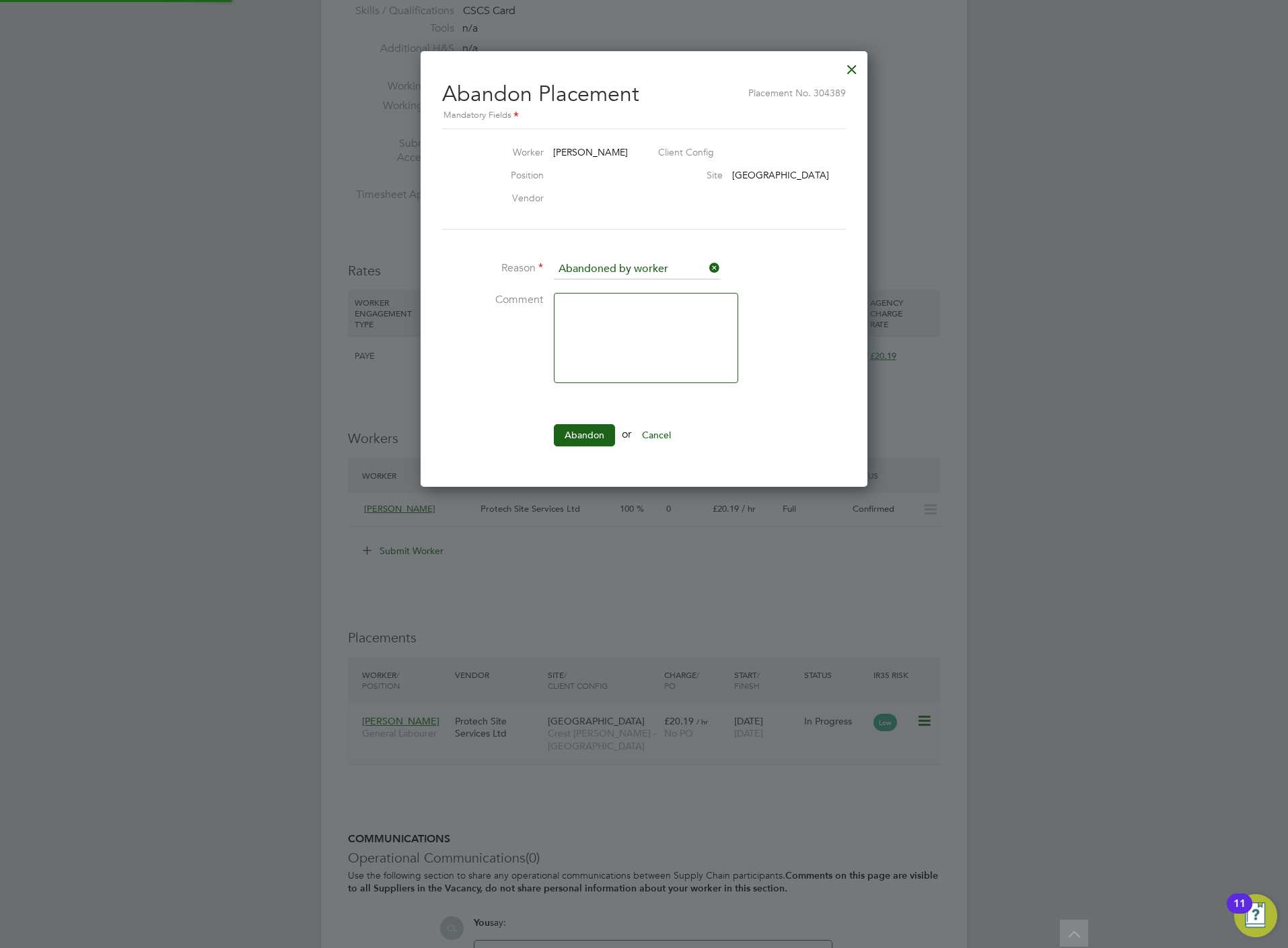
scroll to position [6, 6]
click at [570, 440] on button "Abandon" at bounding box center [584, 435] width 61 height 22
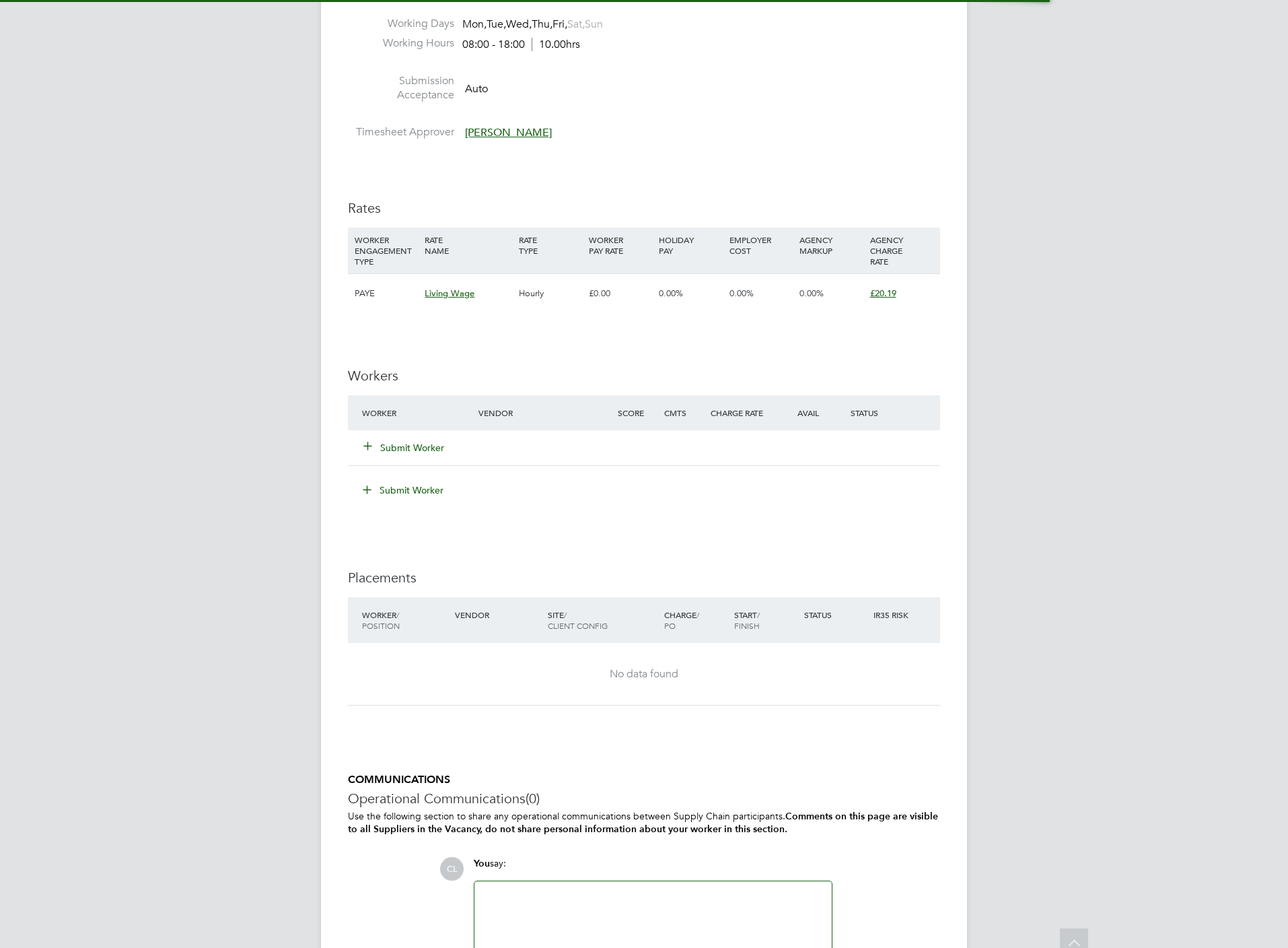
scroll to position [40, 95]
click at [418, 453] on button "Submit Worker" at bounding box center [404, 448] width 80 height 13
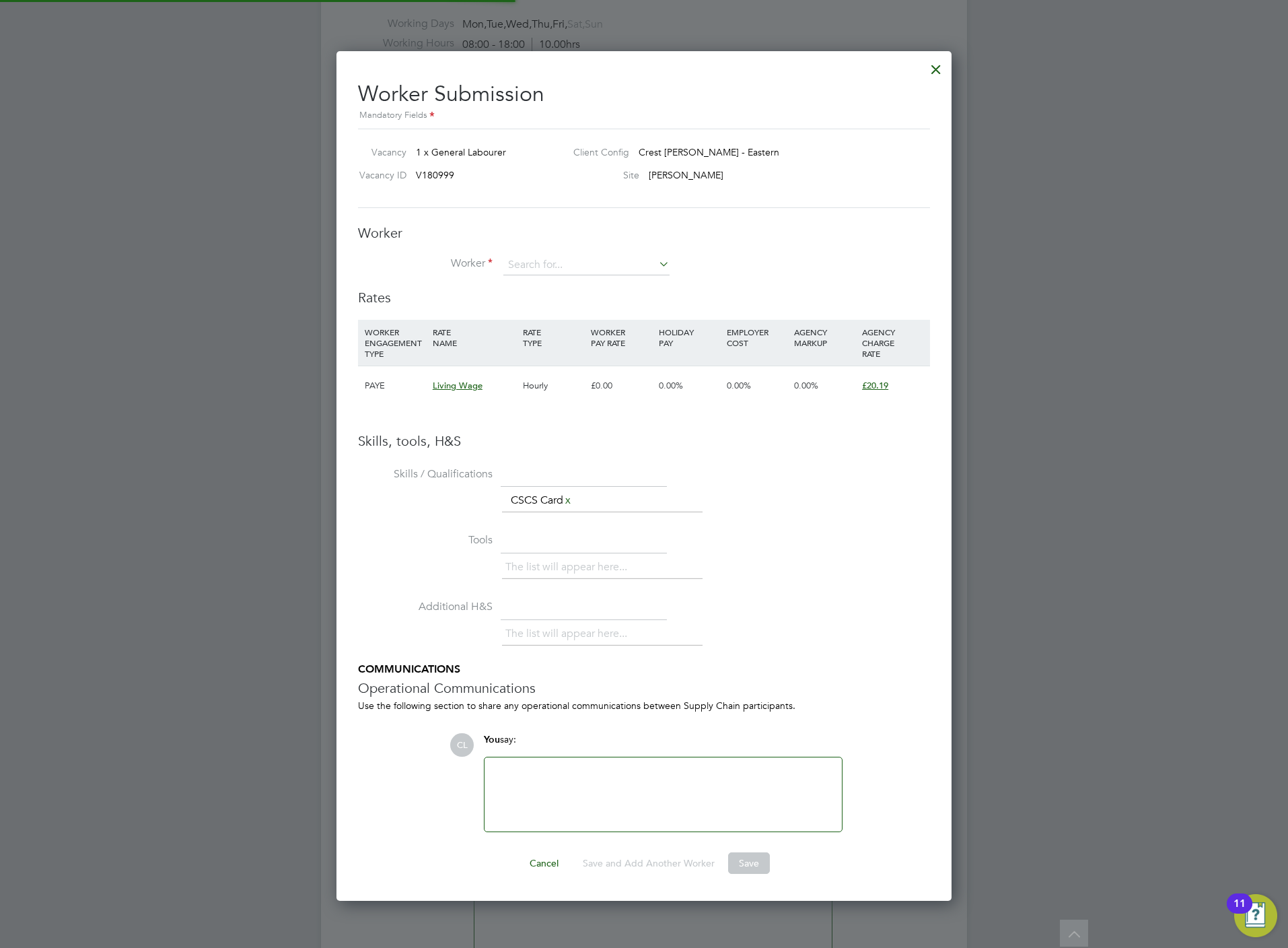
scroll to position [869, 615]
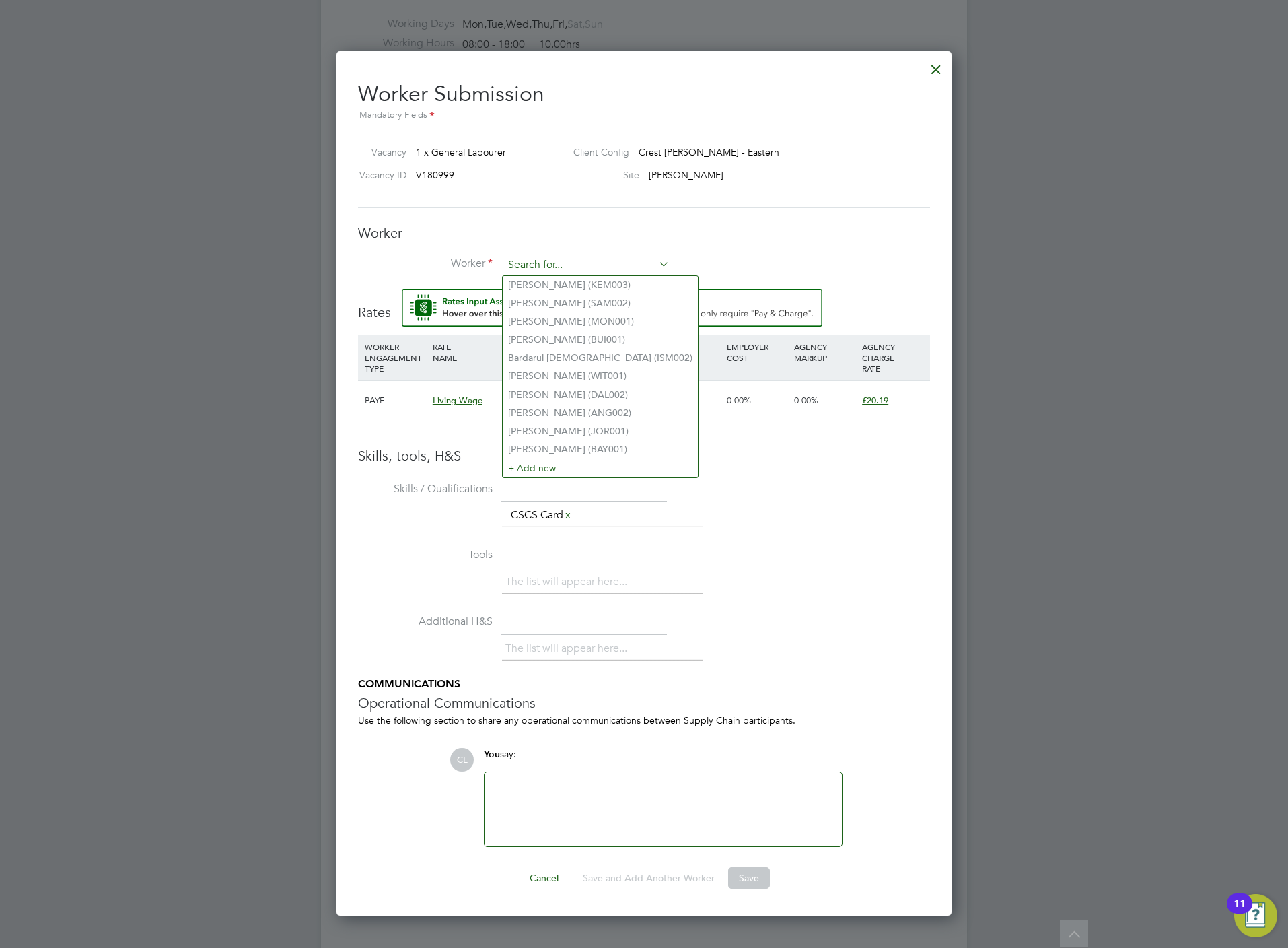
click at [594, 273] on input at bounding box center [586, 265] width 166 height 20
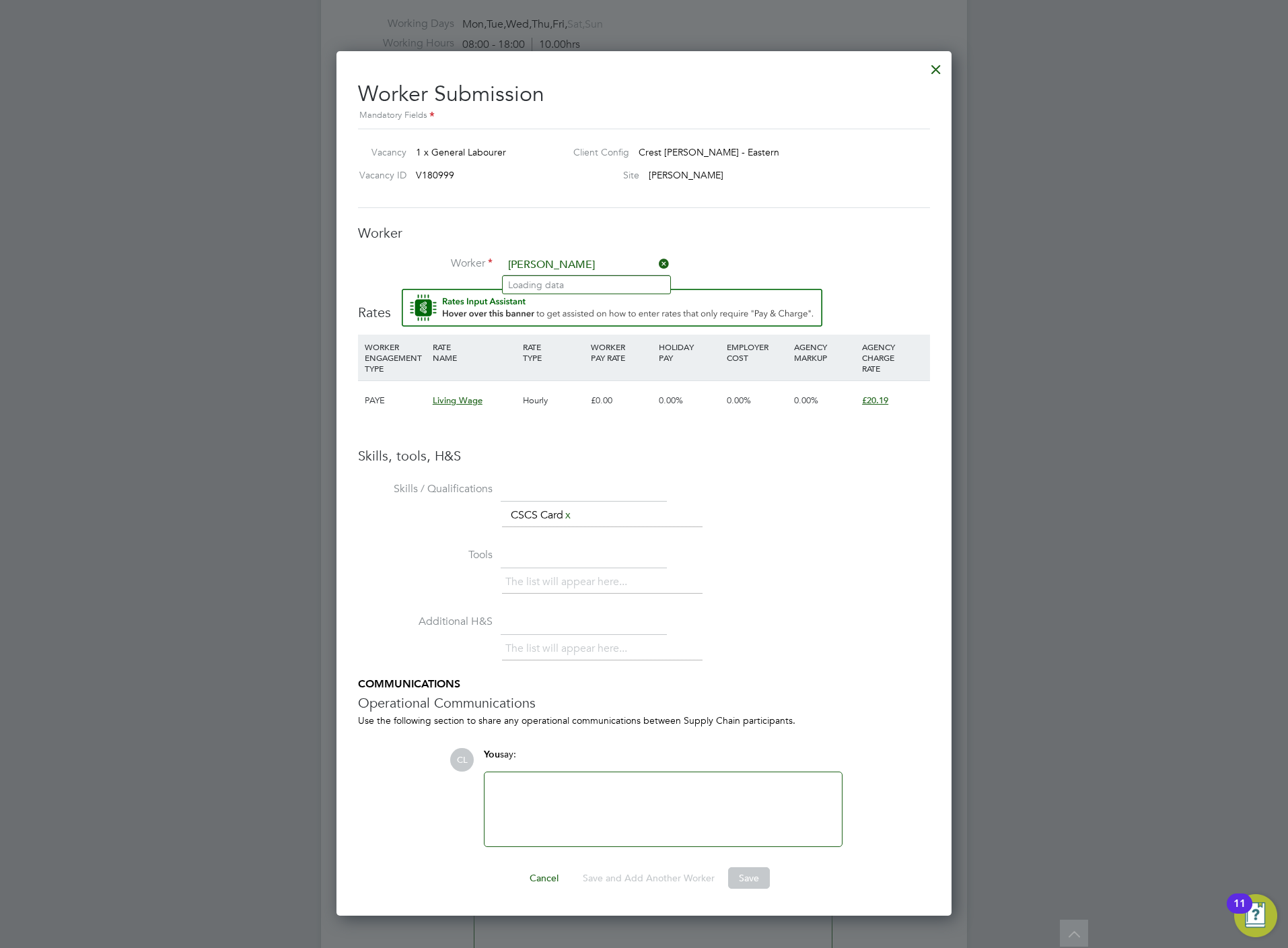
type input "willi w"
click at [575, 264] on input at bounding box center [586, 265] width 166 height 20
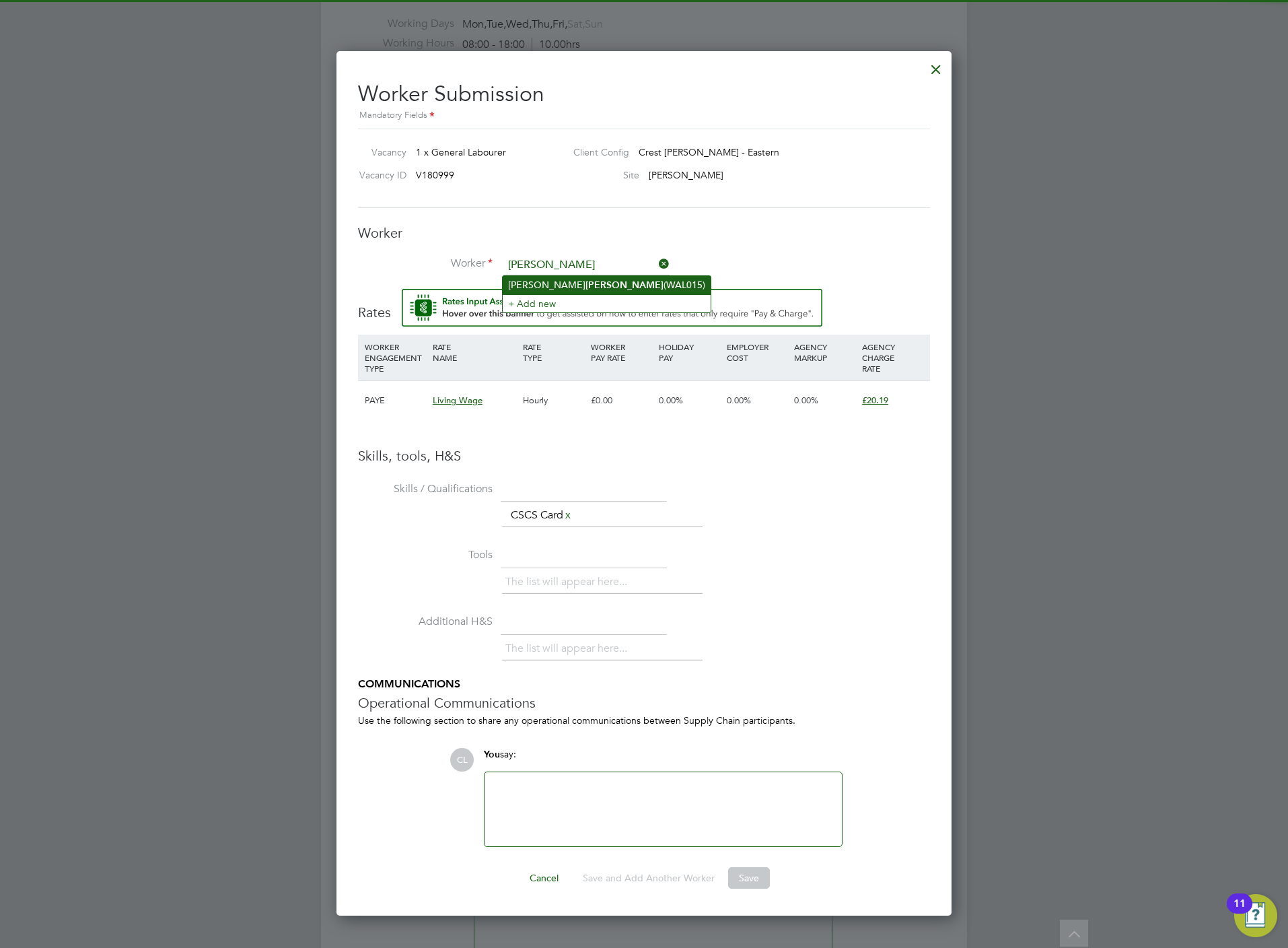
click at [584, 289] on li "William Wallace (WAL015)" at bounding box center [606, 285] width 208 height 18
type input "[PERSON_NAME] (WAL015)"
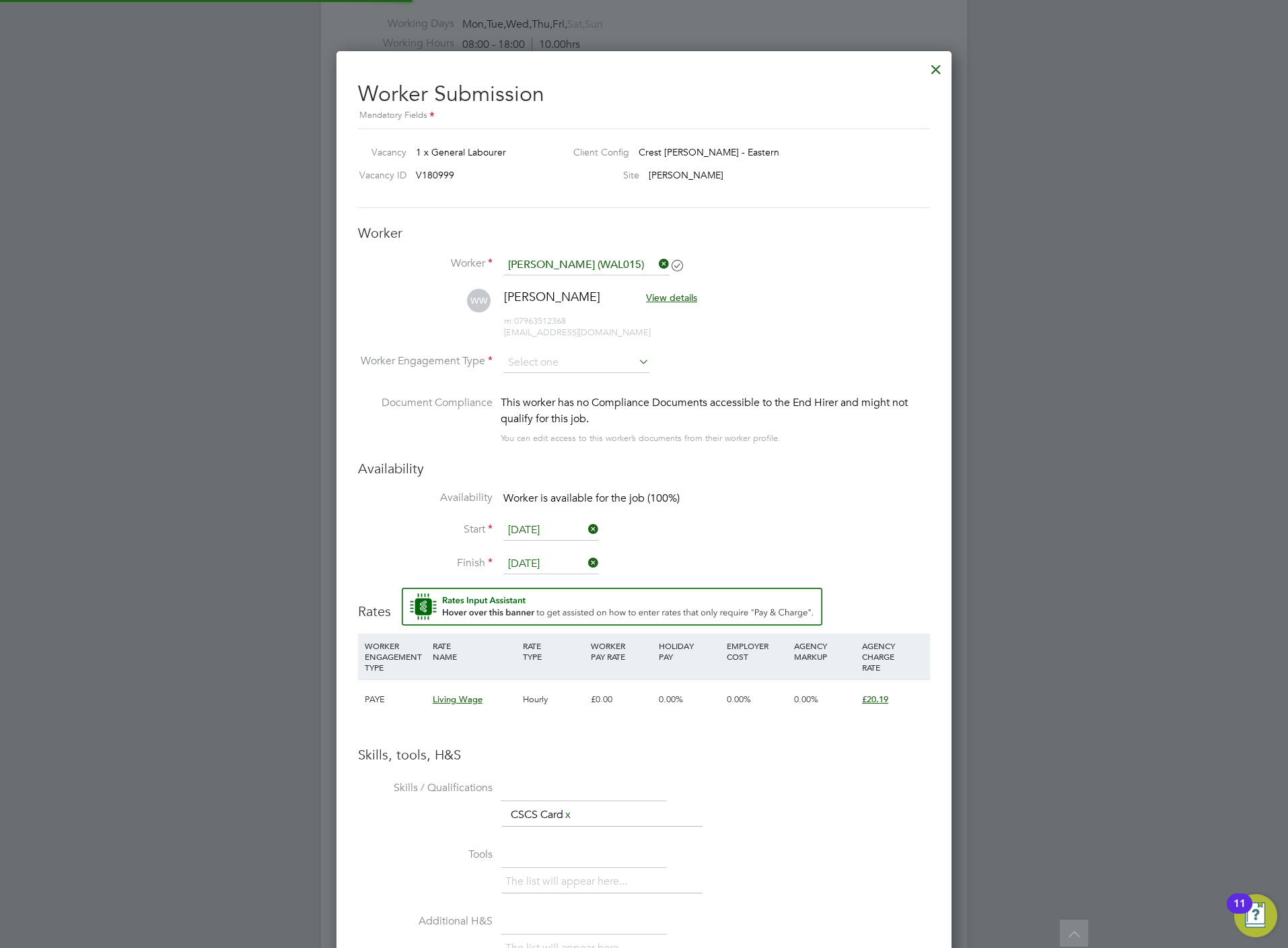
scroll to position [1168, 615]
click at [560, 363] on input at bounding box center [576, 363] width 146 height 20
click at [553, 398] on li "PAYE" at bounding box center [576, 399] width 148 height 18
type input "PAYE"
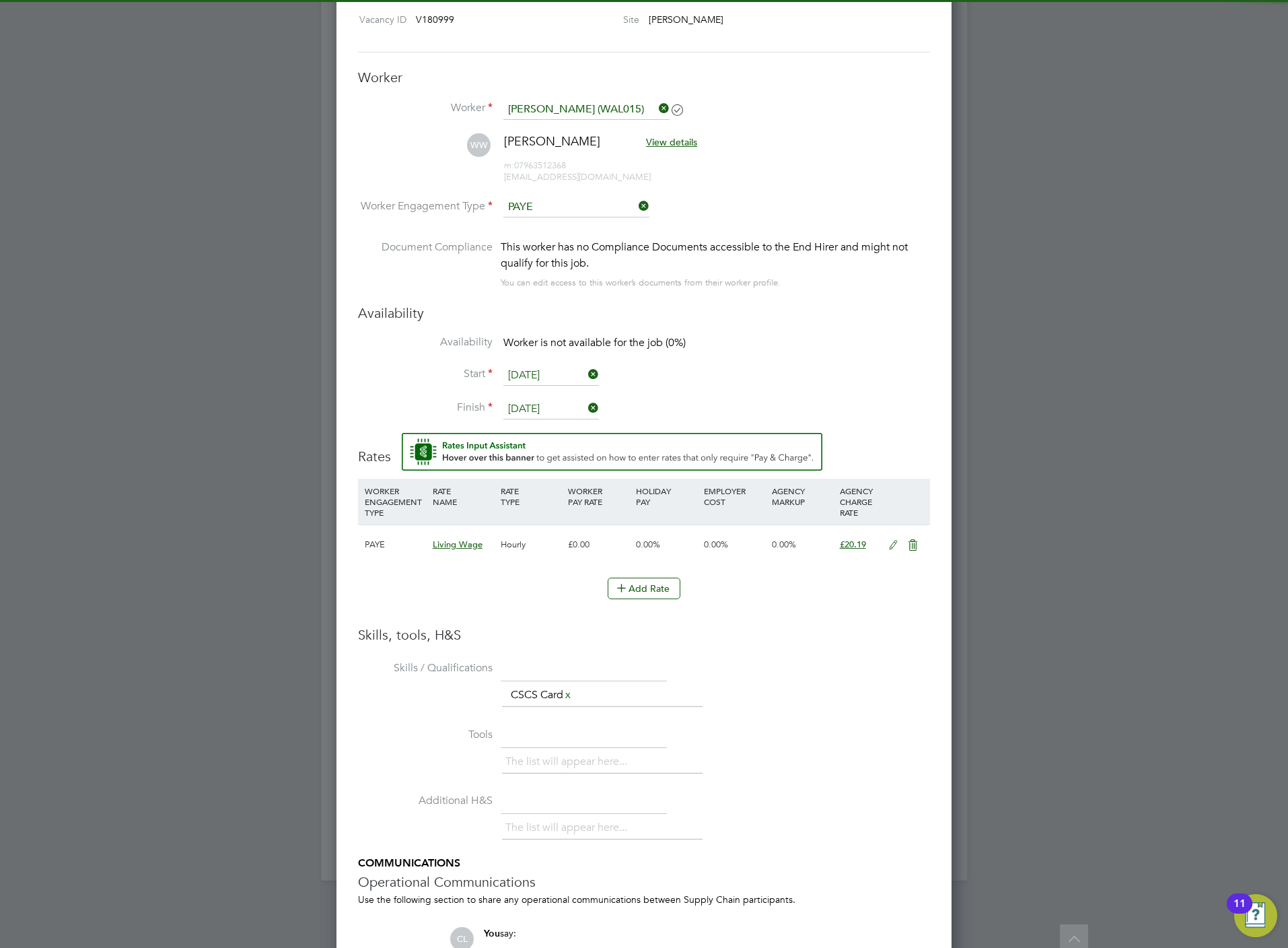
scroll to position [0, 0]
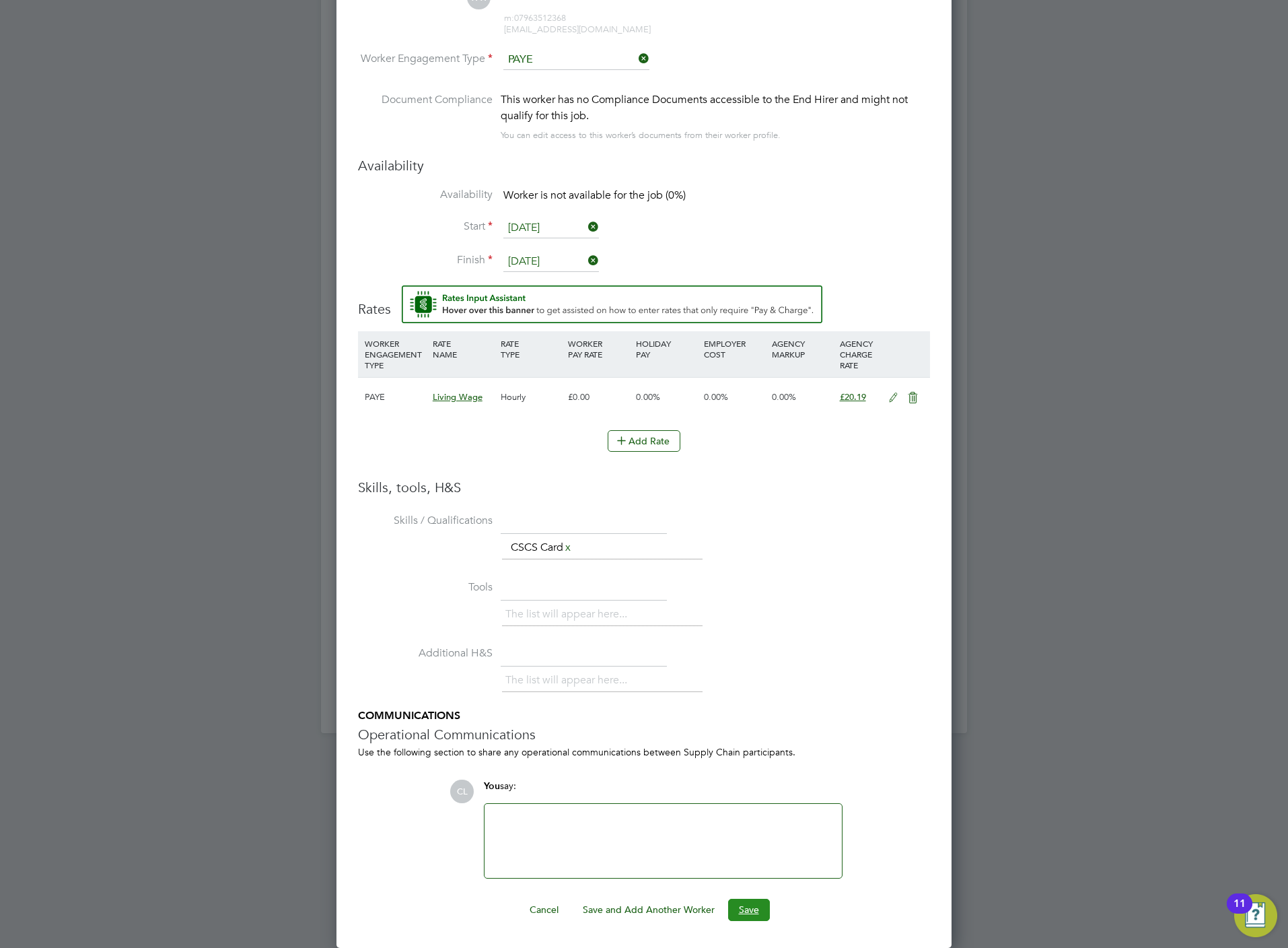
click at [753, 904] on button "Save" at bounding box center [749, 909] width 42 height 22
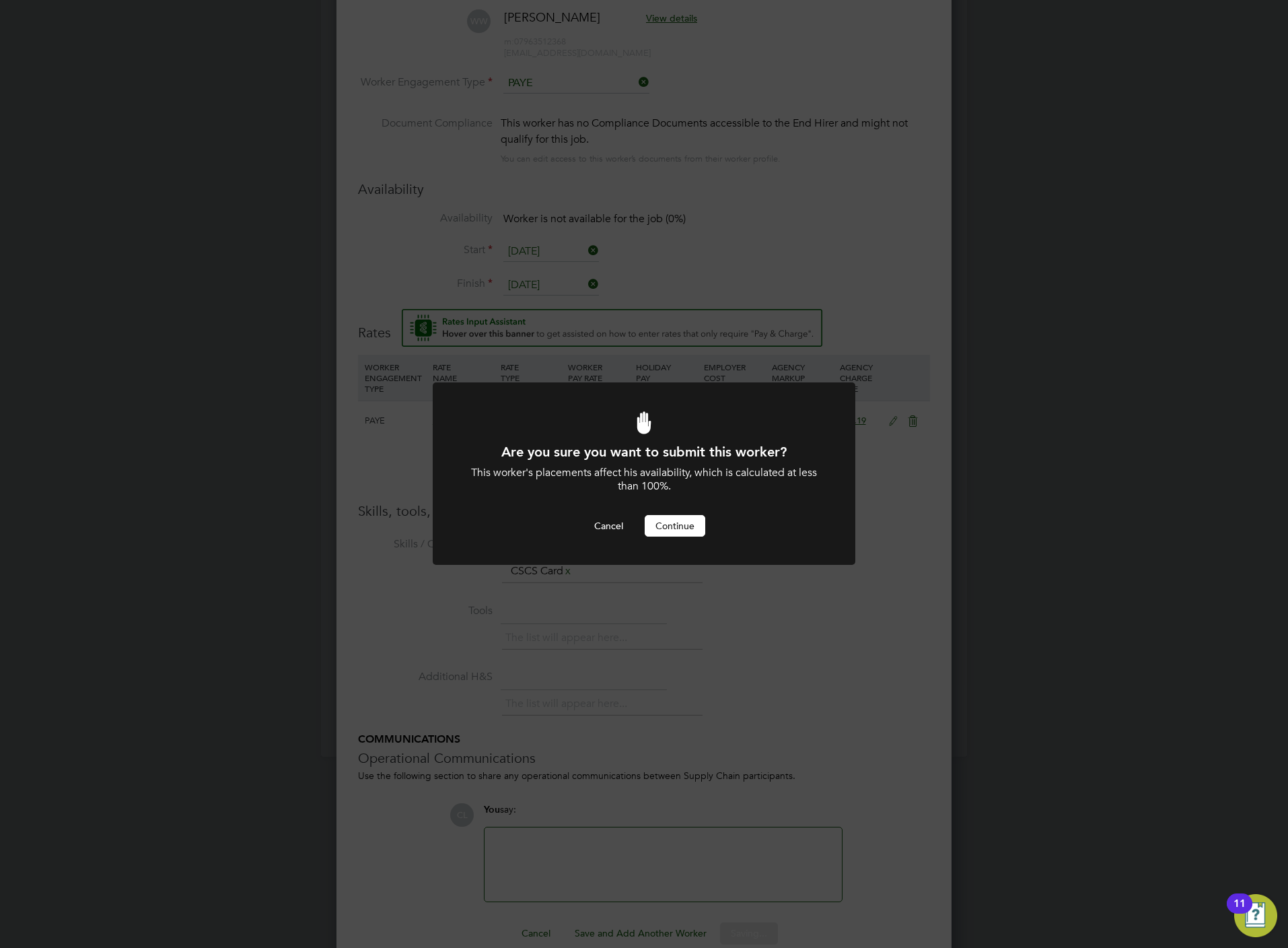
click at [677, 523] on button "Continue" at bounding box center [675, 526] width 60 height 22
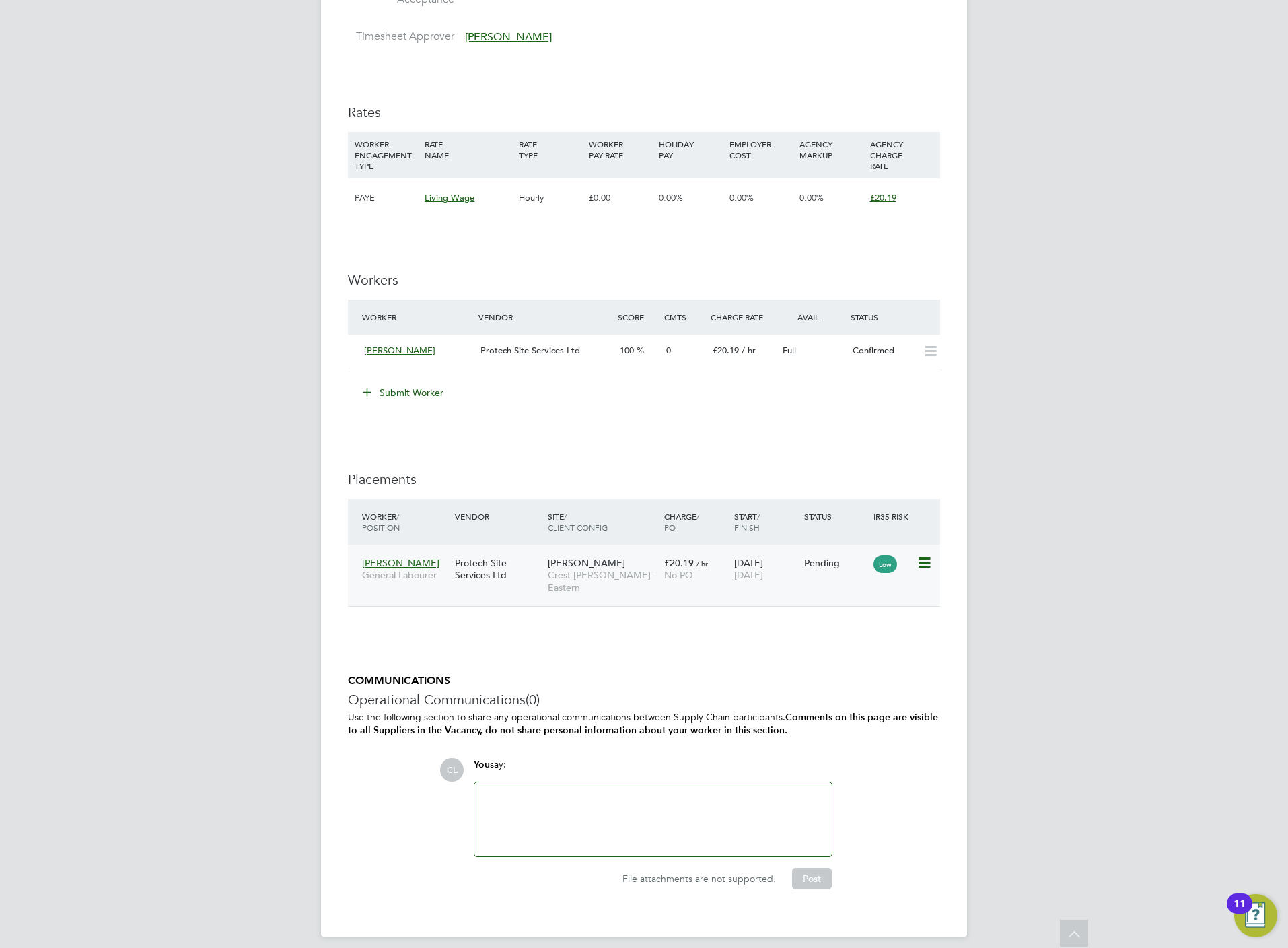
click at [925, 564] on icon at bounding box center [923, 562] width 13 height 16
click at [856, 653] on li "Start" at bounding box center [881, 648] width 96 height 18
type input "Lisa Benbrook"
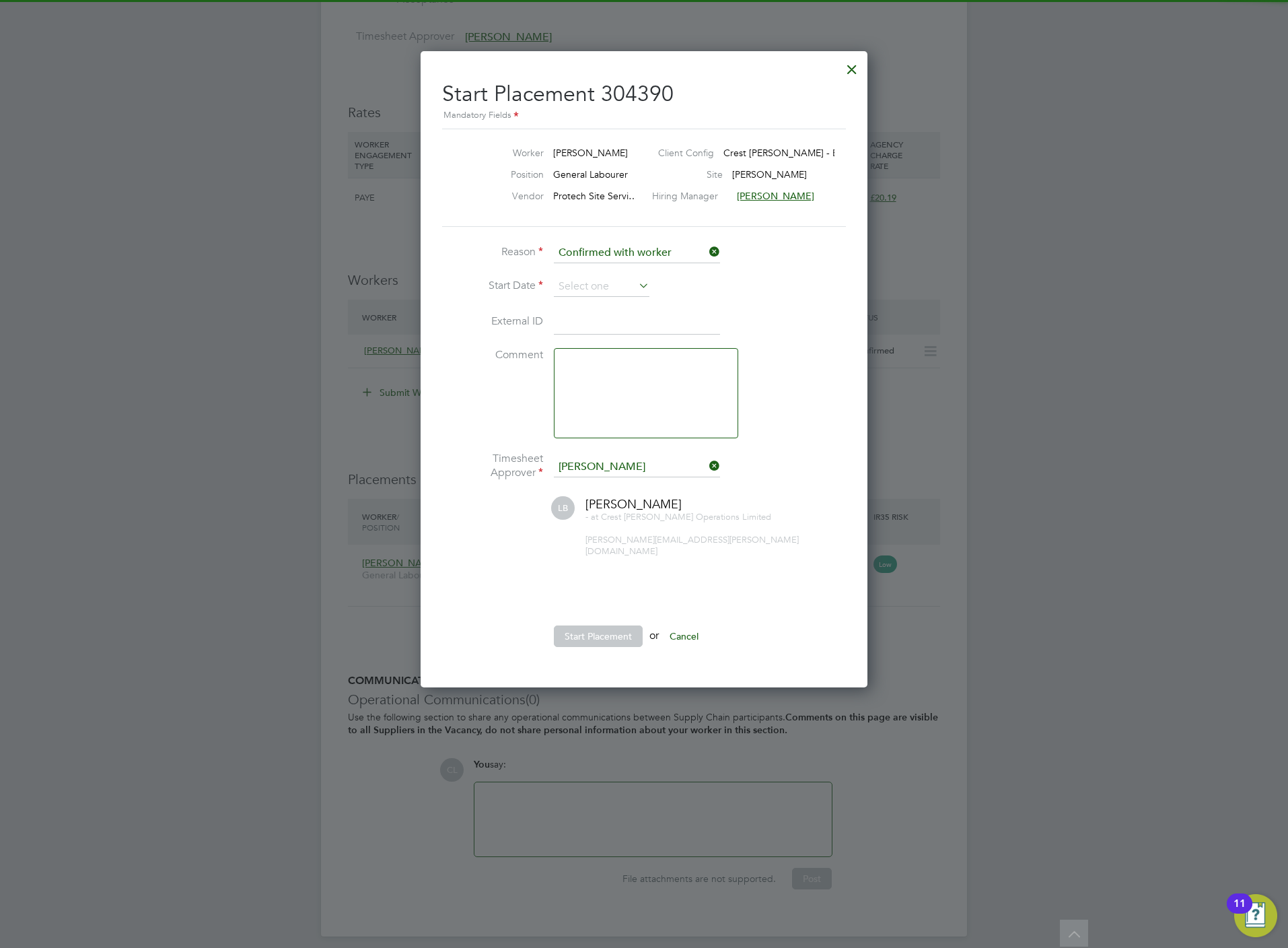
click at [584, 298] on li "Start Date" at bounding box center [643, 294] width 403 height 34
click at [588, 288] on input at bounding box center [601, 287] width 96 height 20
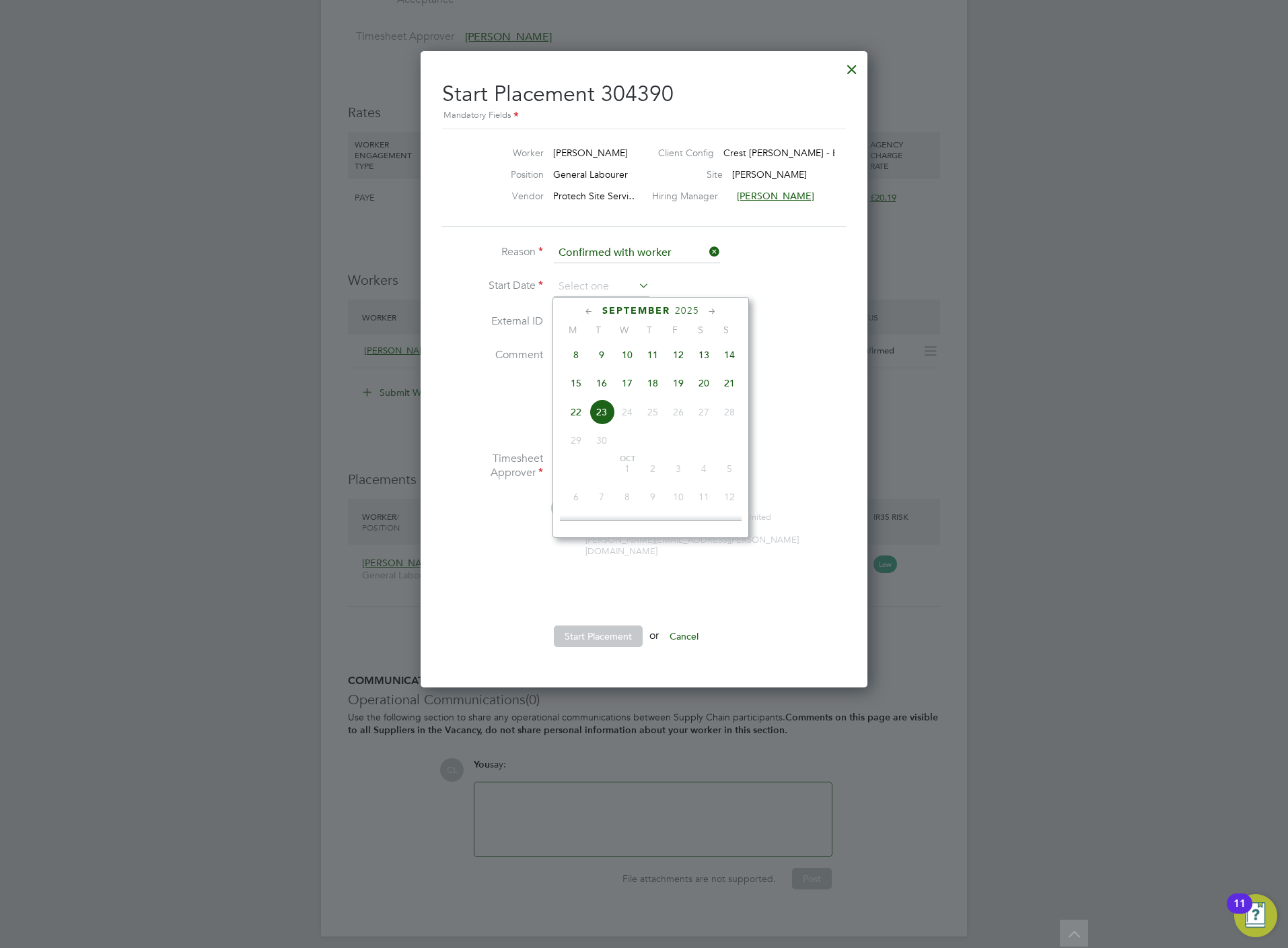
click at [579, 383] on span "15" at bounding box center [576, 383] width 25 height 25
type input "15 Sep 2025"
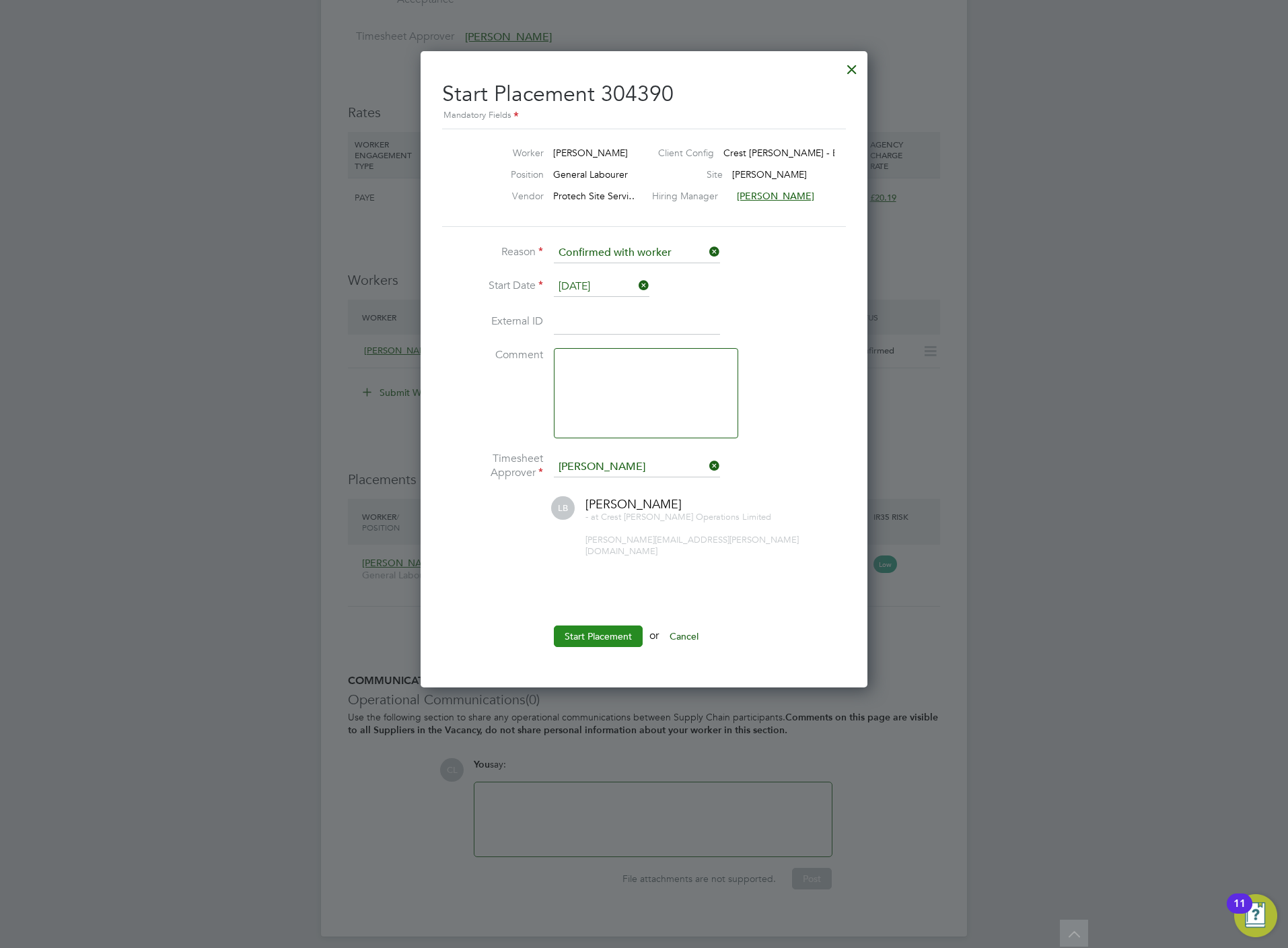
click at [592, 631] on button "Start Placement" at bounding box center [598, 637] width 89 height 22
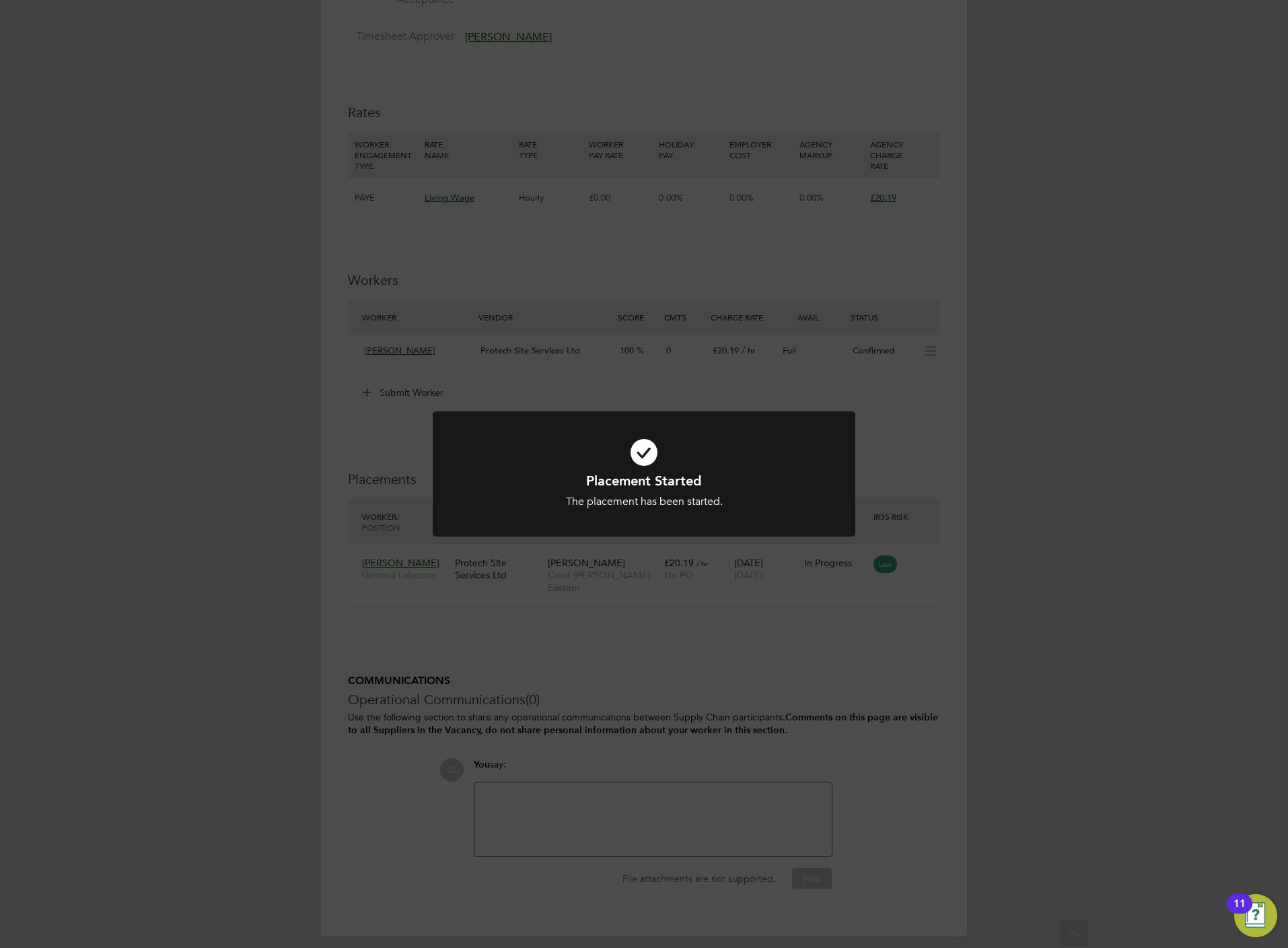
click at [665, 633] on div "Placement Started The placement has been started. Cancel Okay" at bounding box center [644, 474] width 1288 height 948
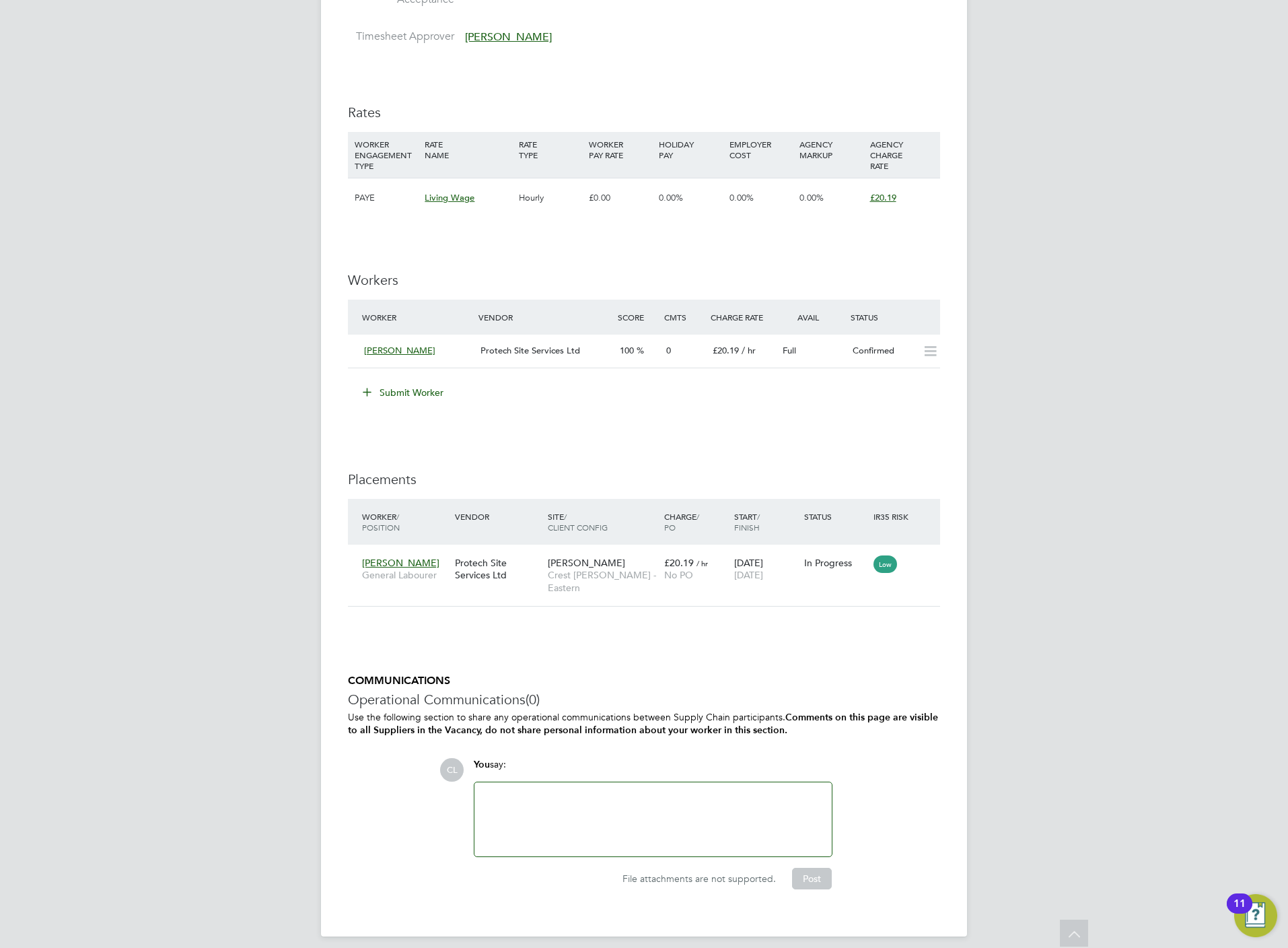
click at [575, 417] on li "Submit Worker" at bounding box center [644, 399] width 592 height 35
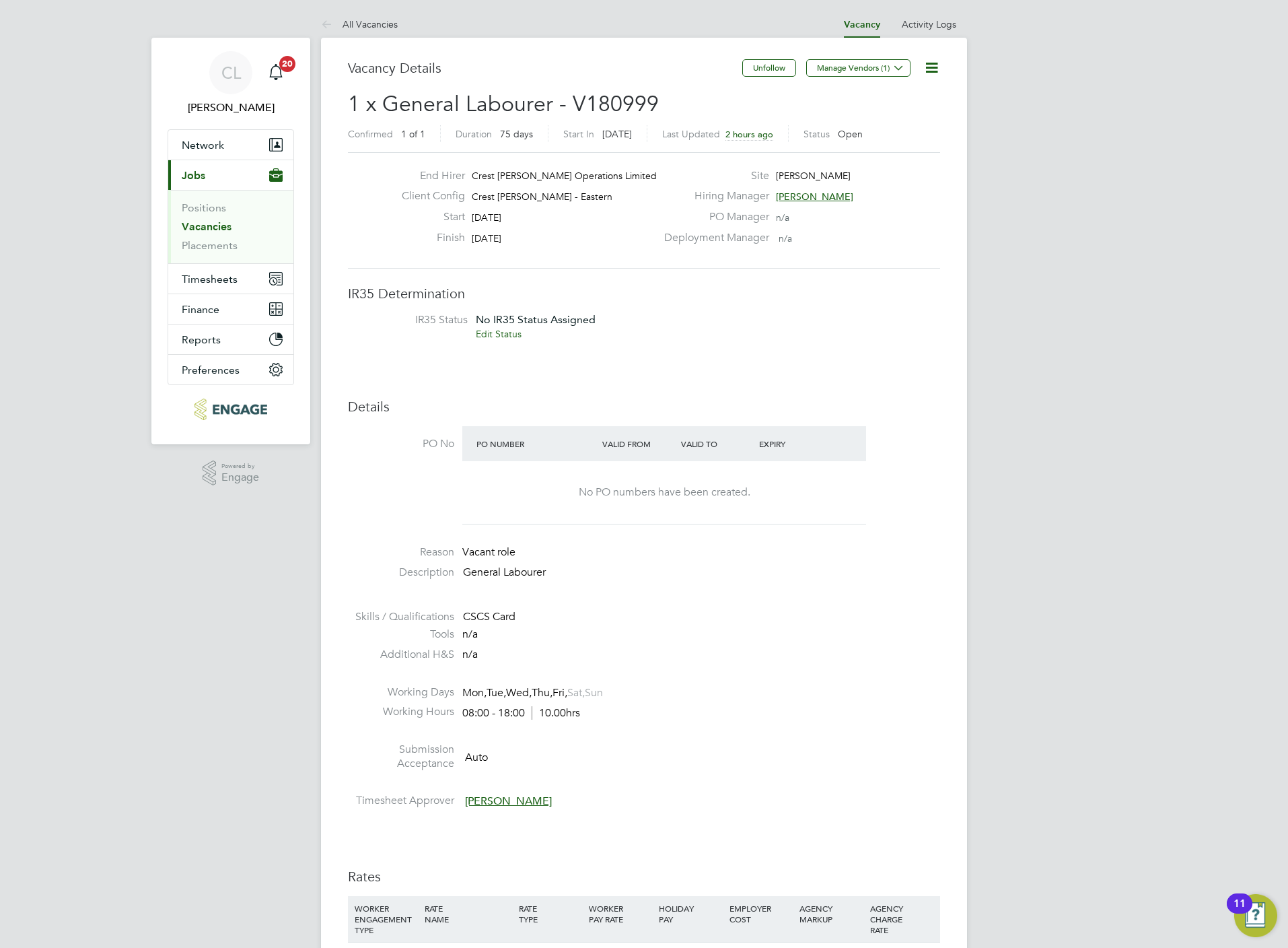
click at [212, 222] on link "Vacancies" at bounding box center [206, 226] width 49 height 13
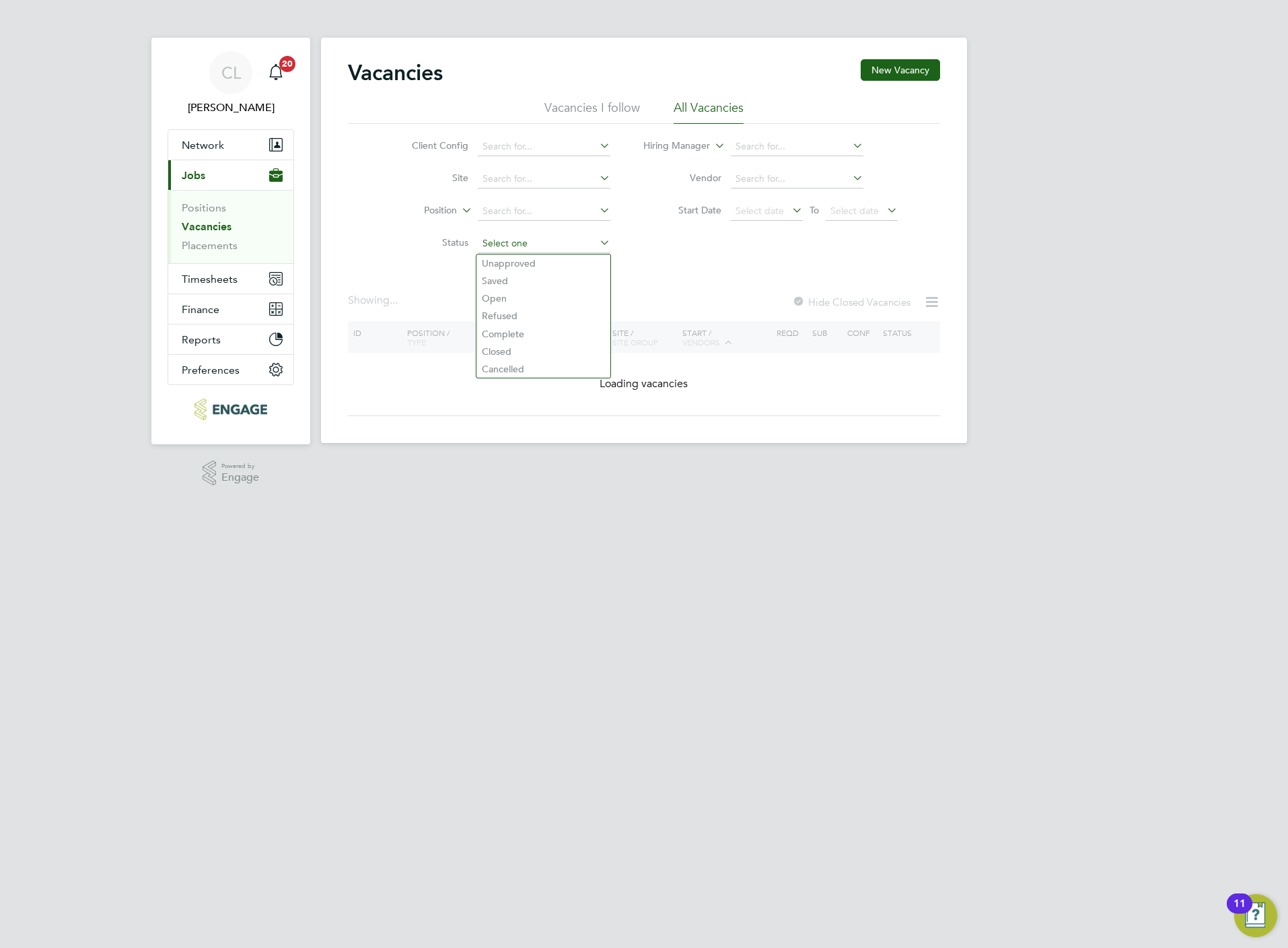
click at [527, 238] on input at bounding box center [544, 243] width 132 height 18
click at [520, 263] on li "Unapproved" at bounding box center [543, 263] width 134 height 18
type input "Unapproved"
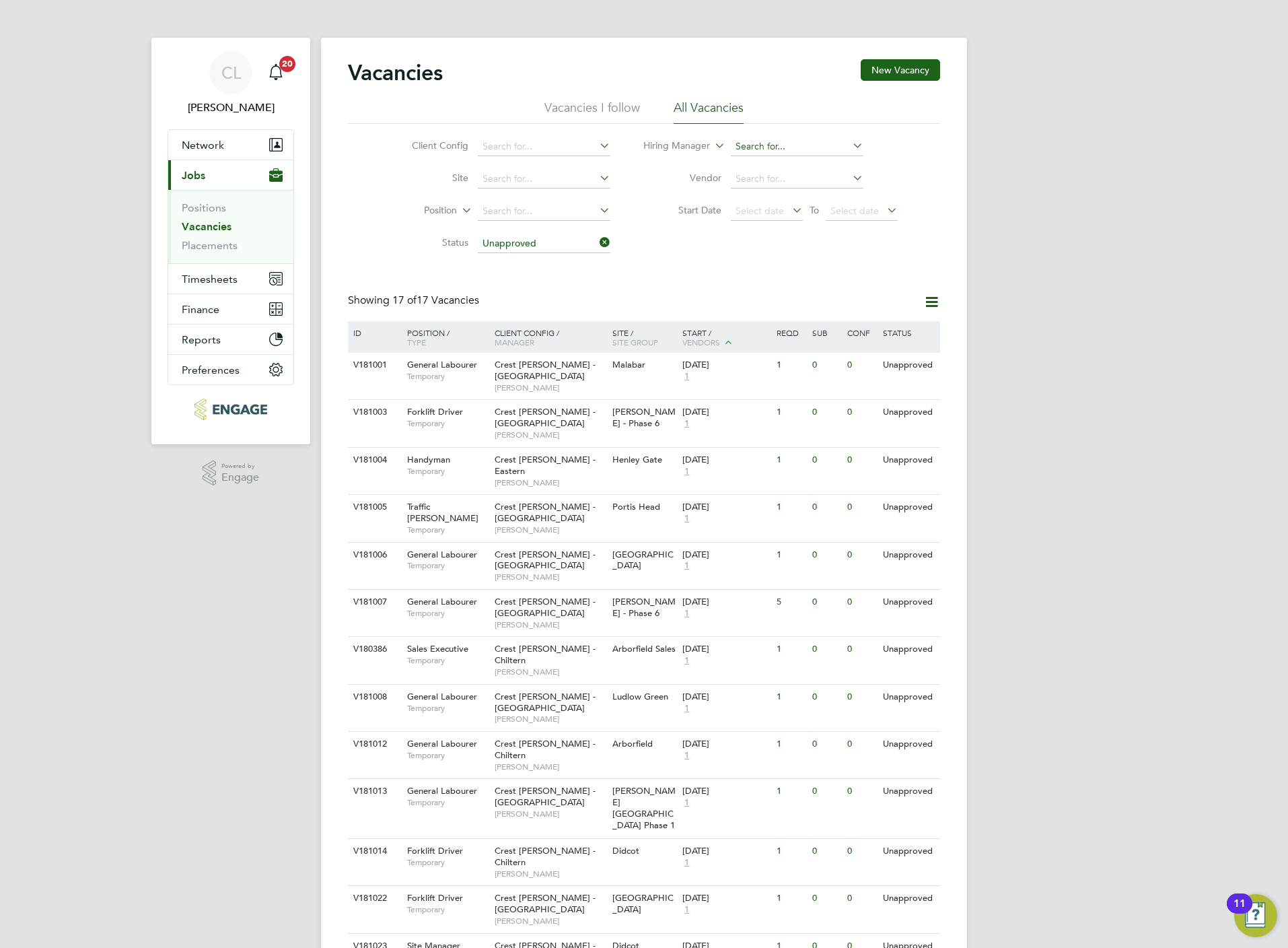
click at [783, 152] on input at bounding box center [797, 147] width 132 height 18
click at [796, 185] on li "Mark W ilkinson" at bounding box center [797, 185] width 134 height 18
type input "Mark Wilkinson"
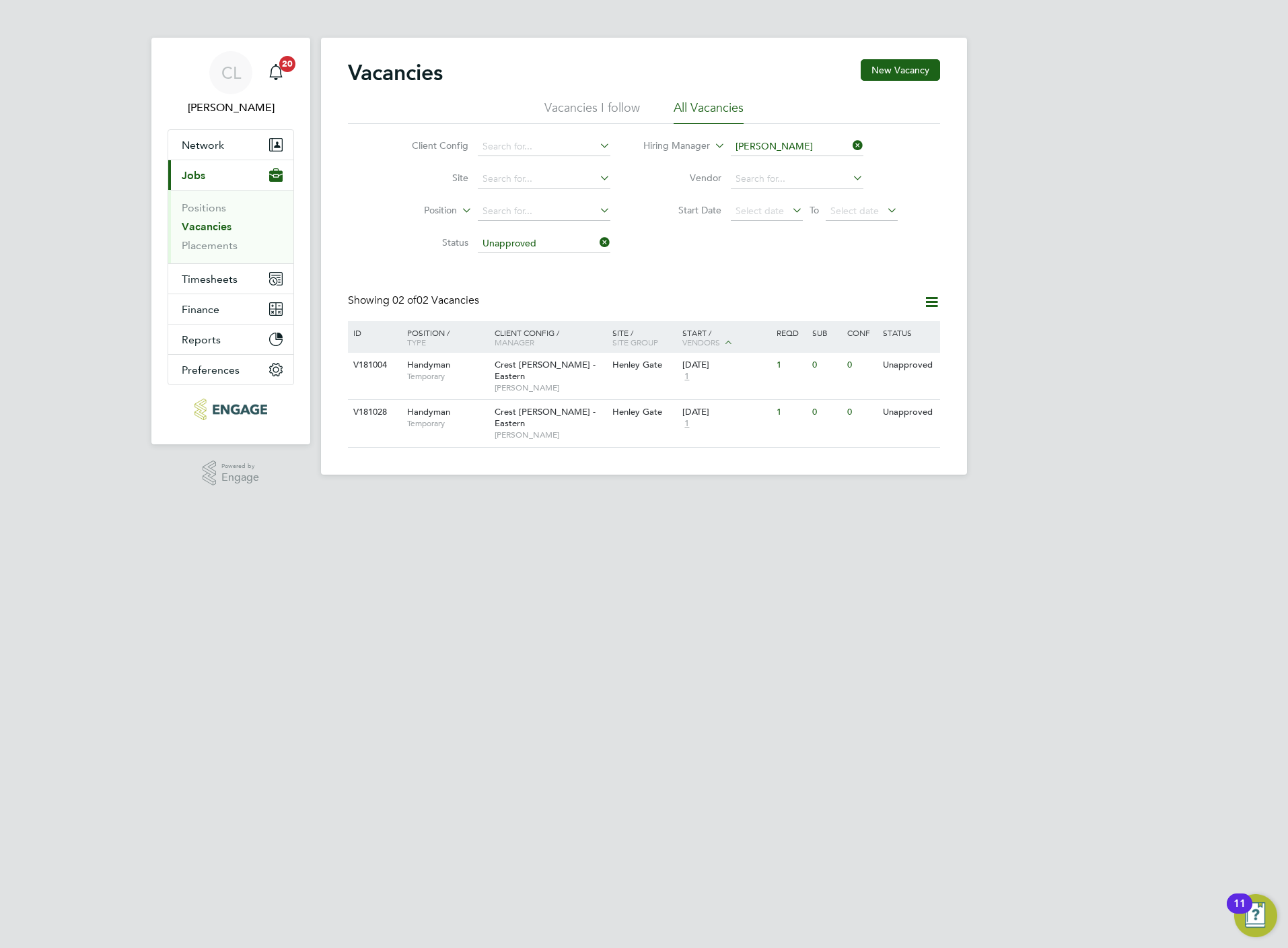
click at [850, 148] on icon at bounding box center [850, 145] width 0 height 18
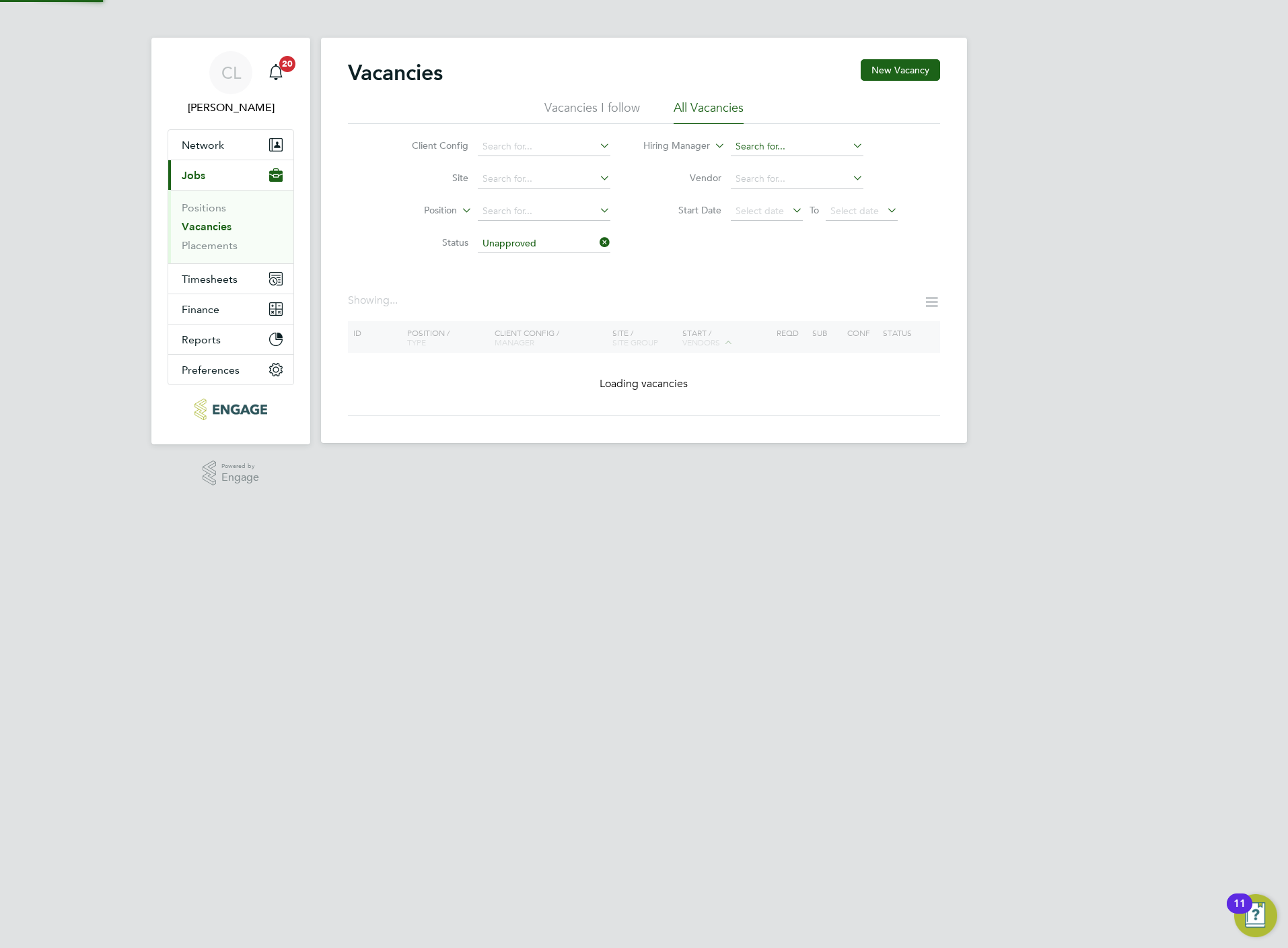
click at [792, 143] on input at bounding box center [797, 147] width 132 height 18
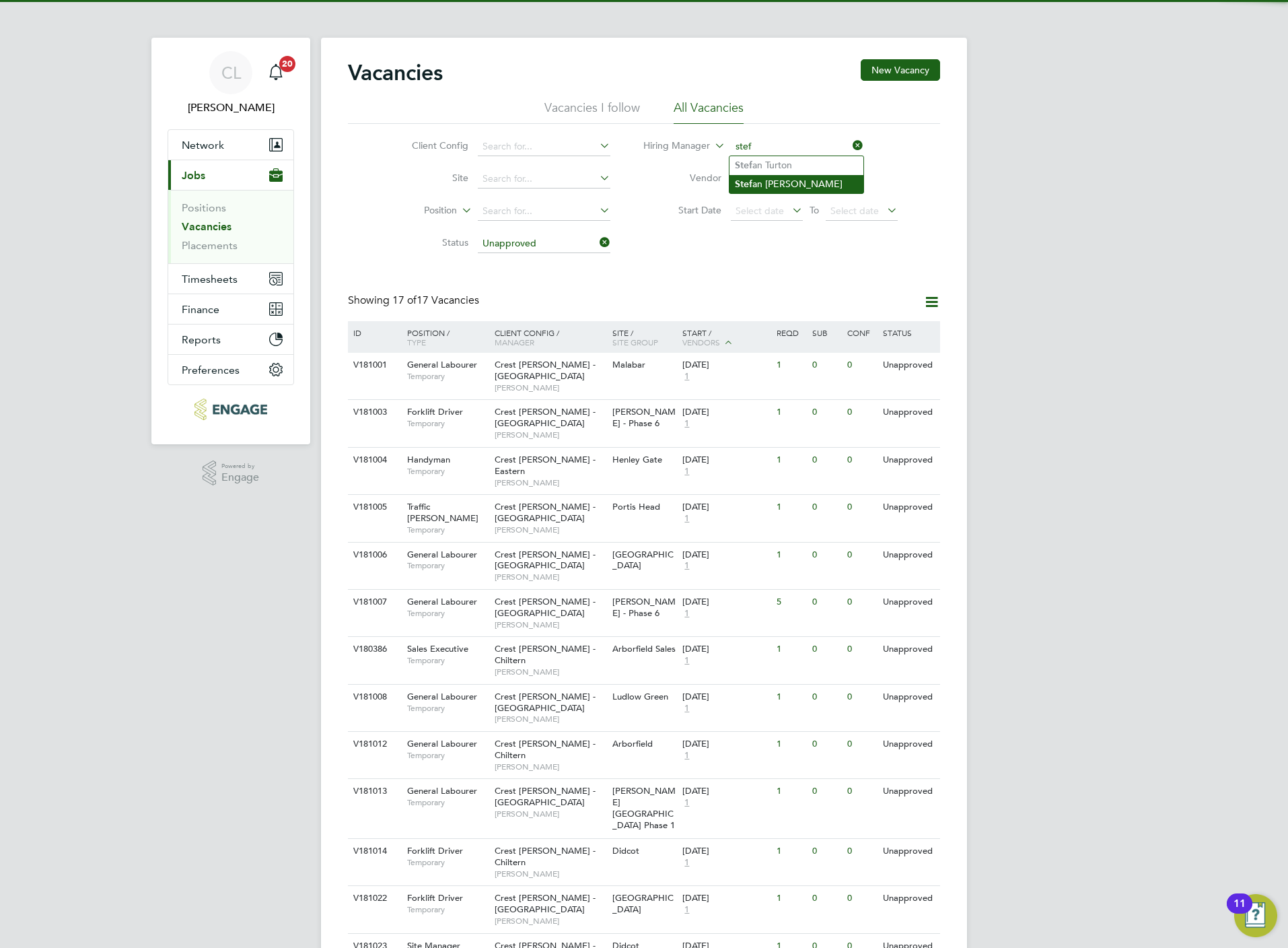
click at [775, 185] on li "Stef an Fernandez" at bounding box center [797, 185] width 134 height 18
type input "Stefan Fernandez"
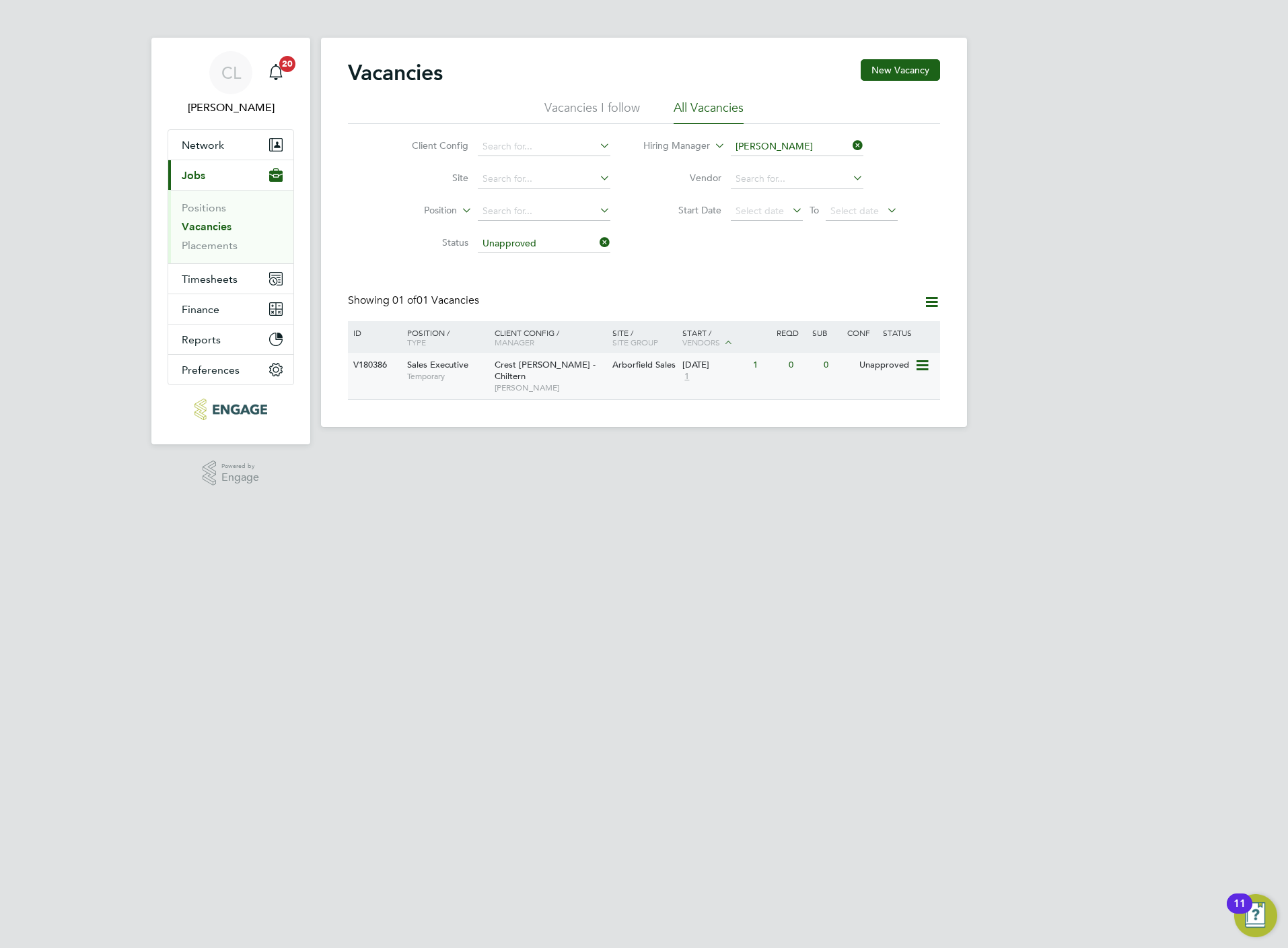
click at [921, 360] on icon at bounding box center [922, 365] width 13 height 16
click at [878, 437] on li "Update Status" at bounding box center [887, 435] width 78 height 18
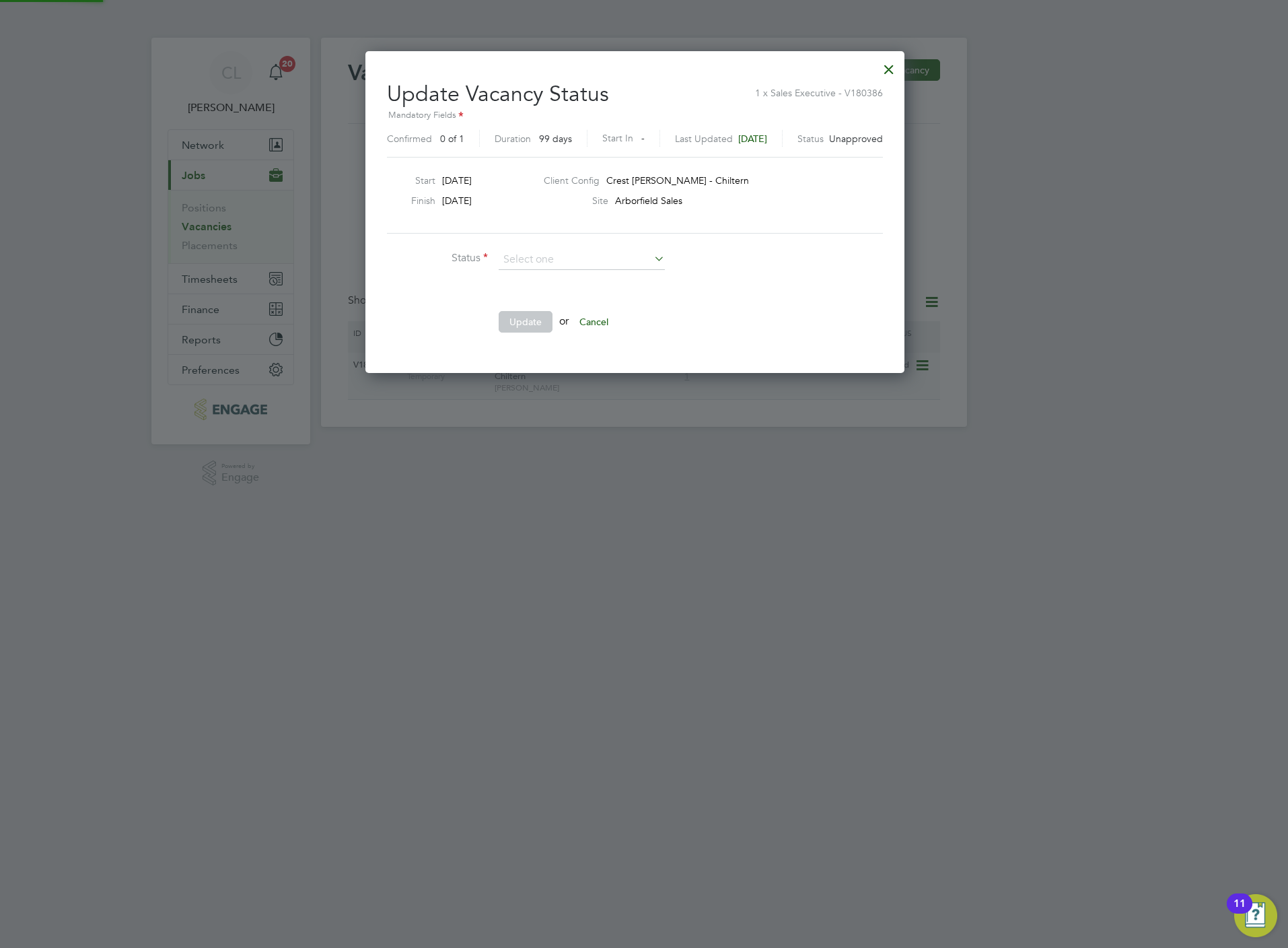
scroll to position [323, 557]
click at [588, 278] on li "Cancelled" at bounding box center [582, 279] width 168 height 18
type input "Cancelled"
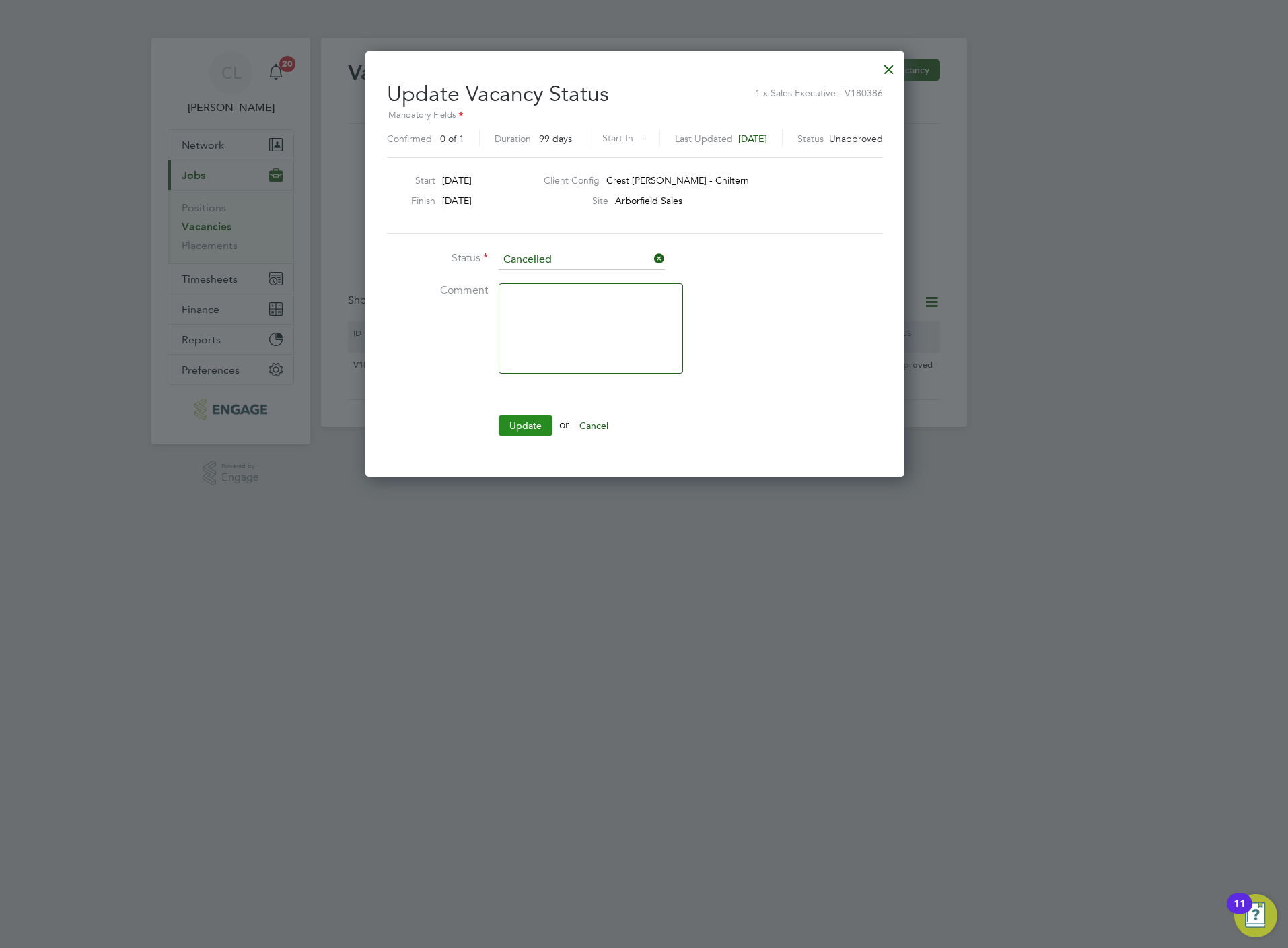
click at [515, 436] on button "Update" at bounding box center [526, 425] width 54 height 22
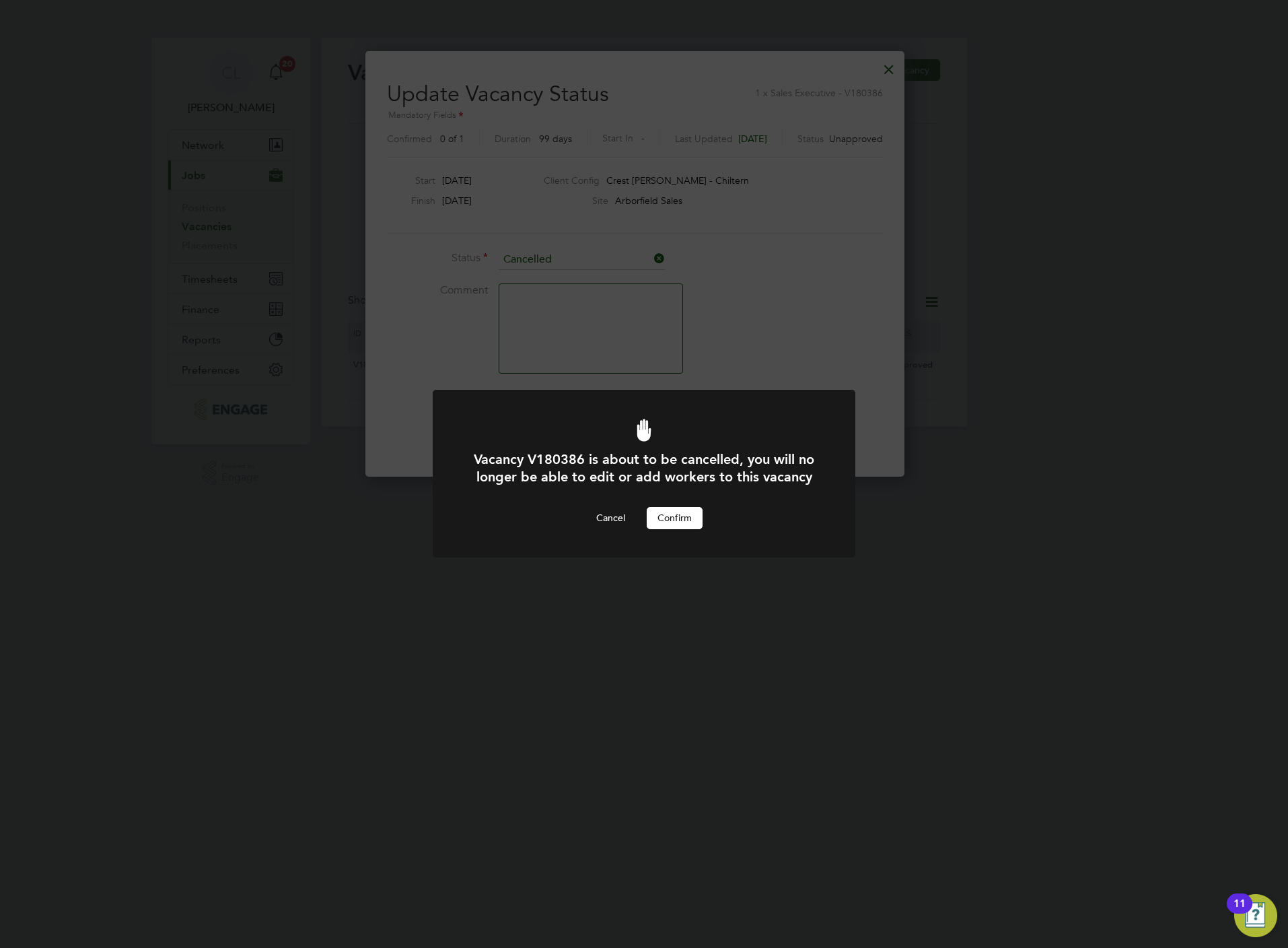
click at [684, 516] on button "Confirm" at bounding box center [674, 518] width 56 height 22
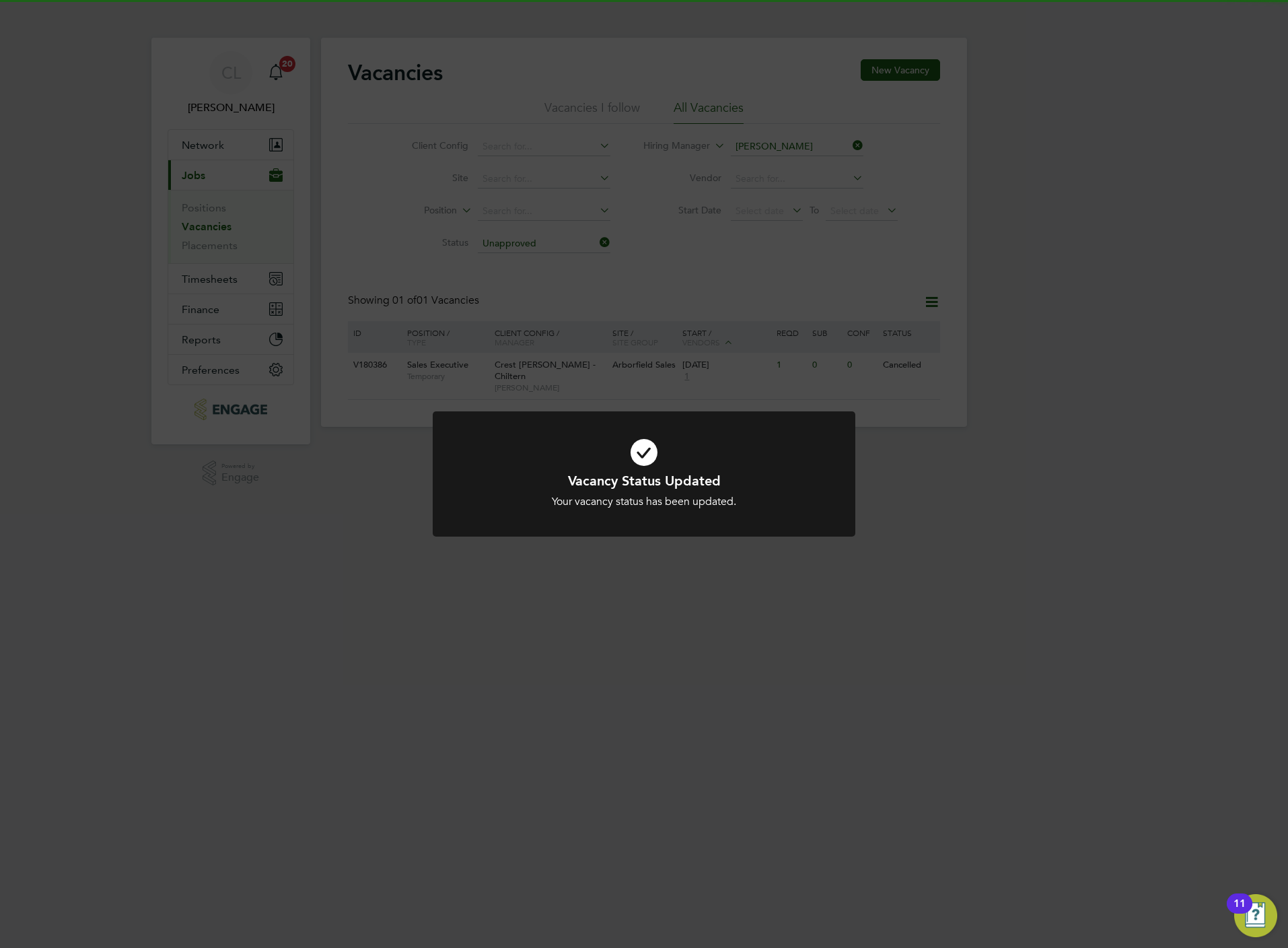
click at [818, 336] on div "Vacancy Status Updated Your vacancy status has been updated. Cancel Okay" at bounding box center [644, 474] width 1288 height 948
